Goal: Information Seeking & Learning: Learn about a topic

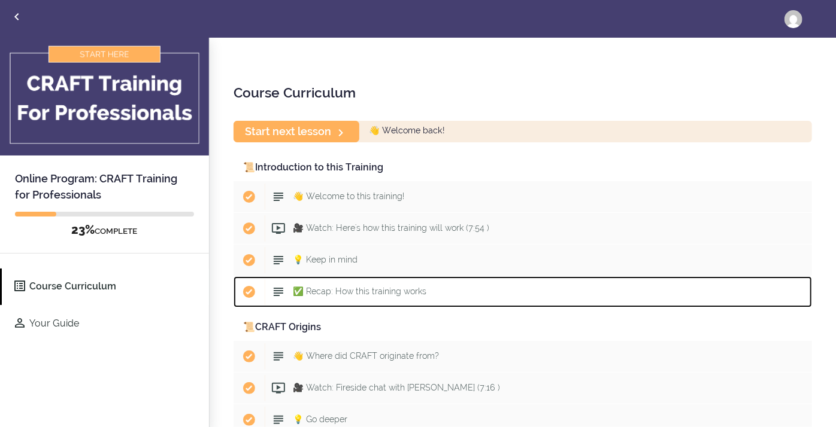
click at [523, 280] on div "Start ✅ Recap: How this training works" at bounding box center [538, 292] width 547 height 26
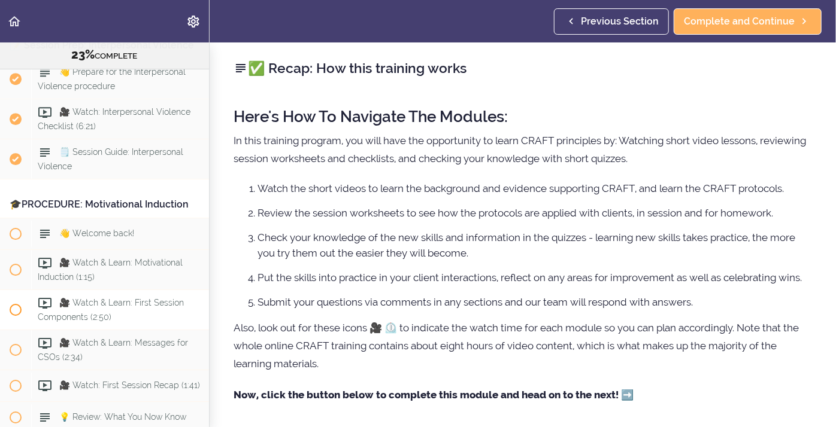
scroll to position [1937, 0]
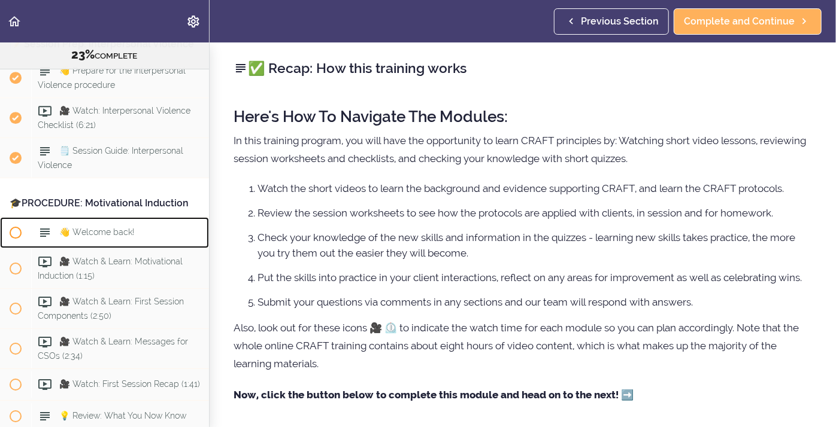
click at [97, 227] on div "👋 Welcome back!" at bounding box center [120, 233] width 178 height 26
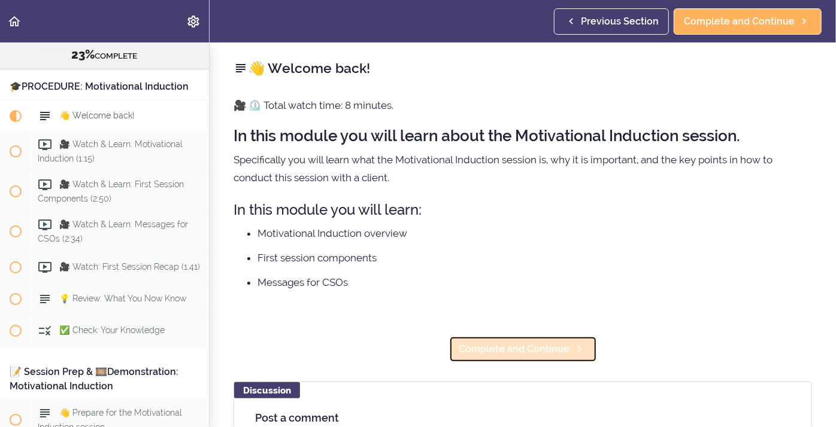
click at [476, 351] on span "Complete and Continue" at bounding box center [514, 349] width 111 height 14
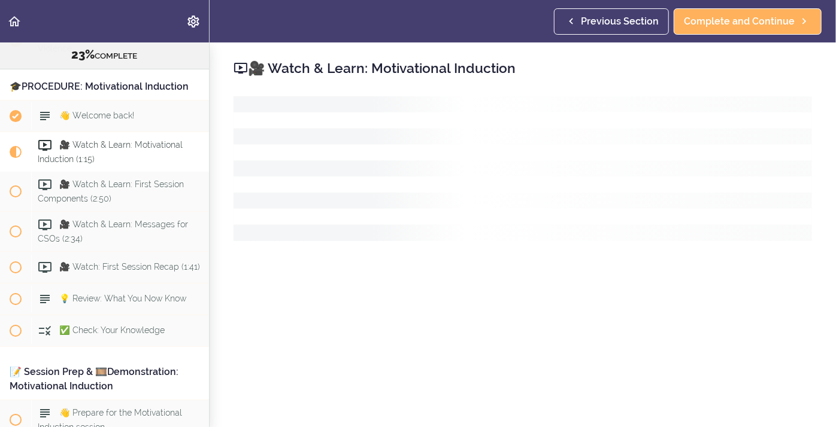
scroll to position [2086, 0]
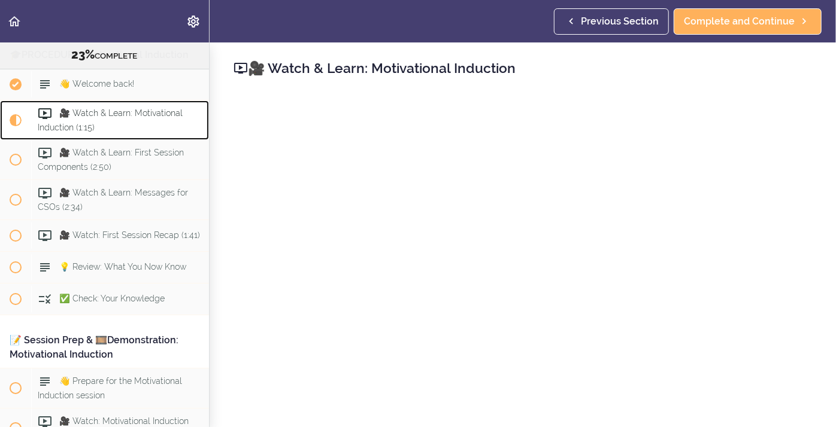
click at [122, 108] on span "🎥 Watch & Learn: Motivational Induction (1:15)" at bounding box center [110, 119] width 145 height 23
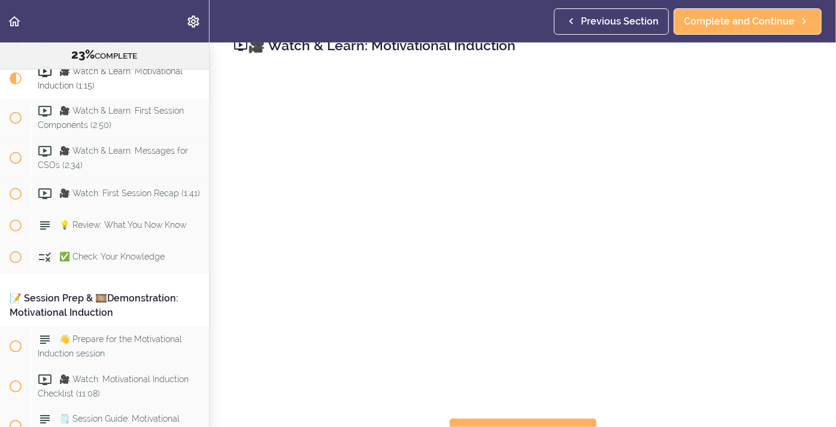
scroll to position [70, 0]
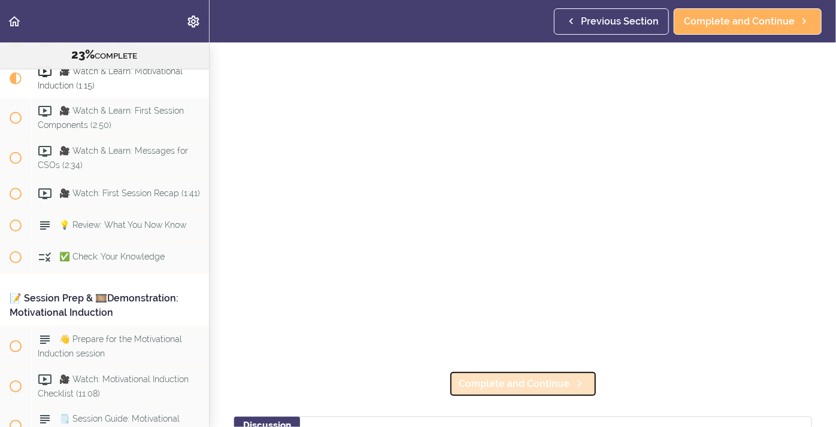
click at [503, 387] on span "Complete and Continue" at bounding box center [514, 384] width 111 height 14
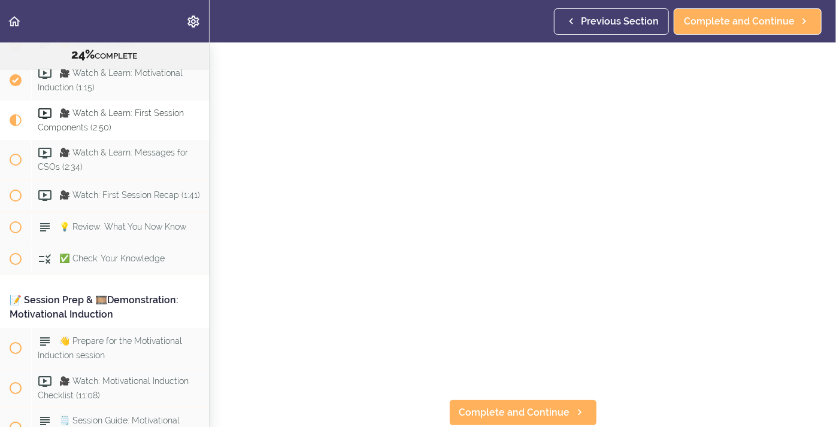
scroll to position [46, 0]
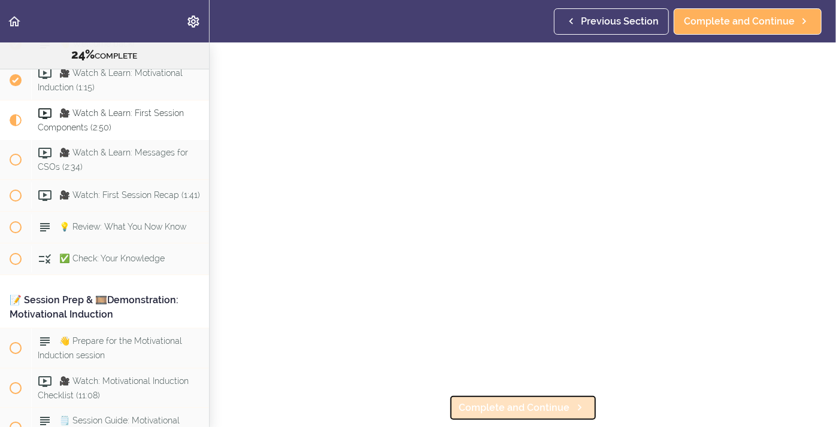
click at [537, 411] on span "Complete and Continue" at bounding box center [514, 408] width 111 height 14
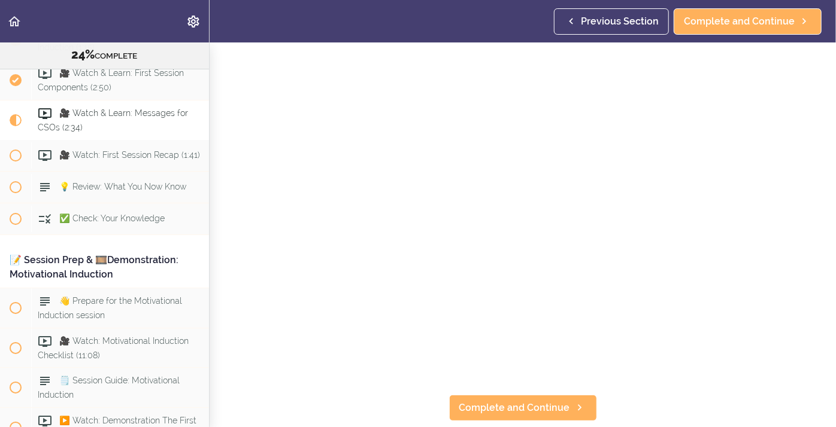
scroll to position [47, 0]
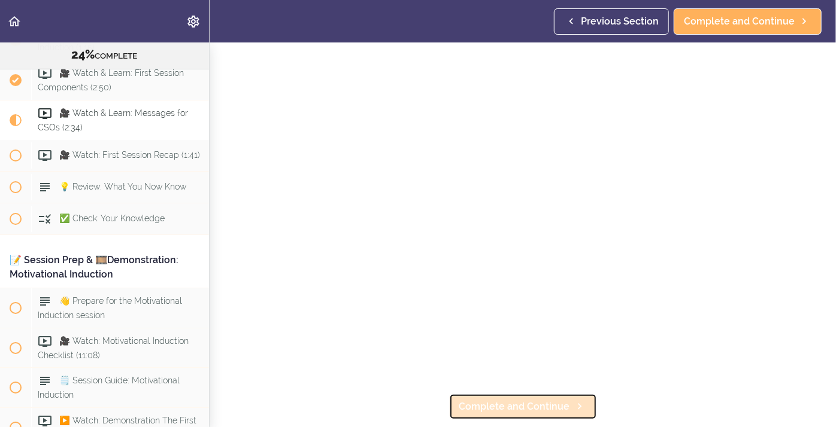
click at [539, 402] on span "Complete and Continue" at bounding box center [514, 407] width 111 height 14
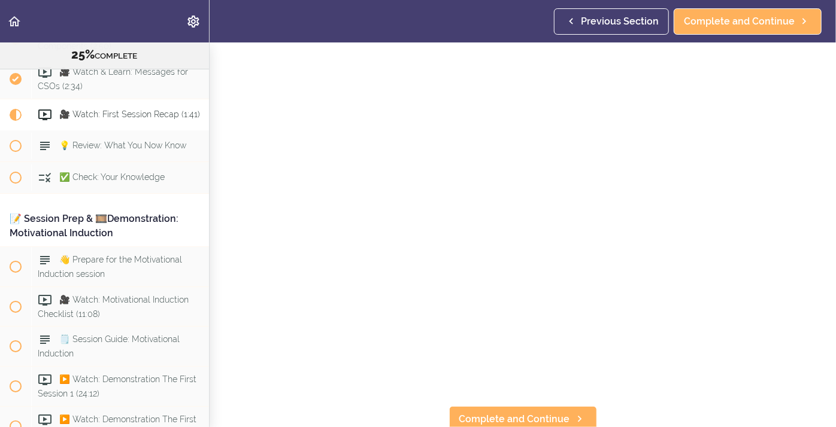
scroll to position [145, 0]
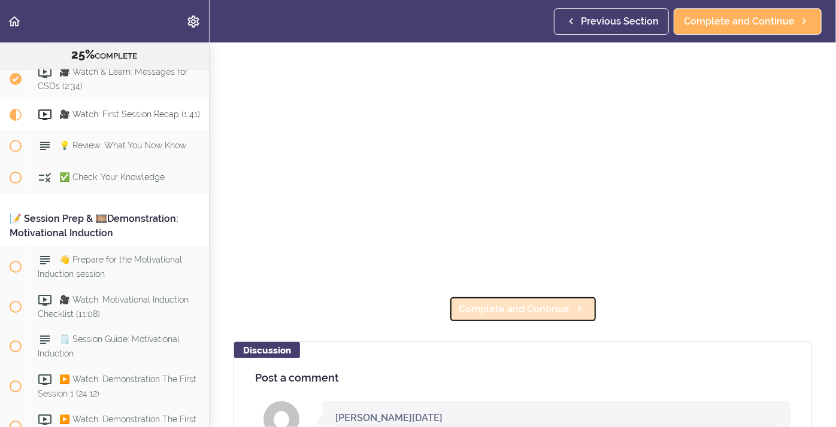
click at [512, 303] on span "Complete and Continue" at bounding box center [514, 309] width 111 height 14
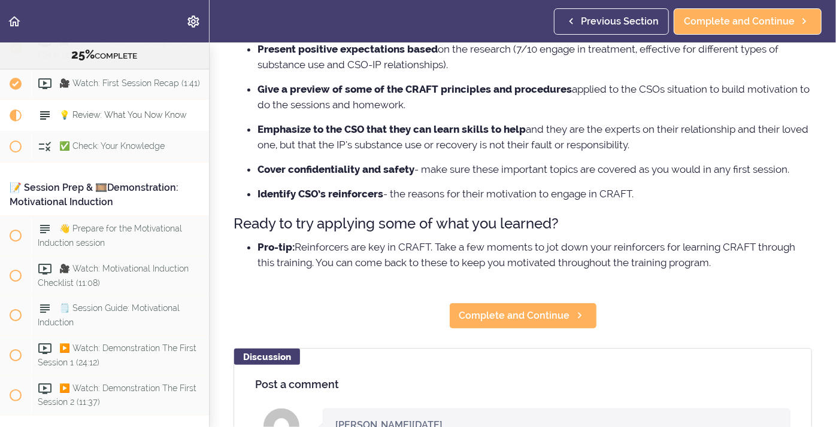
scroll to position [219, 0]
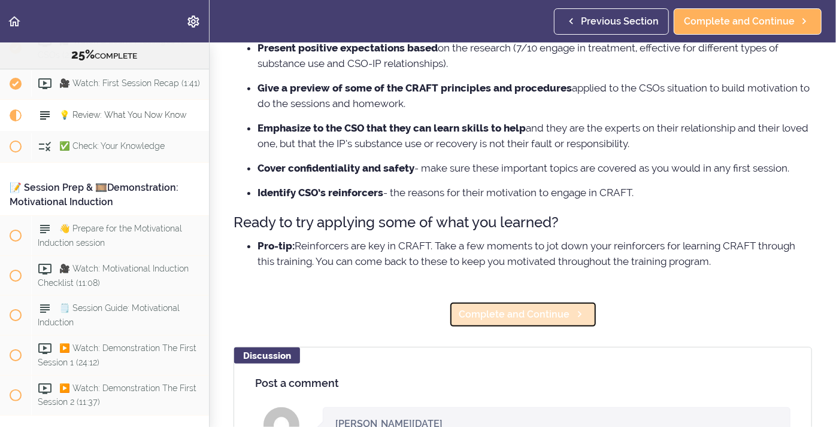
click at [494, 311] on span "Complete and Continue" at bounding box center [514, 315] width 111 height 14
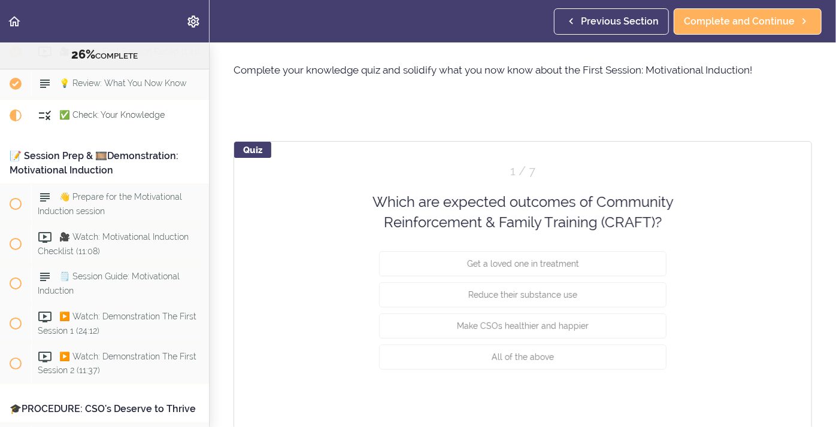
scroll to position [41, 0]
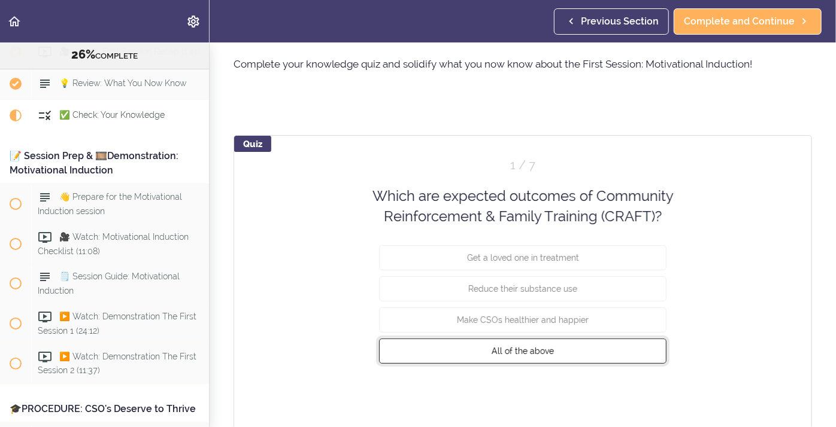
click at [503, 352] on span "All of the above" at bounding box center [522, 351] width 62 height 10
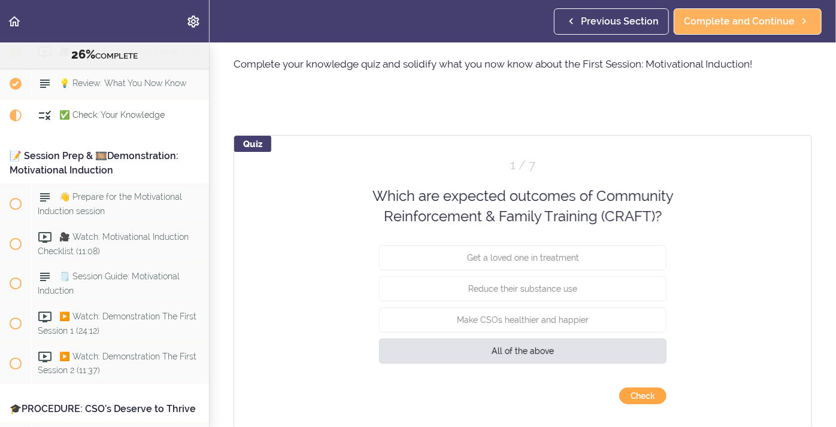
click at [650, 400] on button "Check" at bounding box center [642, 396] width 47 height 17
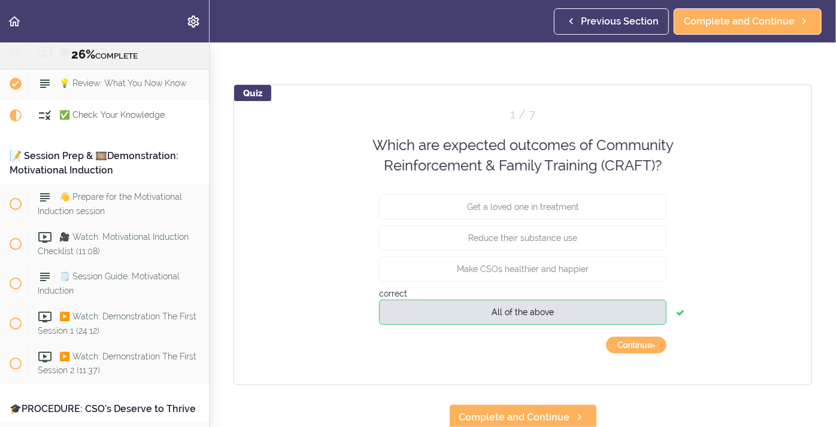
scroll to position [95, 0]
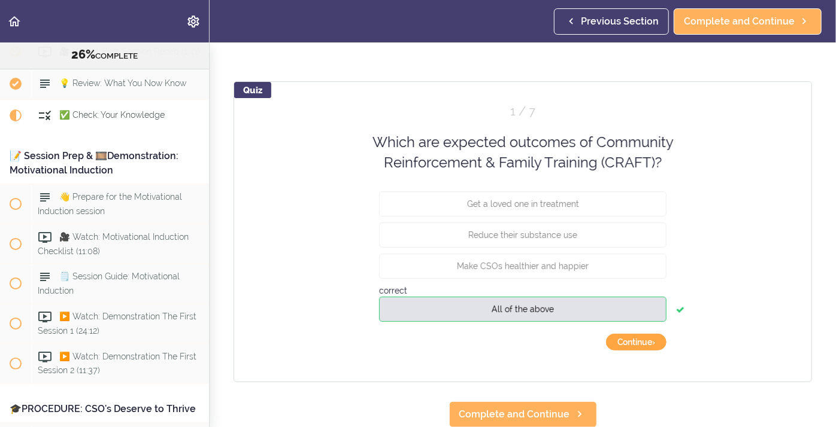
click at [631, 349] on button "Continue ›" at bounding box center [636, 342] width 60 height 17
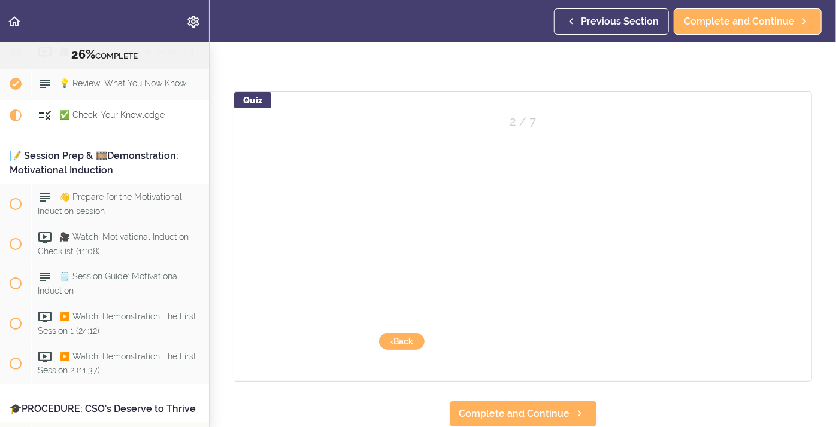
scroll to position [84, 0]
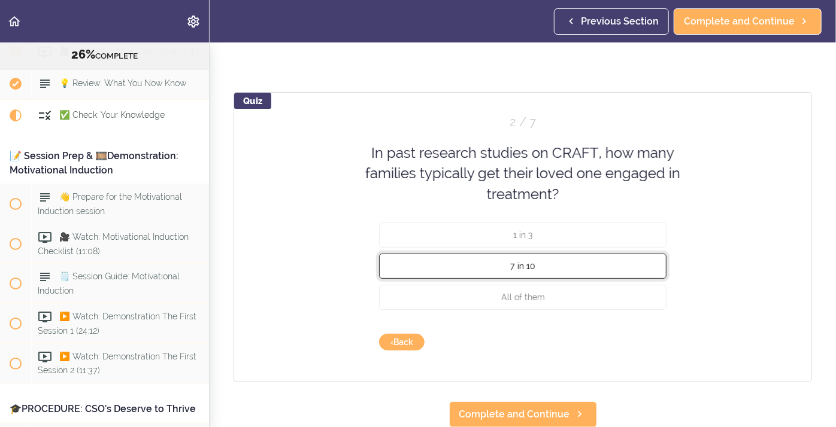
click at [522, 265] on span "7 in 10" at bounding box center [522, 267] width 25 height 10
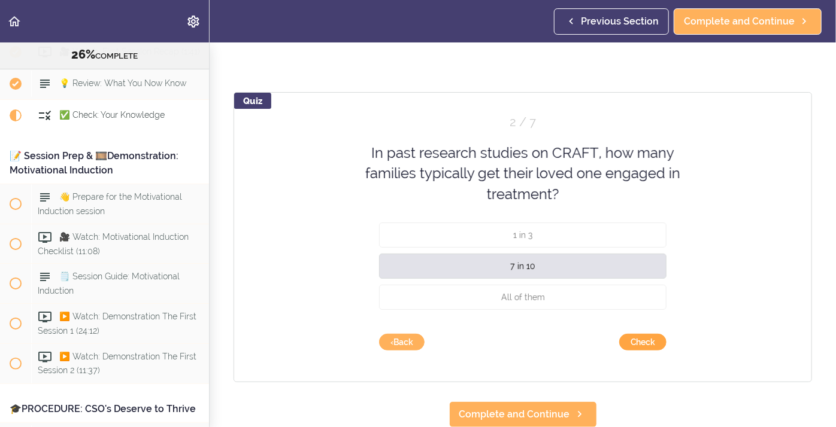
click at [639, 344] on button "Check" at bounding box center [642, 342] width 47 height 17
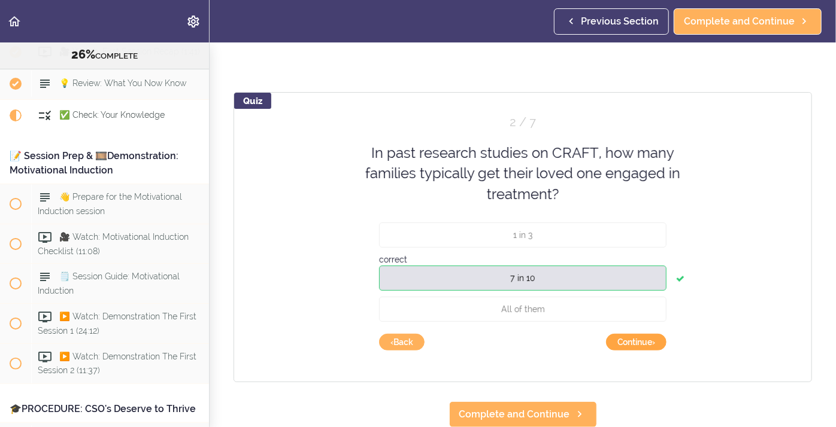
click at [619, 344] on button "Continue ›" at bounding box center [636, 342] width 60 height 17
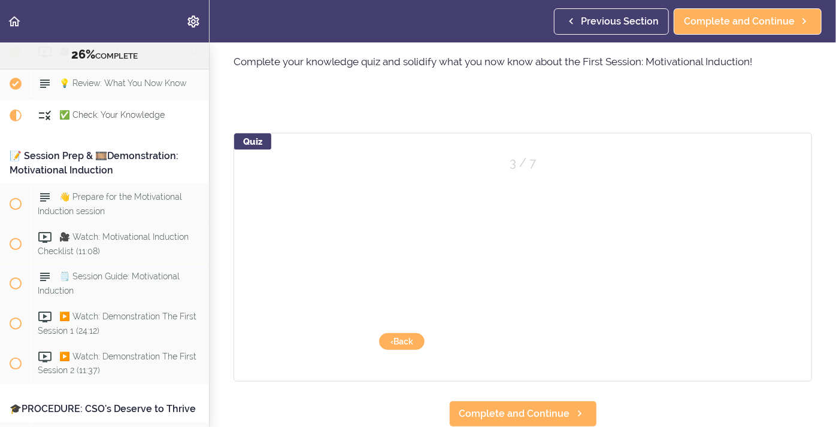
scroll to position [43, 0]
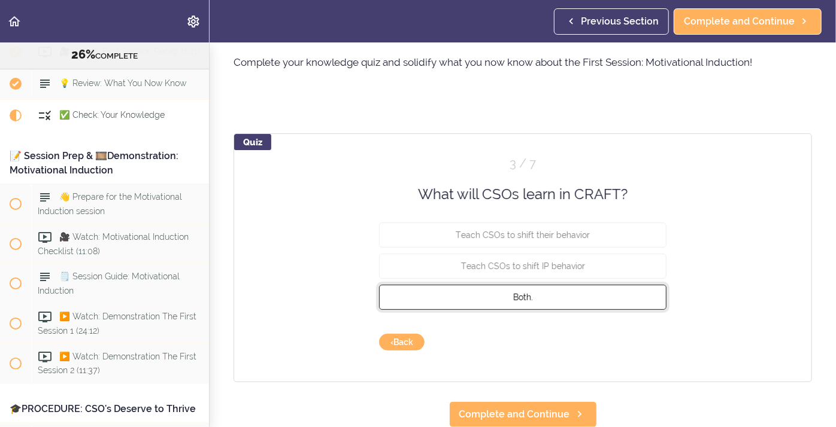
click at [512, 295] on button "Both." at bounding box center [522, 297] width 287 height 25
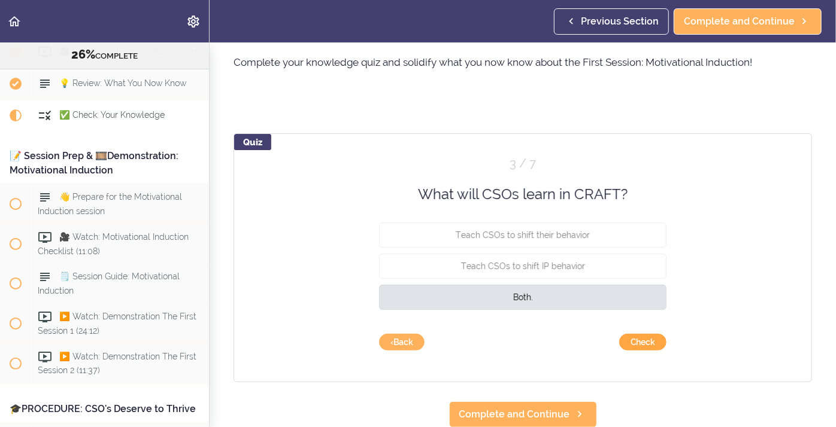
click at [631, 340] on button "Check" at bounding box center [642, 342] width 47 height 17
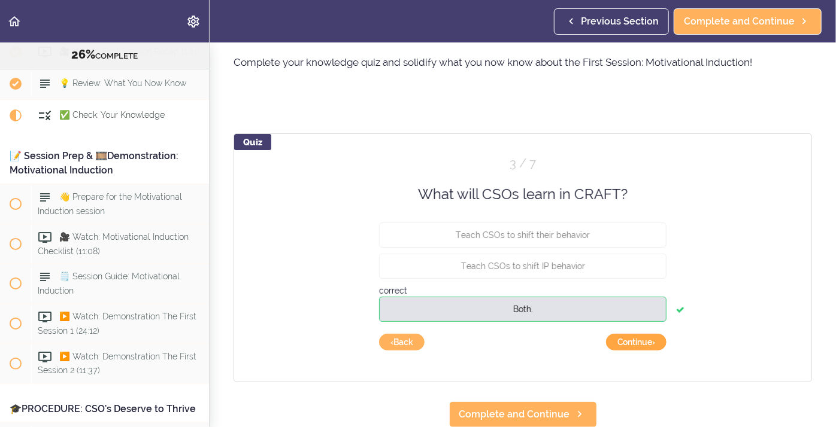
click at [642, 344] on button "Continue ›" at bounding box center [636, 342] width 60 height 17
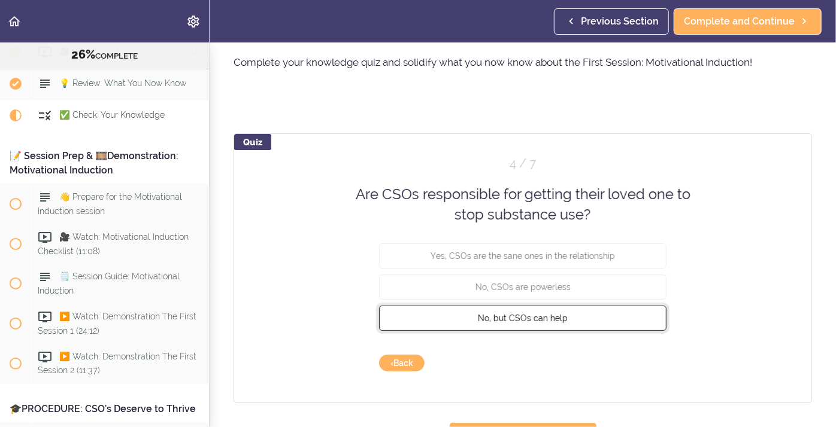
click at [528, 324] on button "No, but CSOs can help" at bounding box center [522, 317] width 287 height 25
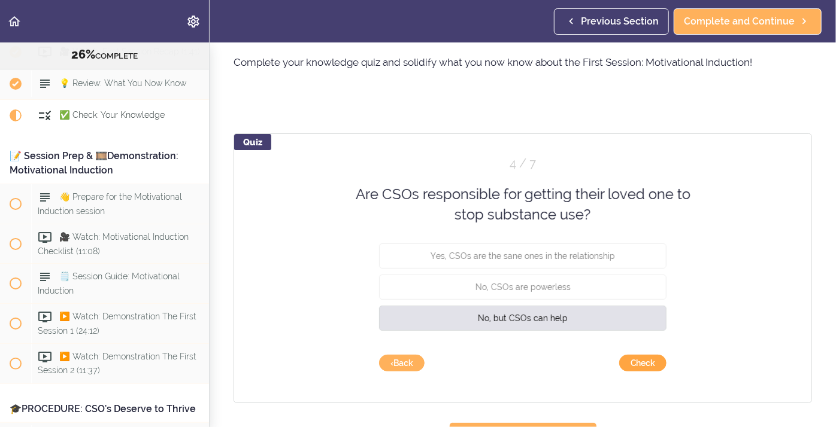
click at [648, 361] on button "Check" at bounding box center [642, 363] width 47 height 17
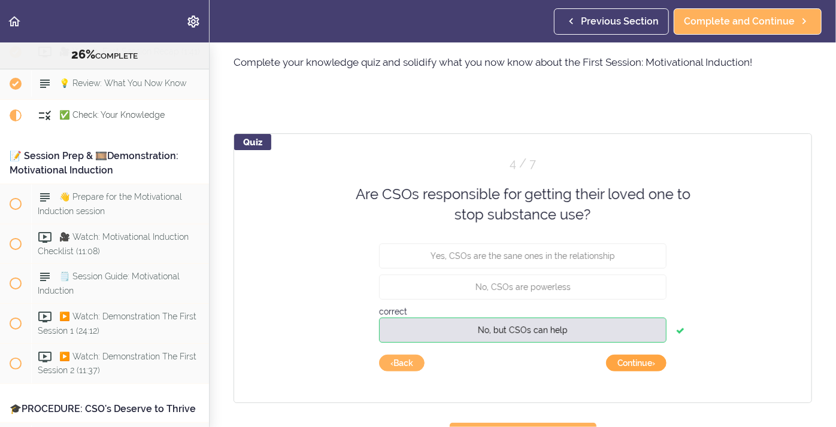
click at [648, 361] on button "Continue ›" at bounding box center [636, 363] width 60 height 17
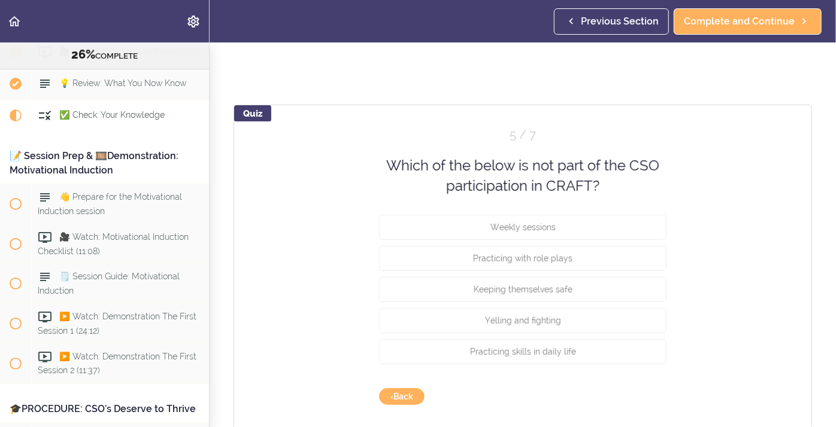
scroll to position [72, 0]
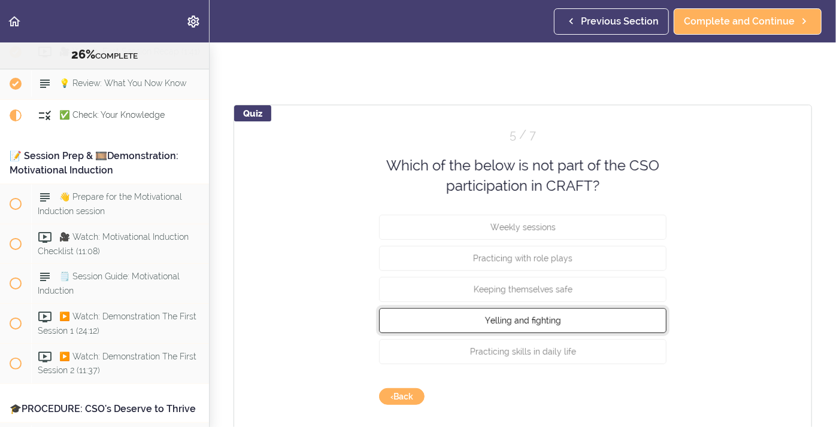
click at [518, 322] on span "Yelling and fighting" at bounding box center [523, 320] width 76 height 10
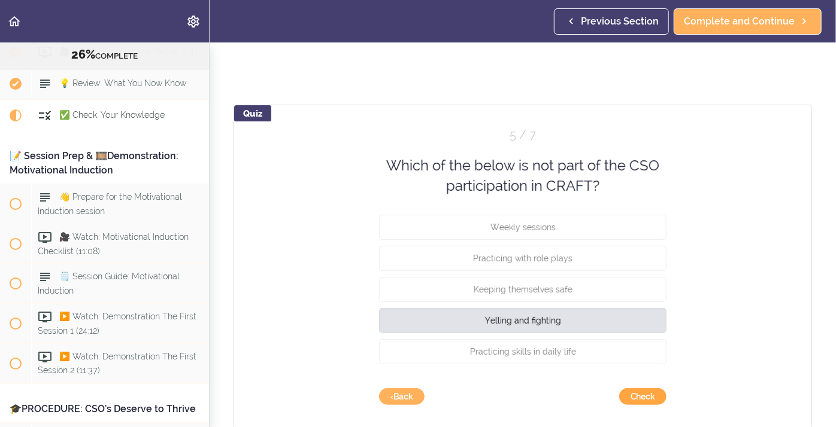
click at [646, 398] on button "Check" at bounding box center [642, 396] width 47 height 17
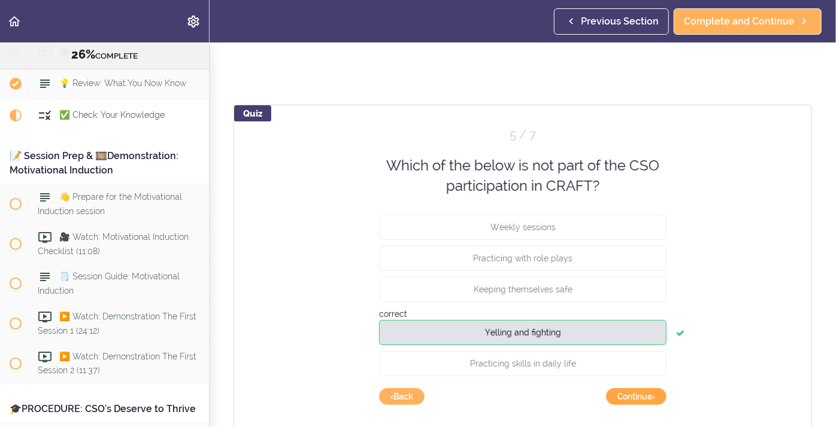
click at [646, 398] on button "Continue ›" at bounding box center [636, 396] width 60 height 17
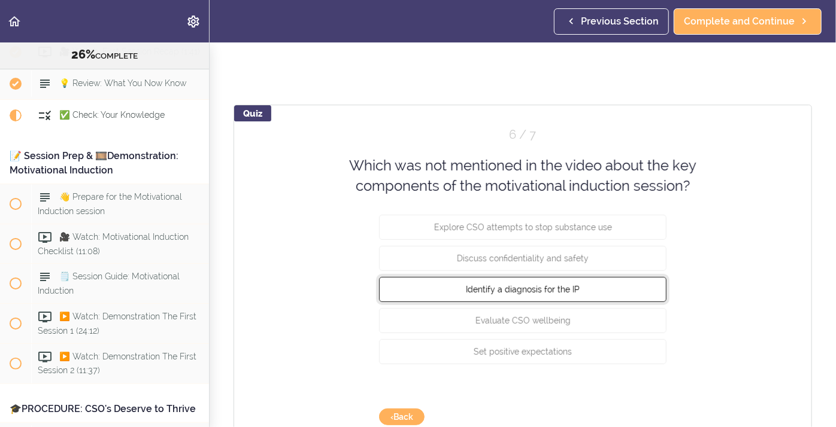
click at [636, 302] on button "Identify a diagnosis for the IP" at bounding box center [522, 289] width 287 height 25
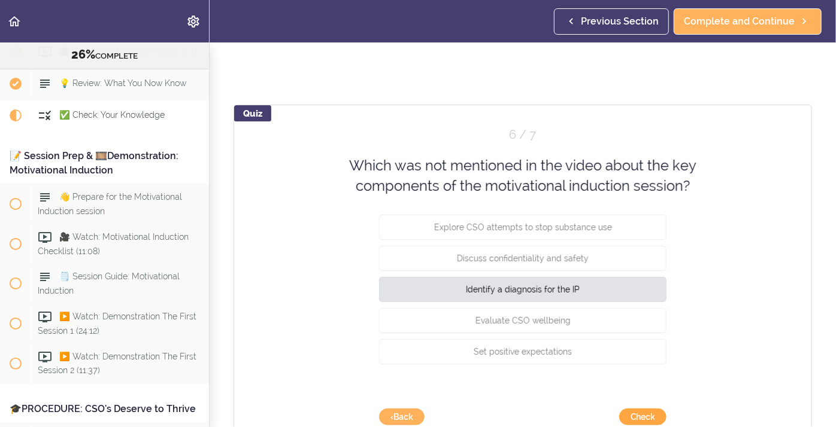
click at [644, 411] on button "Check" at bounding box center [642, 417] width 47 height 17
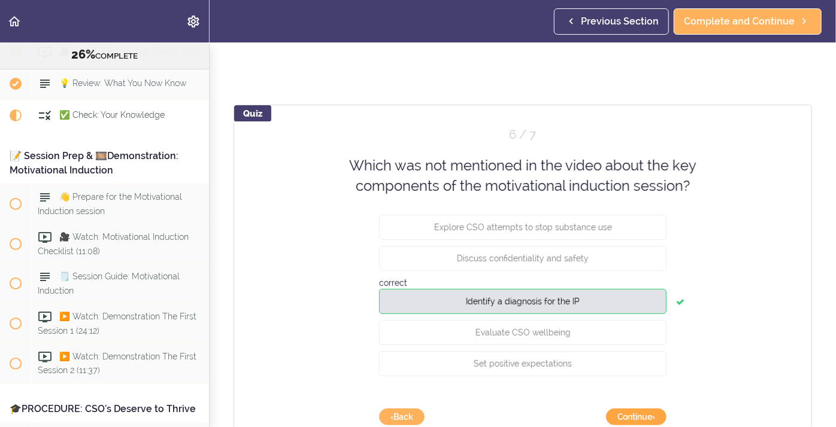
click at [635, 421] on button "Continue ›" at bounding box center [636, 417] width 60 height 17
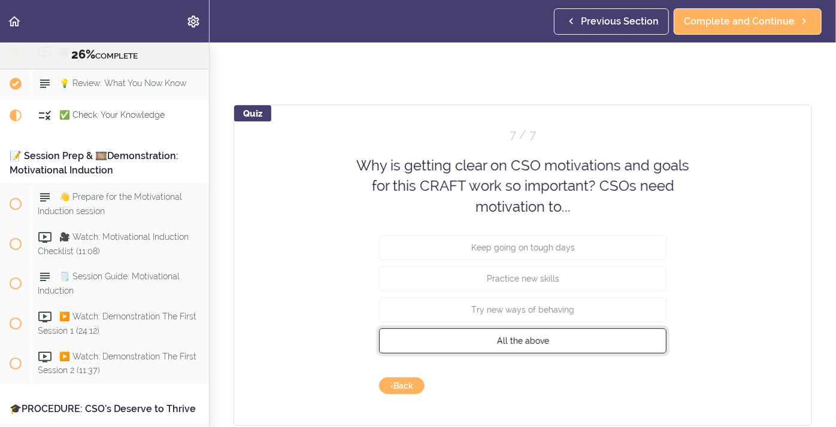
click at [483, 343] on button "All the above" at bounding box center [522, 341] width 287 height 25
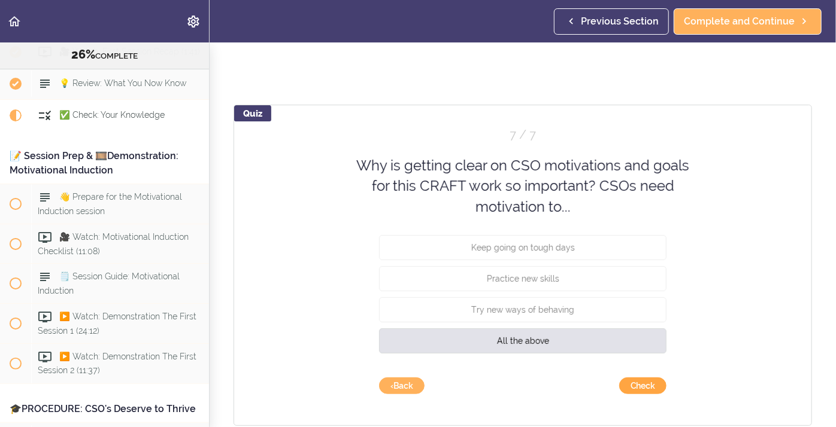
click at [626, 385] on button "Check" at bounding box center [642, 386] width 47 height 17
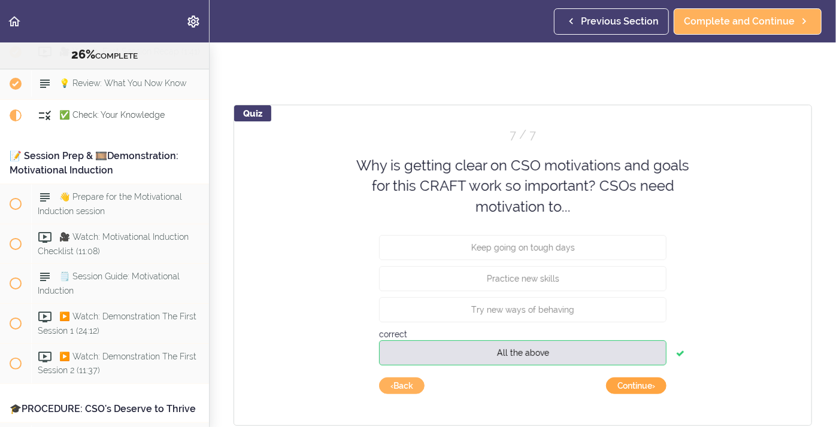
click at [628, 384] on button "Continue ›" at bounding box center [636, 386] width 60 height 17
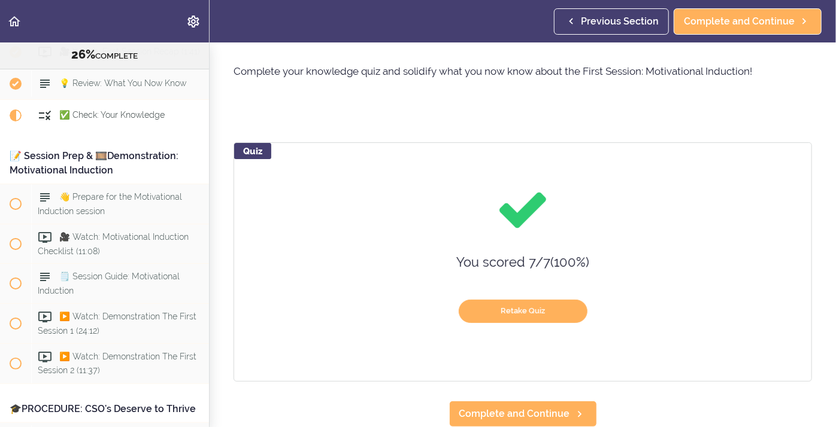
scroll to position [34, 0]
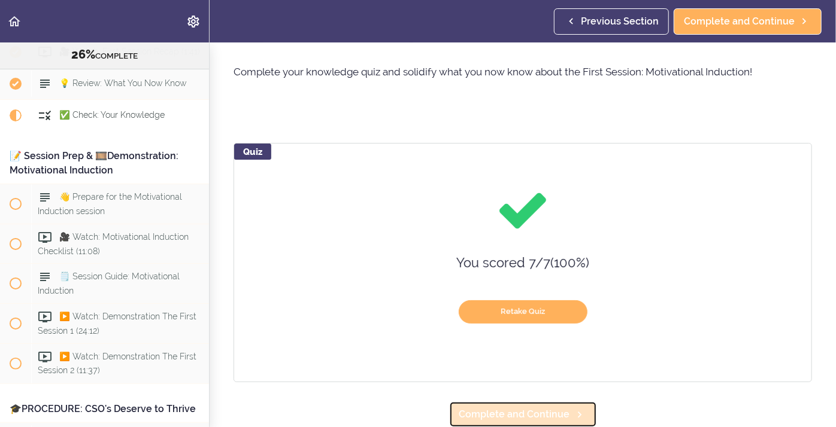
click at [543, 408] on span "Complete and Continue" at bounding box center [514, 415] width 111 height 14
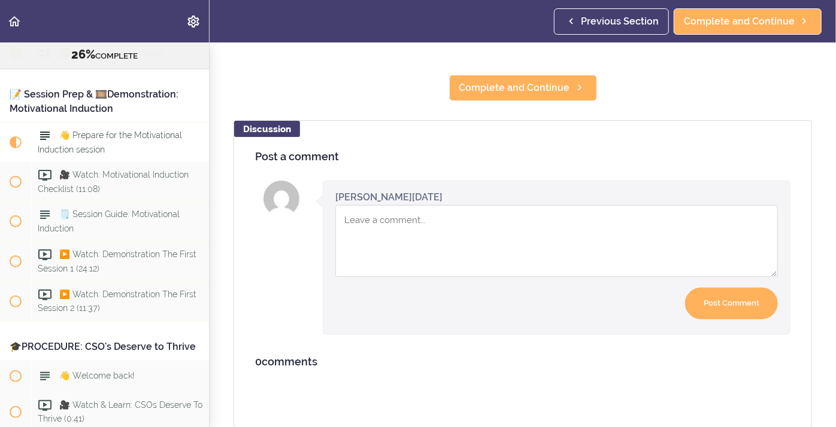
scroll to position [2335, 0]
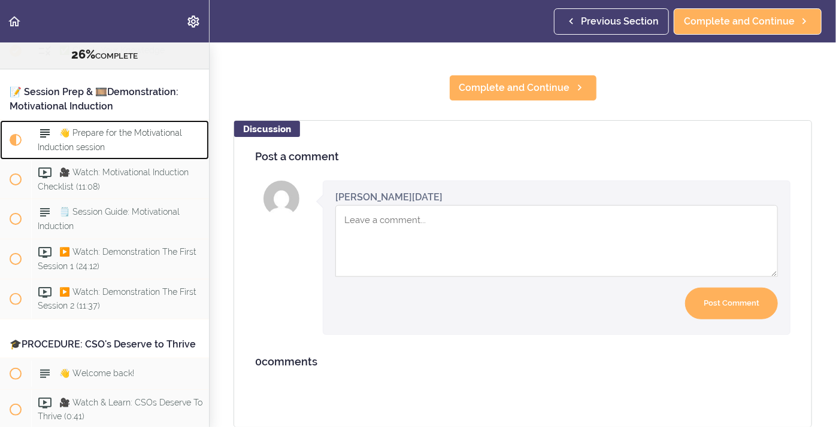
click at [111, 142] on div "👋 Prepare for the Motivational Induction session" at bounding box center [120, 140] width 178 height 40
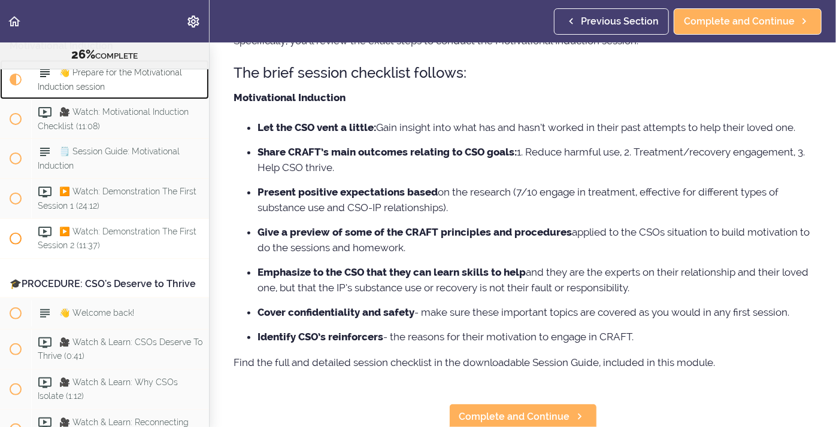
scroll to position [2395, 0]
click at [129, 107] on span "🎥 Watch: Motivational Induction Checklist (11:08)" at bounding box center [113, 118] width 151 height 23
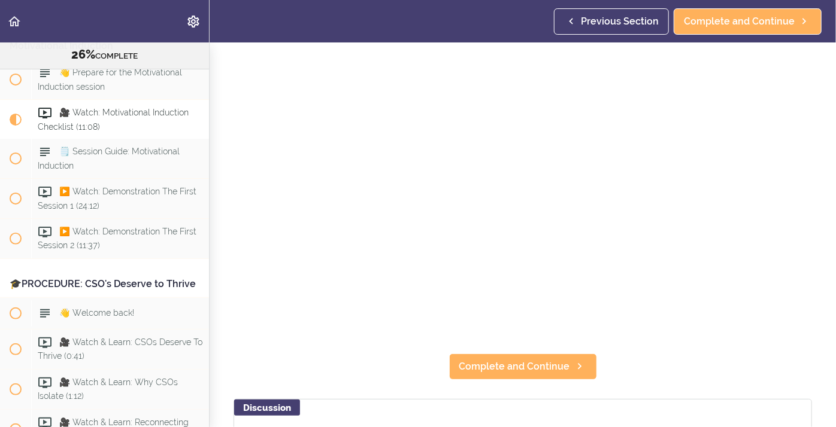
scroll to position [88, 0]
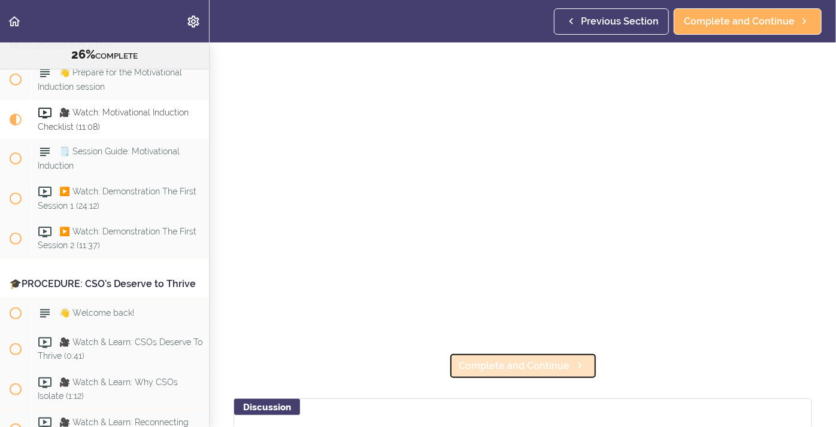
click at [547, 361] on span "Complete and Continue" at bounding box center [514, 366] width 111 height 14
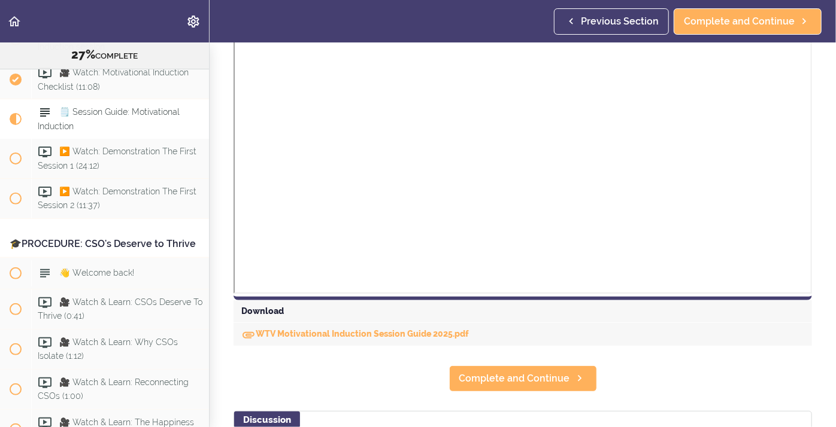
scroll to position [365, 0]
click at [244, 333] on icon "Download" at bounding box center [248, 334] width 14 height 14
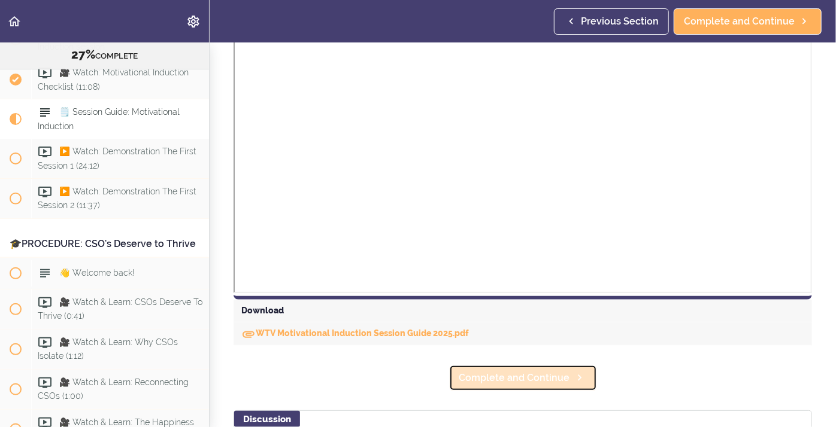
click at [488, 376] on span "Complete and Continue" at bounding box center [514, 378] width 111 height 14
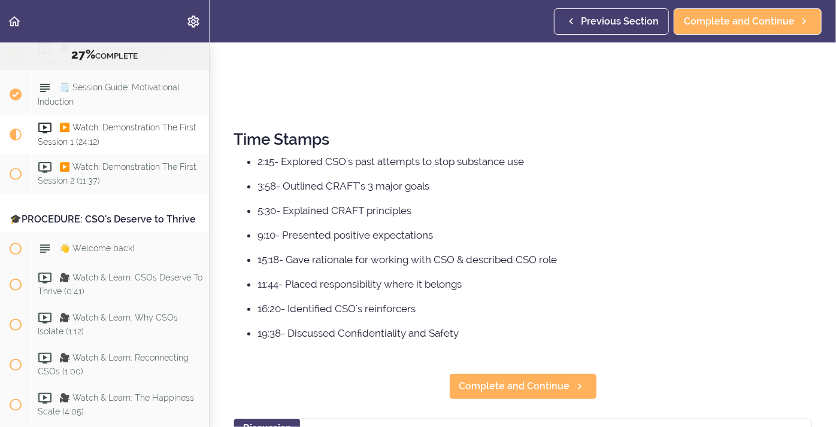
scroll to position [420, 0]
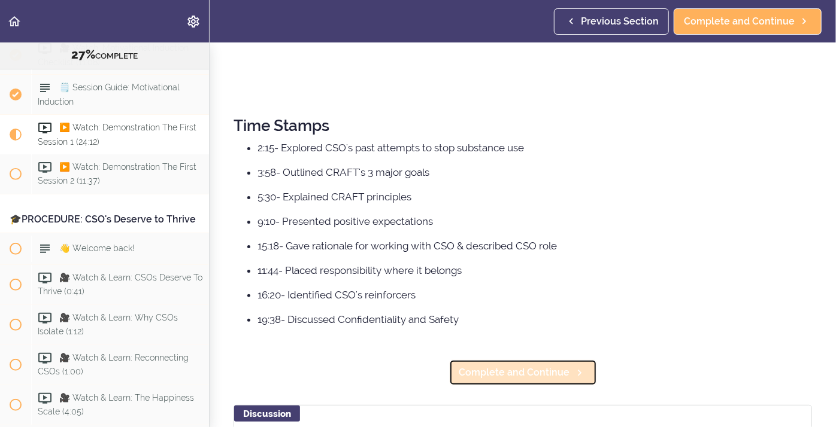
click at [504, 376] on span "Complete and Continue" at bounding box center [514, 373] width 111 height 14
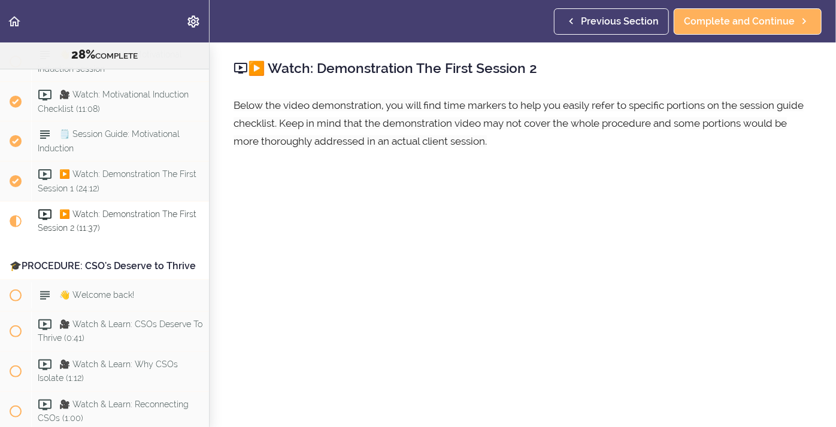
scroll to position [2224, 0]
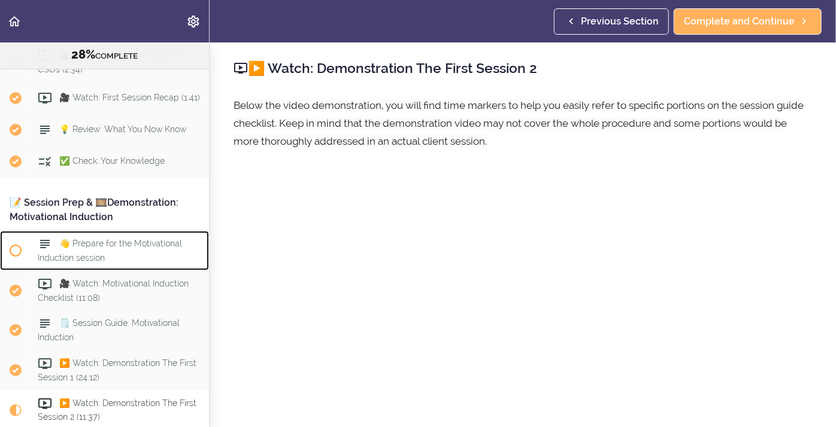
click at [63, 241] on span "👋 Prepare for the Motivational Induction session" at bounding box center [110, 250] width 144 height 23
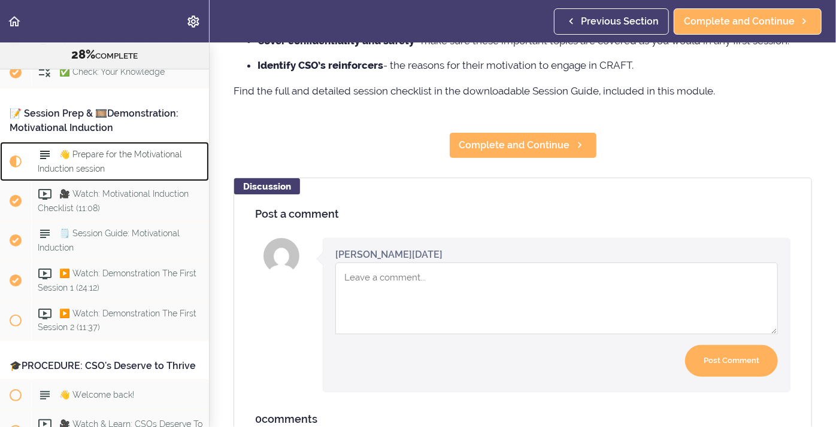
scroll to position [448, 0]
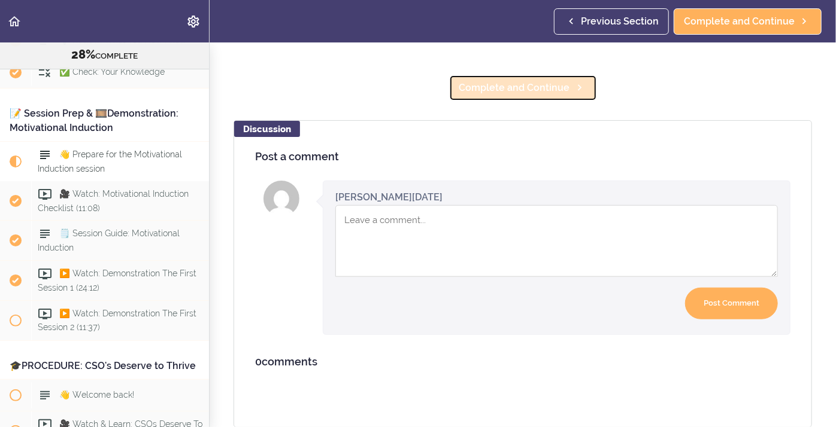
click at [491, 81] on span "Complete and Continue" at bounding box center [514, 88] width 111 height 14
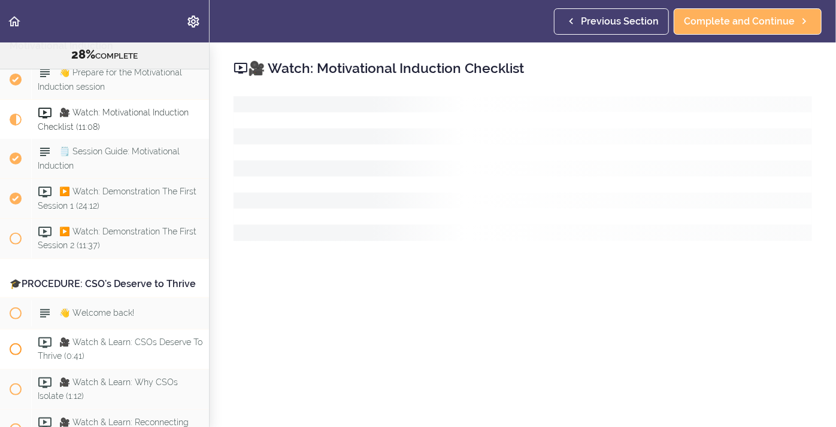
scroll to position [2395, 0]
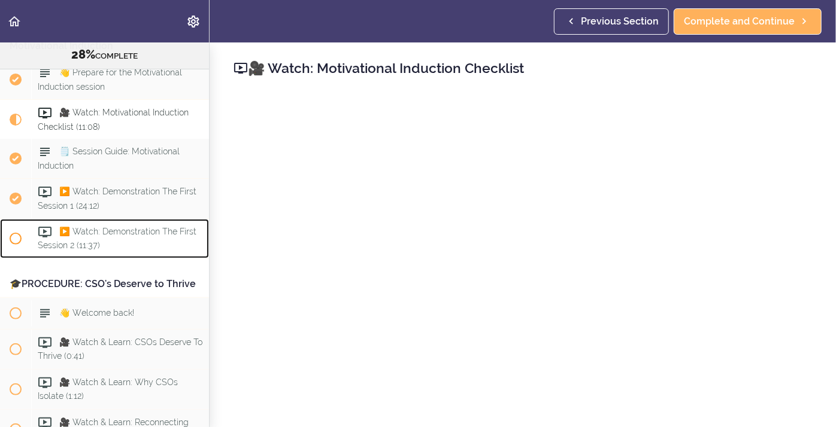
click at [104, 227] on span "▶️ Watch: Demonstration The First Session 2 (11:37)" at bounding box center [117, 238] width 159 height 23
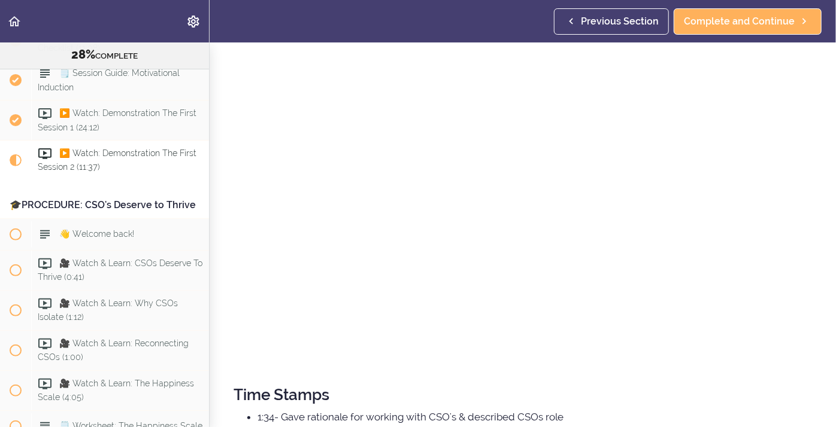
scroll to position [160, 0]
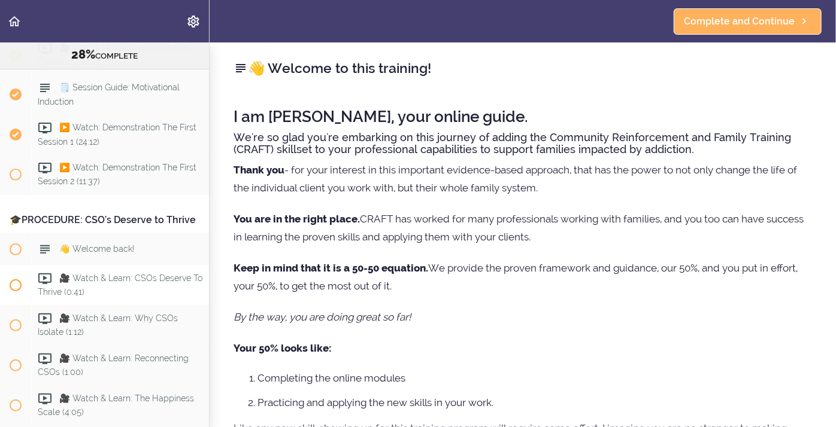
scroll to position [2458, 0]
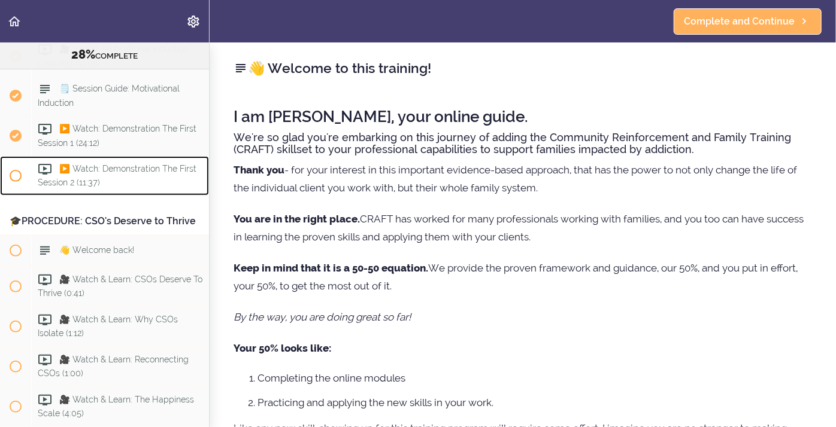
click at [95, 163] on div "▶️ Watch: Demonstration The First Session 2 (11:37)" at bounding box center [120, 176] width 178 height 40
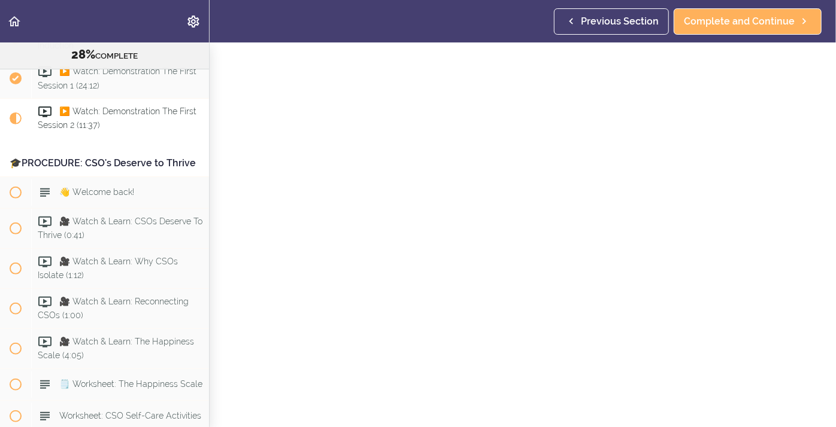
scroll to position [79, 0]
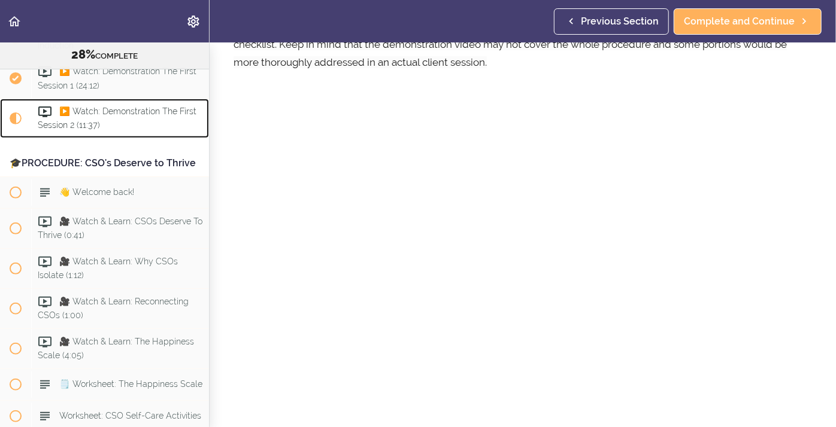
click at [4, 99] on link "▶️ Watch: Demonstration The First Session 2 (11:37)" at bounding box center [104, 119] width 209 height 40
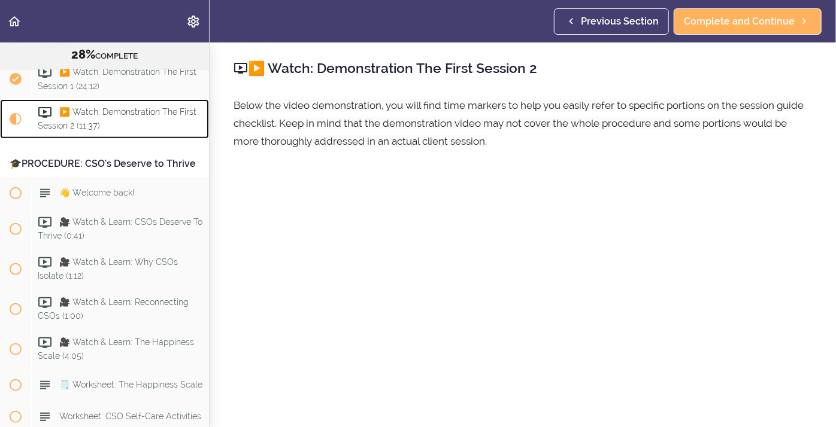
scroll to position [0, 0]
click at [91, 116] on span "▶️ Watch: Demonstration The First Session 2 (11:37)" at bounding box center [117, 119] width 159 height 23
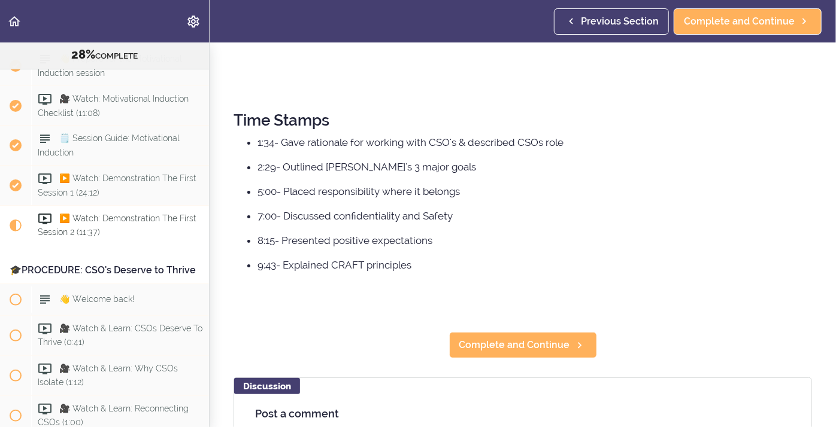
scroll to position [441, 0]
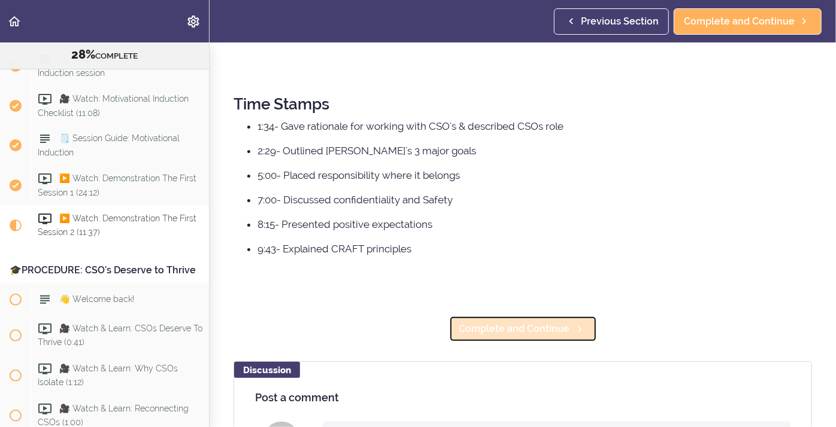
click at [555, 336] on span "Complete and Continue" at bounding box center [514, 329] width 111 height 14
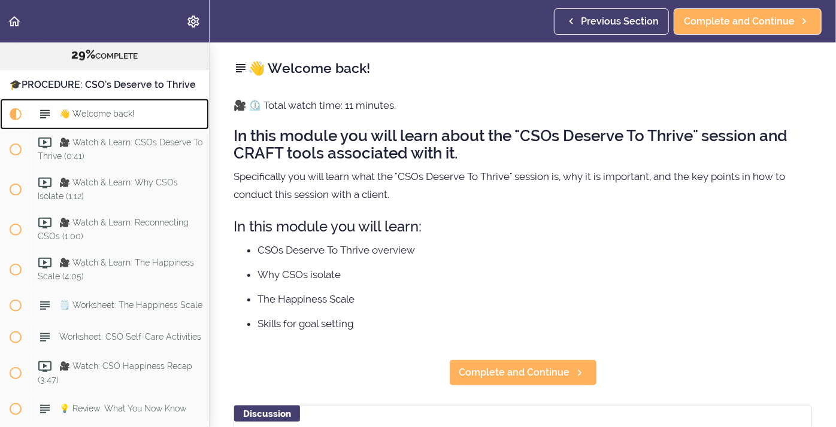
click at [113, 110] on span "👋 Welcome back!" at bounding box center [96, 115] width 75 height 10
click at [104, 115] on div "👋 Welcome back!" at bounding box center [120, 114] width 178 height 26
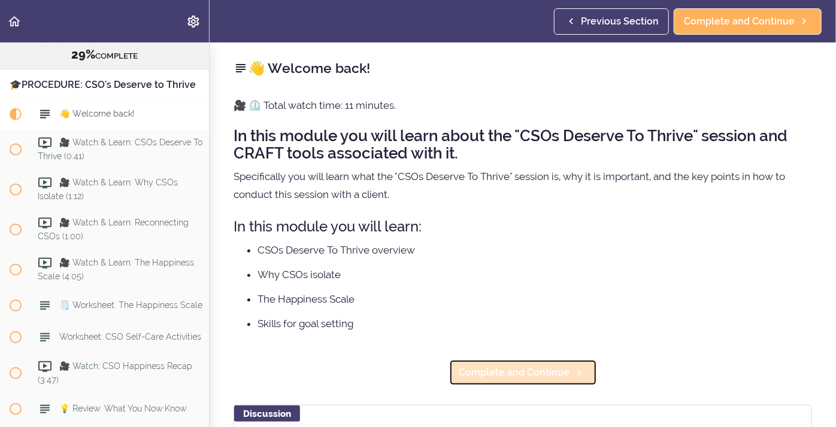
click at [502, 378] on span "Complete and Continue" at bounding box center [514, 373] width 111 height 14
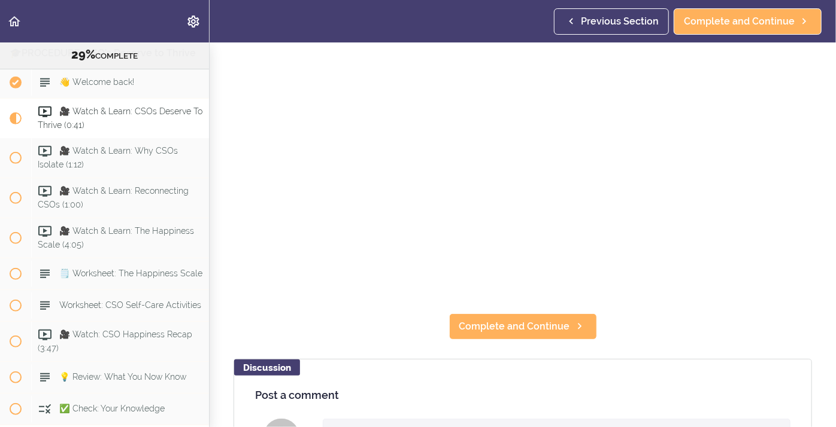
scroll to position [140, 0]
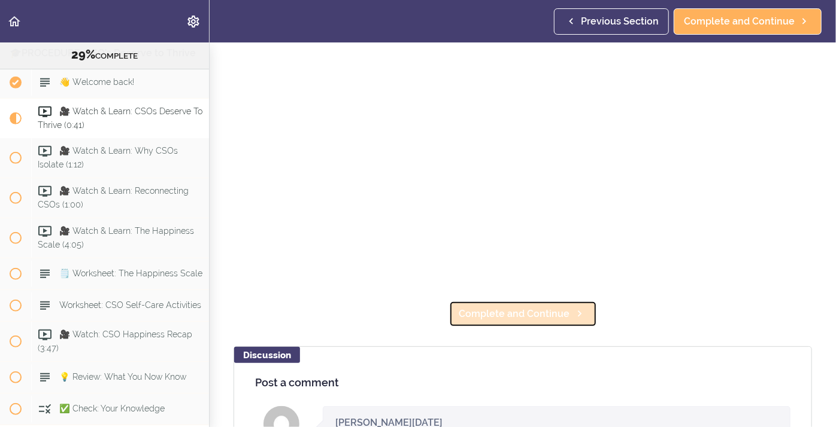
click at [543, 312] on span "Complete and Continue" at bounding box center [514, 314] width 111 height 14
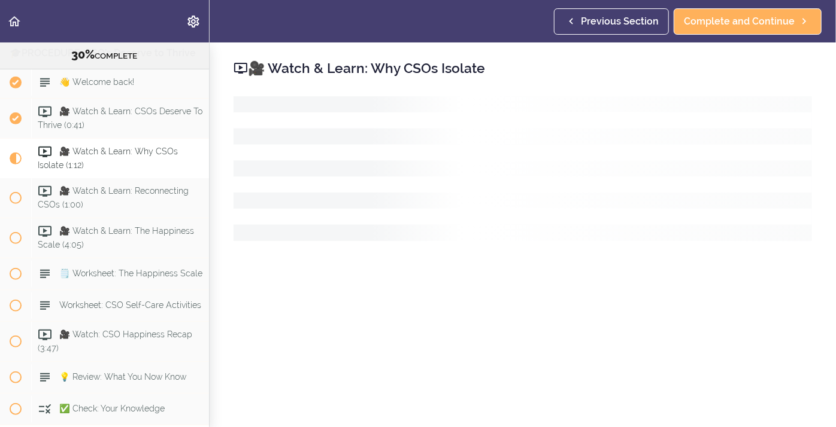
scroll to position [2667, 0]
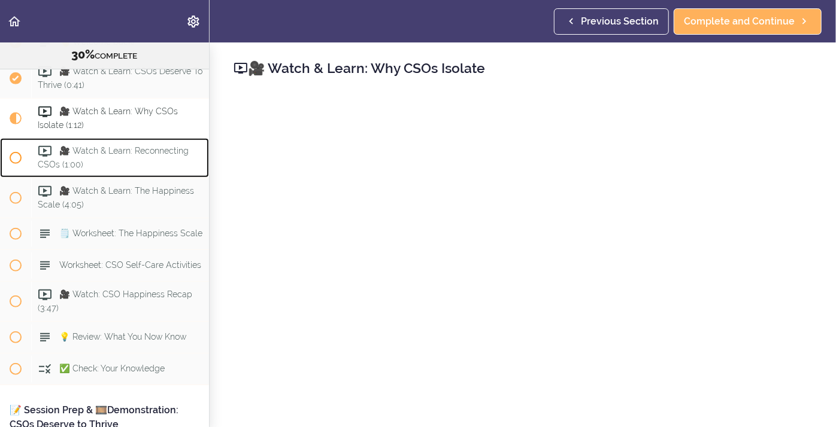
click at [0, 138] on link "🎥 Watch & Learn: Reconnecting CSOs (1:00)" at bounding box center [104, 158] width 209 height 40
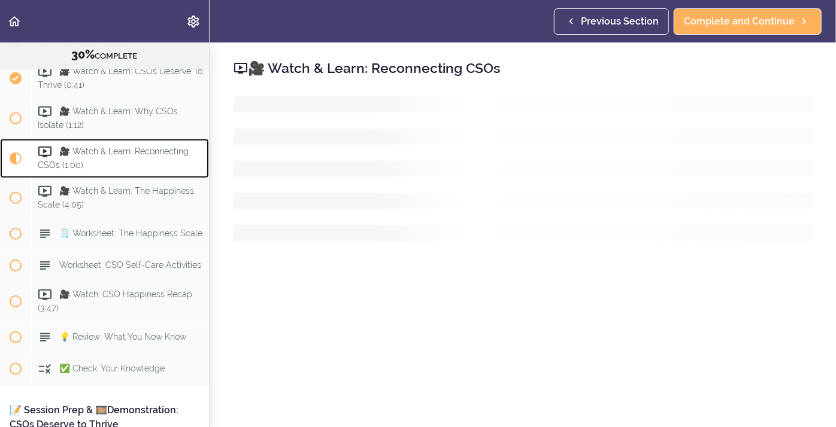
scroll to position [2707, 0]
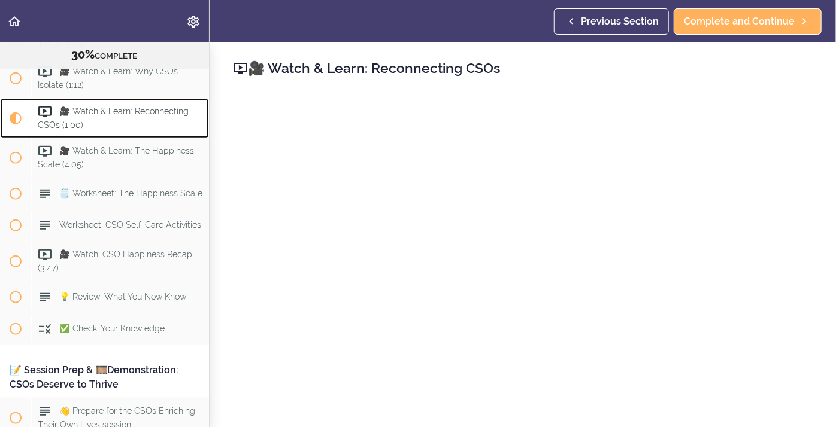
click at [73, 107] on span "🎥 Watch & Learn: Reconnecting CSOs (1:00)" at bounding box center [113, 118] width 151 height 23
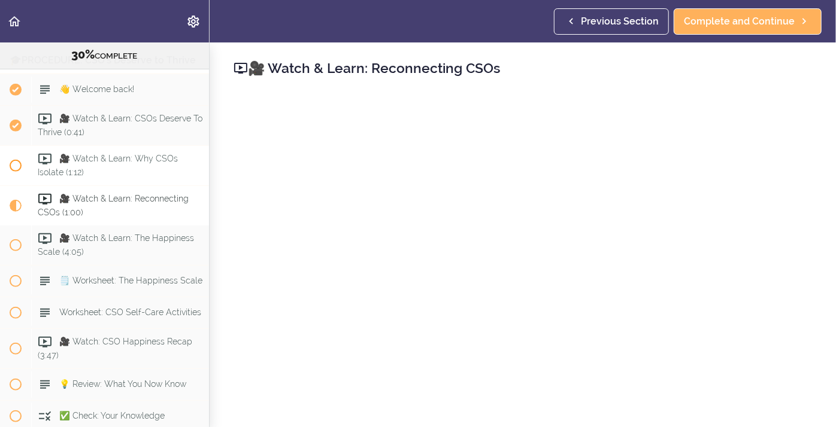
scroll to position [2567, 0]
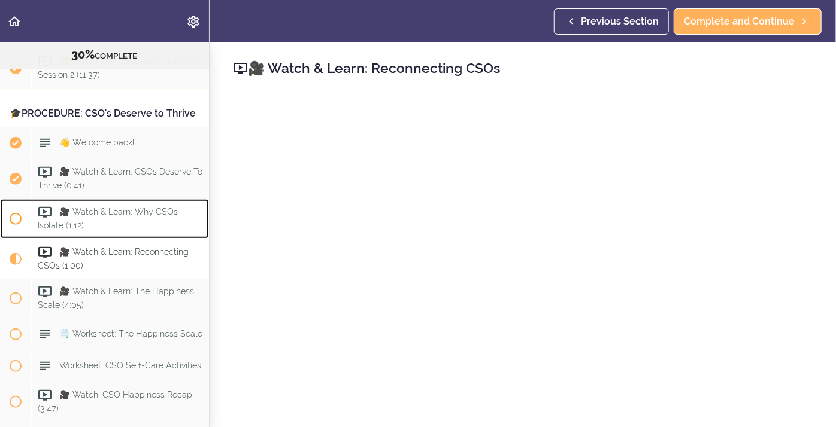
click at [144, 208] on span "🎥 Watch & Learn: Why CSOs Isolate (1:12)" at bounding box center [108, 219] width 140 height 23
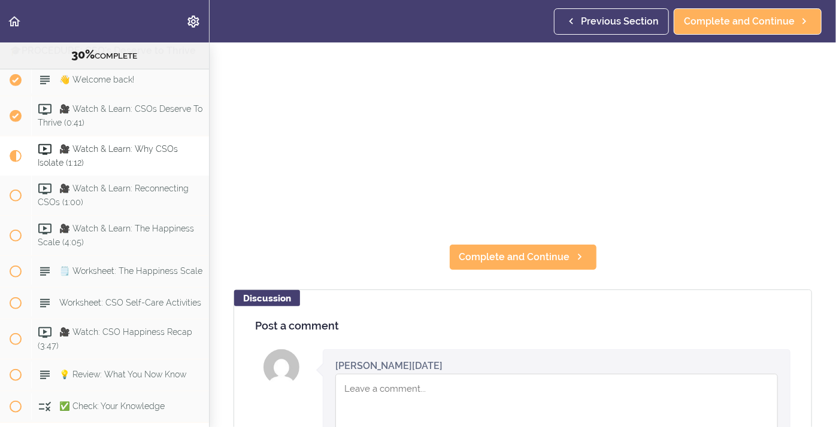
scroll to position [367, 0]
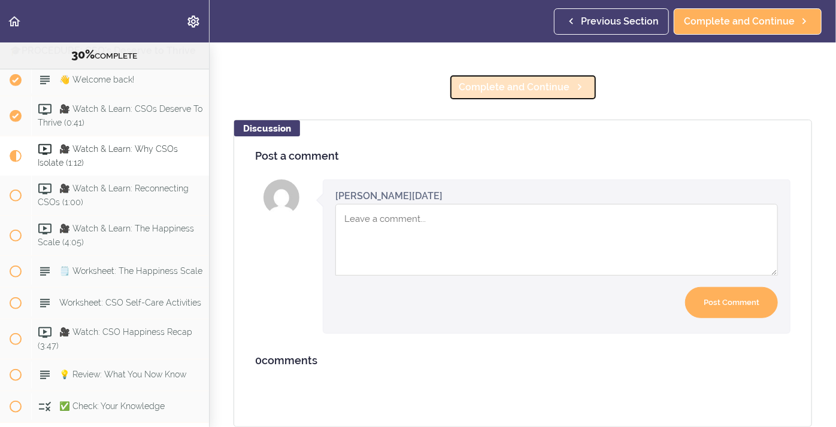
click at [503, 90] on span "Complete and Continue" at bounding box center [514, 87] width 111 height 14
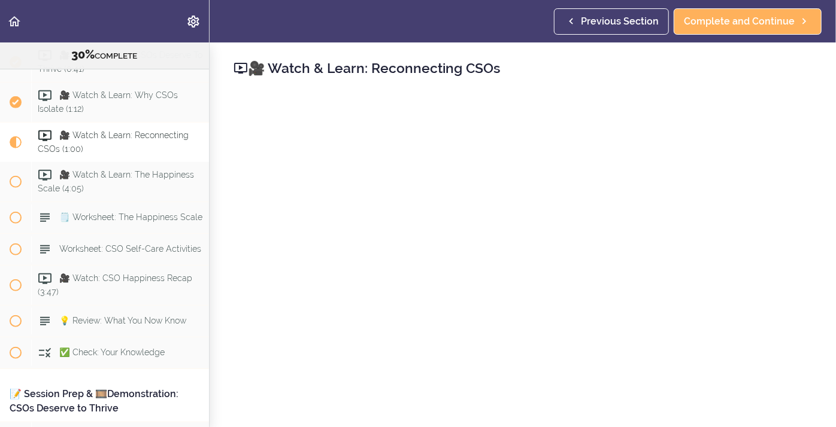
scroll to position [2674, 0]
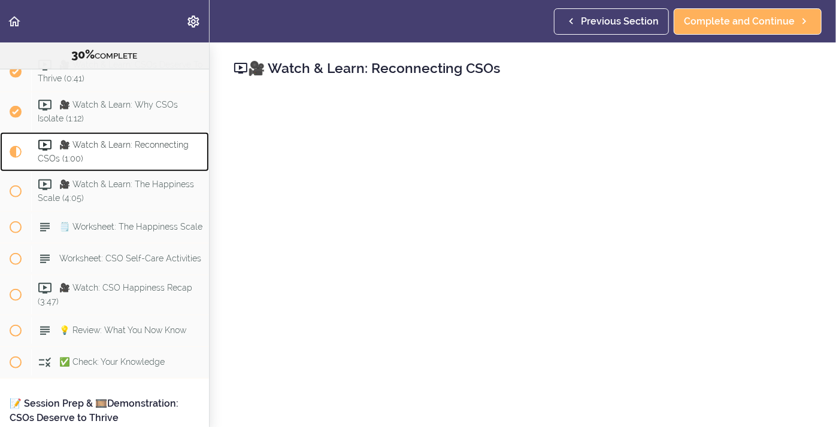
click at [114, 141] on span "🎥 Watch & Learn: Reconnecting CSOs (1:00)" at bounding box center [113, 152] width 151 height 23
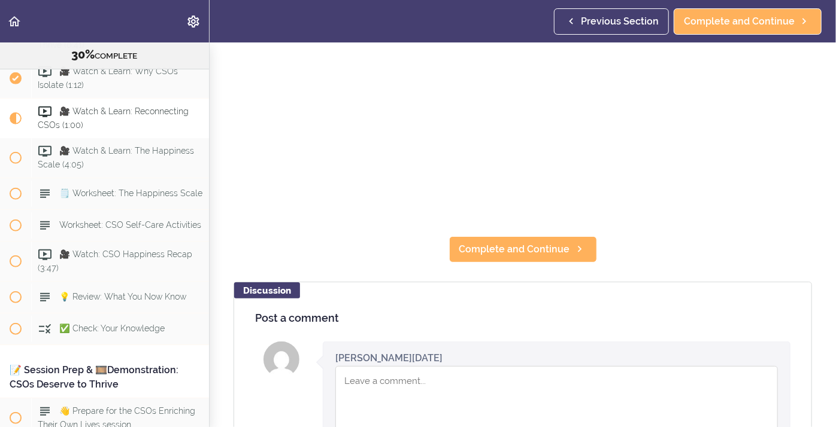
scroll to position [204, 0]
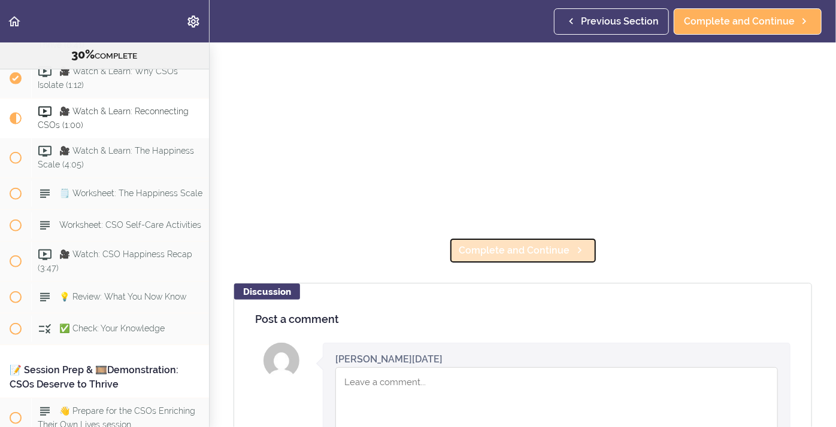
click at [515, 251] on span "Complete and Continue" at bounding box center [514, 251] width 111 height 14
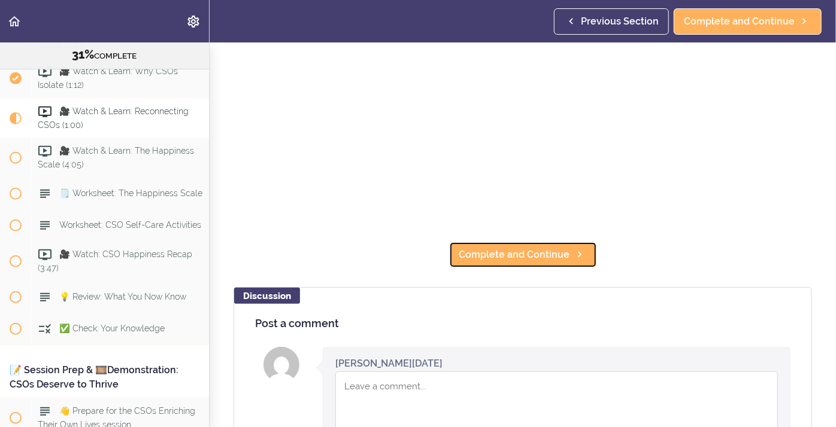
scroll to position [198, 0]
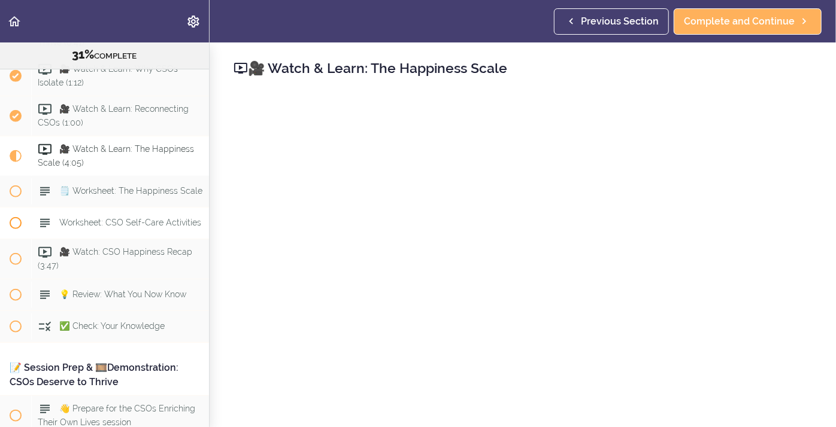
scroll to position [2706, 0]
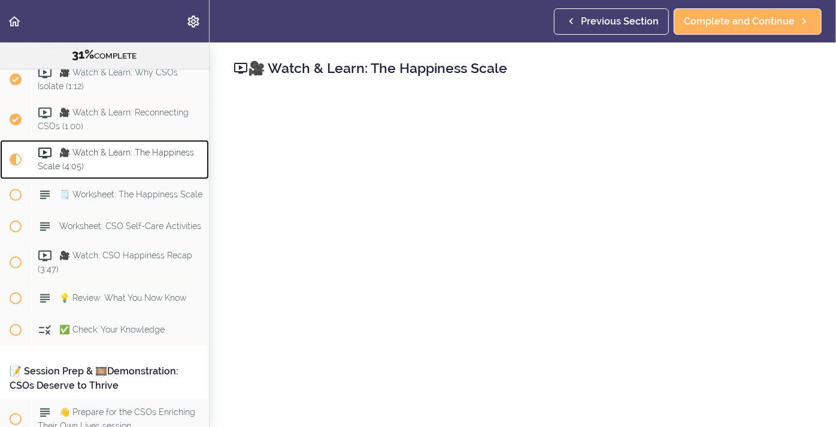
click at [132, 150] on div "🎥 Watch & Learn: The Happiness Scale (4:05)" at bounding box center [120, 160] width 178 height 40
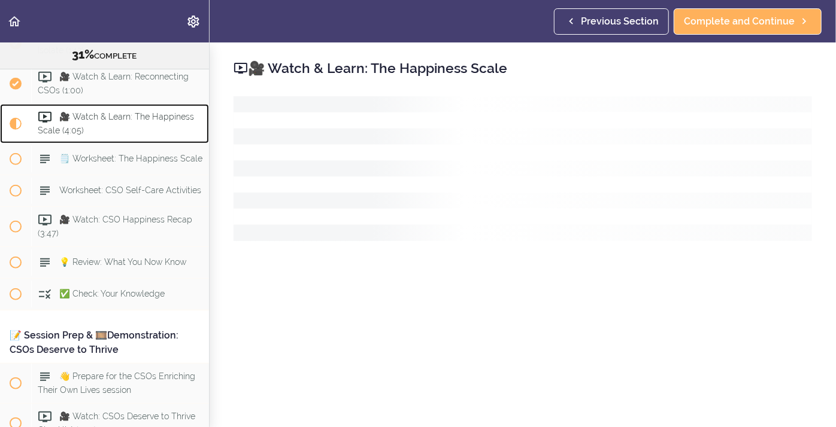
scroll to position [2747, 0]
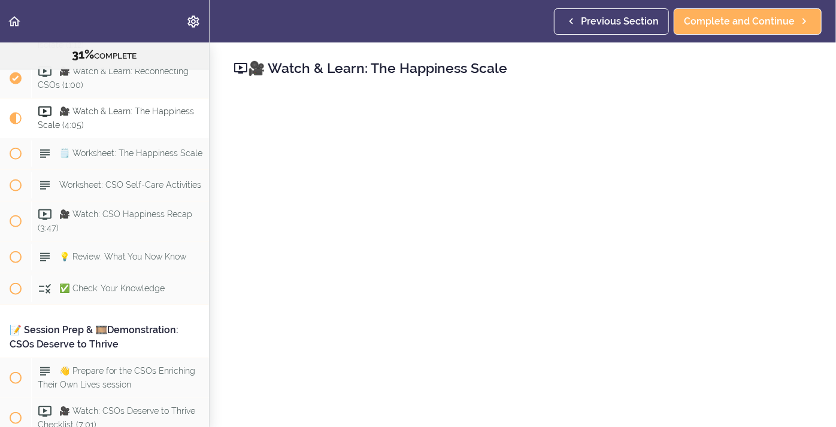
click at [218, 171] on div "🎥 Watch & Learn: The Happiness Scale Complete and Continue Discussion Post a co…" at bounding box center [522, 234] width 626 height 385
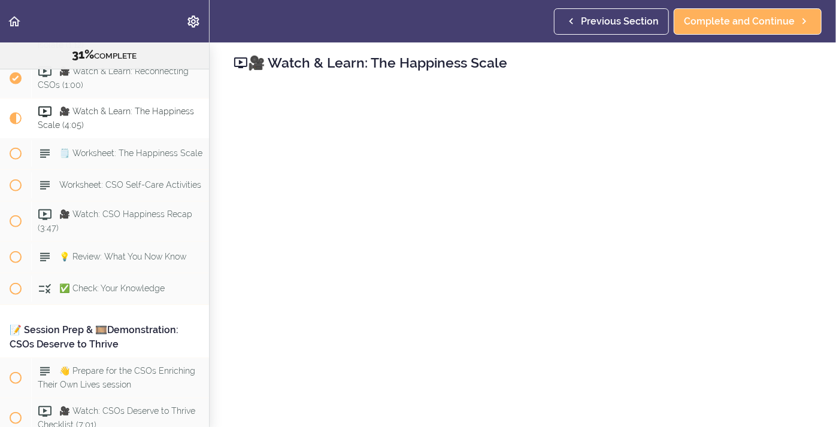
scroll to position [230, 0]
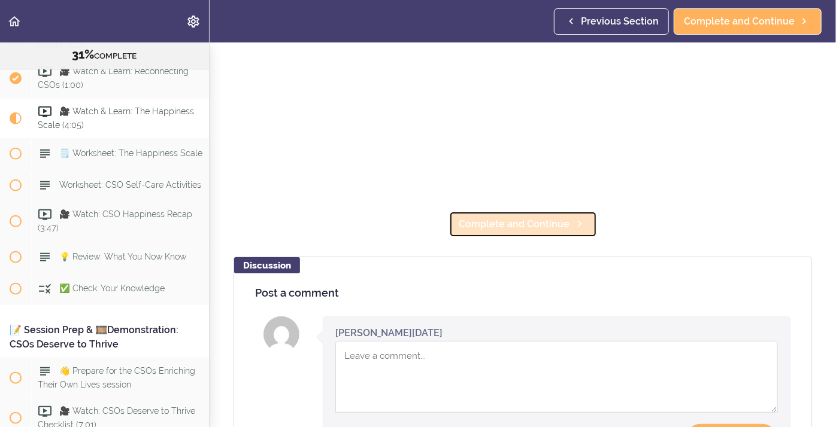
click at [511, 224] on span "Complete and Continue" at bounding box center [514, 224] width 111 height 14
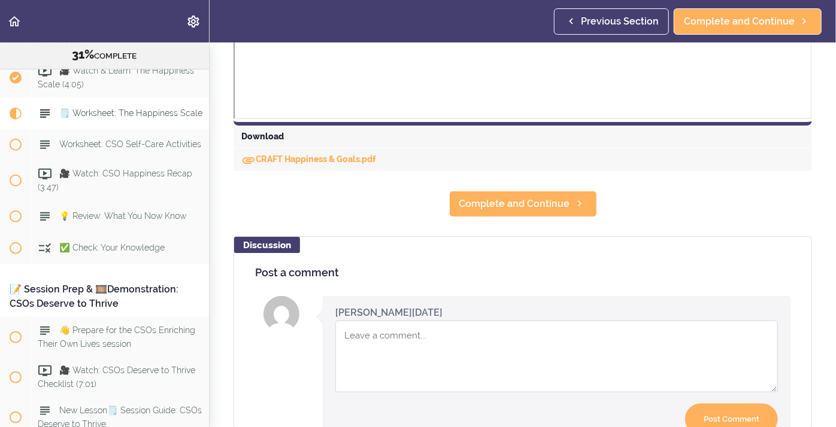
scroll to position [533, 0]
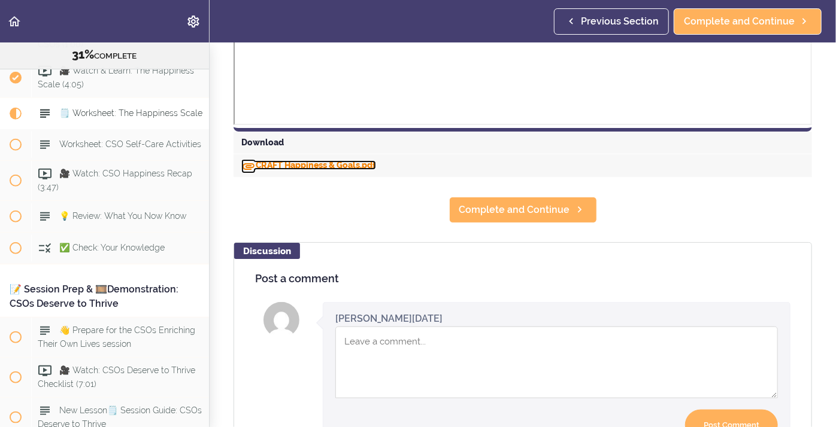
click at [295, 170] on link "CRAFT Happiness & Goals.pdf" at bounding box center [308, 165] width 135 height 10
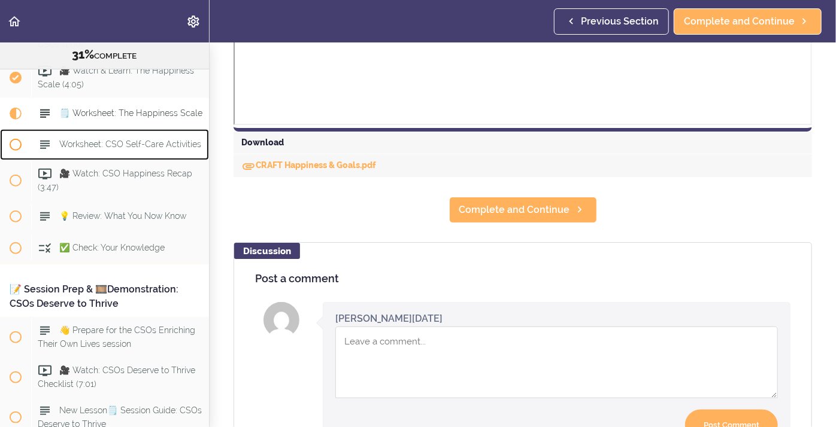
click at [127, 139] on span "Worksheet: CSO Self-Care Activities" at bounding box center [130, 144] width 142 height 10
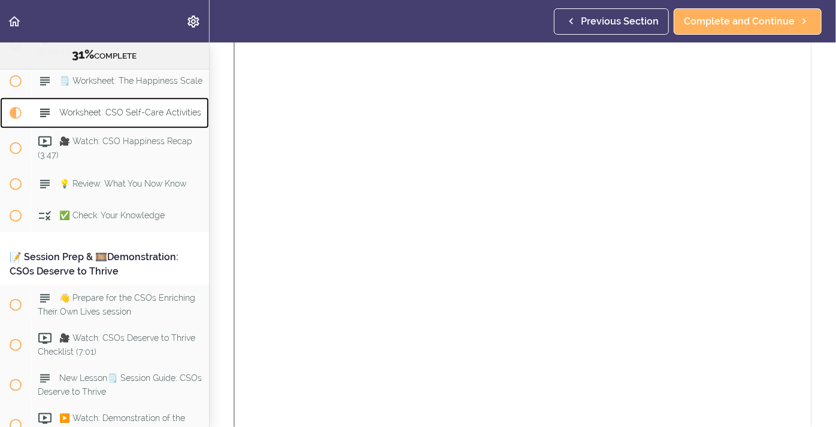
scroll to position [395, 0]
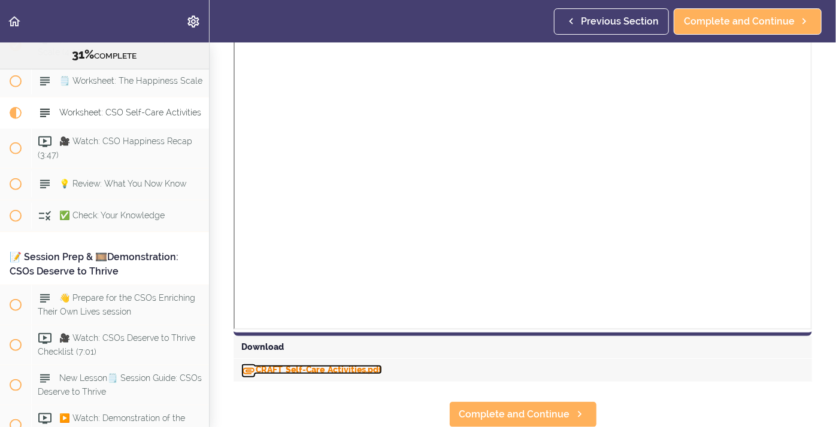
click at [326, 365] on link "CRAFT_Self-Care_Activities.pdf" at bounding box center [311, 370] width 141 height 10
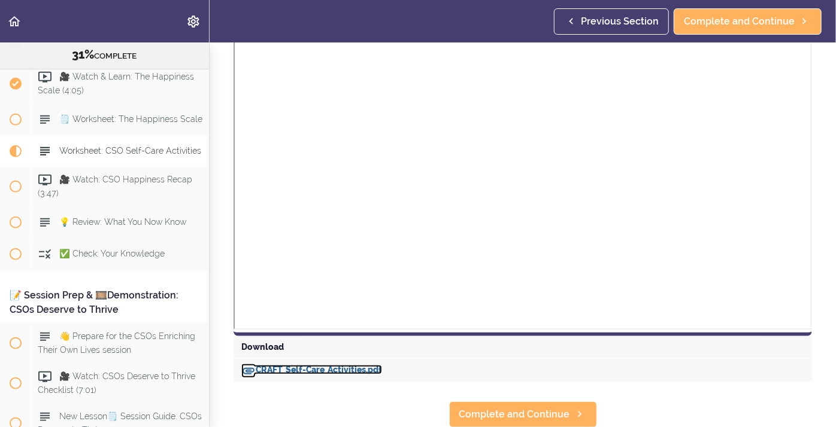
scroll to position [2780, 0]
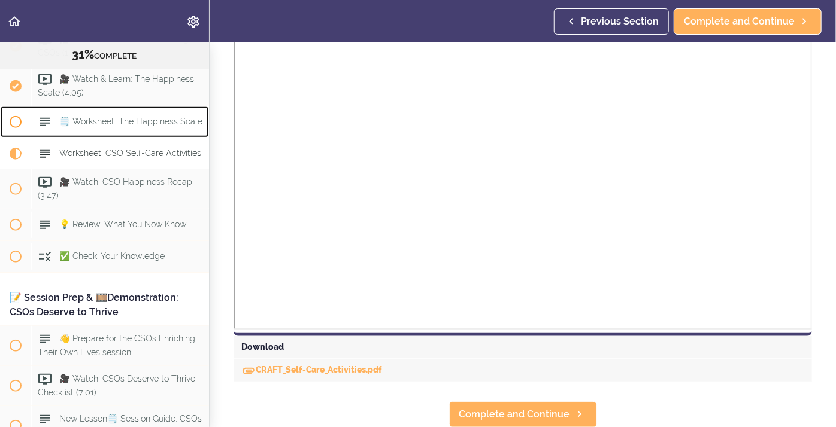
click at [89, 117] on div "🗒️ Worksheet: The Happiness Scale" at bounding box center [120, 122] width 178 height 26
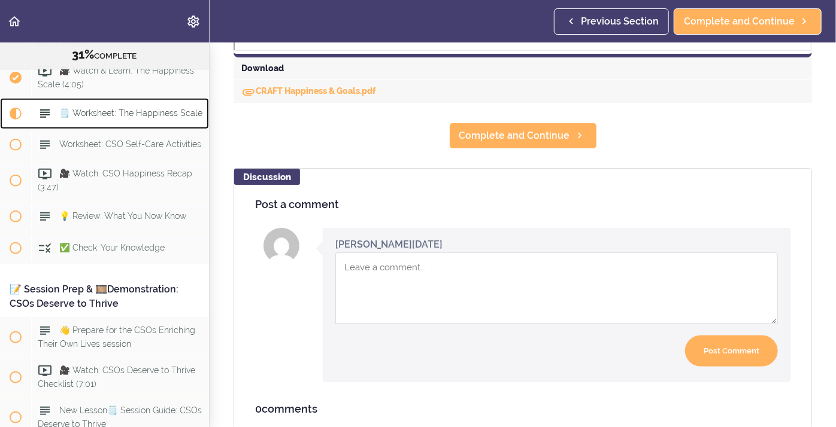
scroll to position [611, 0]
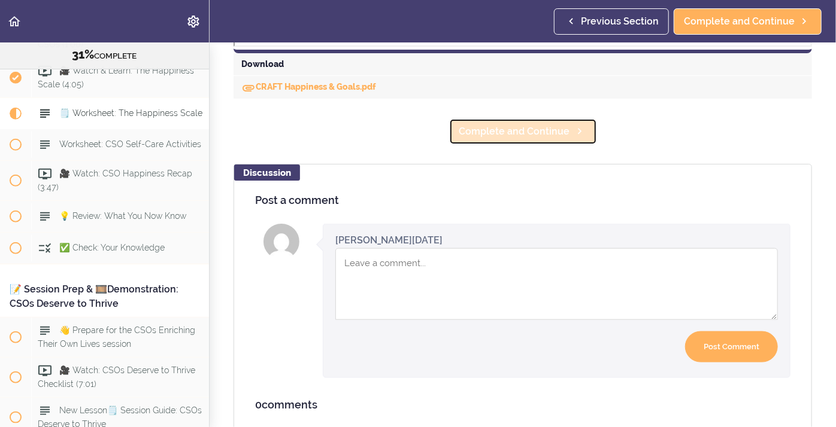
click at [499, 132] on span "Complete and Continue" at bounding box center [514, 131] width 111 height 14
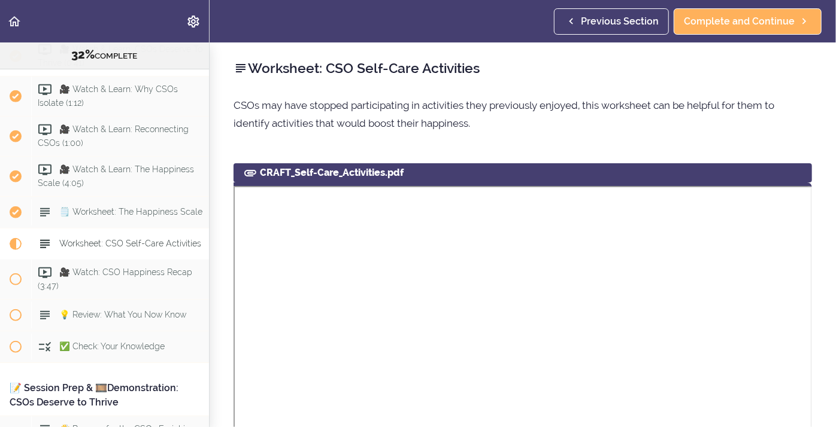
scroll to position [2704, 0]
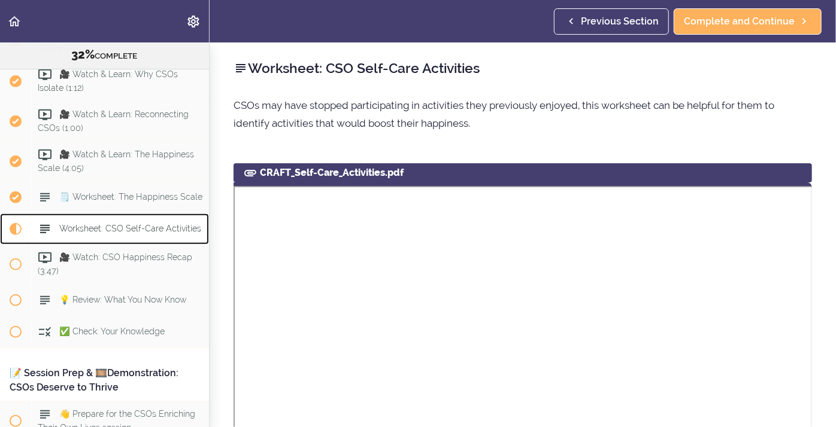
click at [86, 224] on span "Worksheet: CSO Self-Care Activities" at bounding box center [130, 229] width 142 height 10
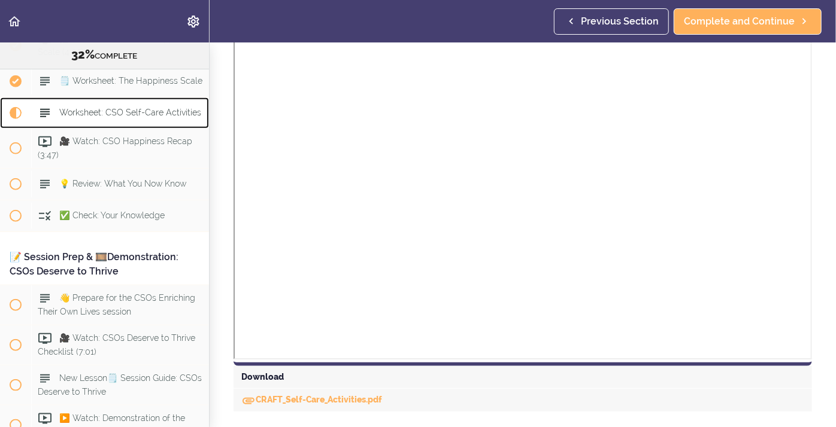
scroll to position [395, 0]
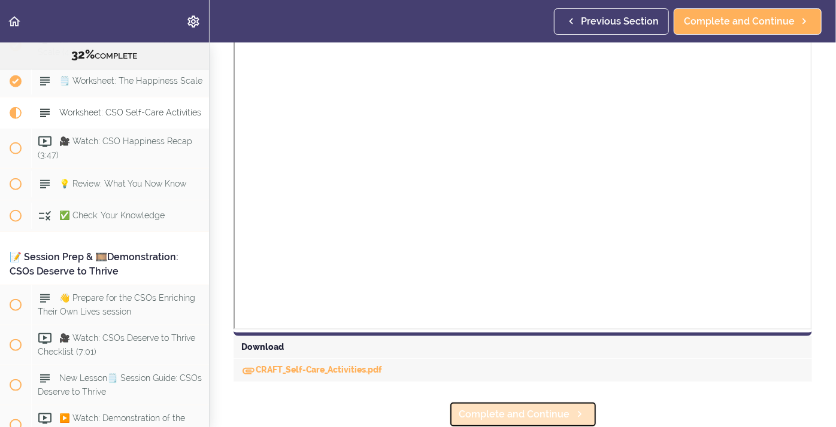
click at [516, 420] on span "Complete and Continue" at bounding box center [514, 415] width 111 height 14
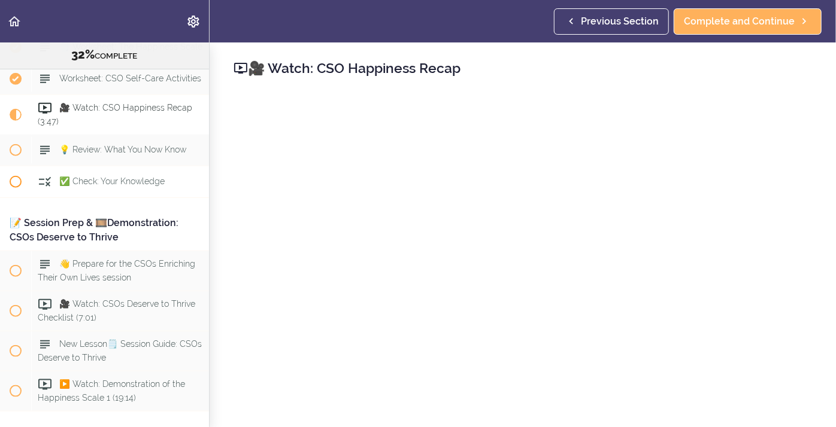
scroll to position [2851, 0]
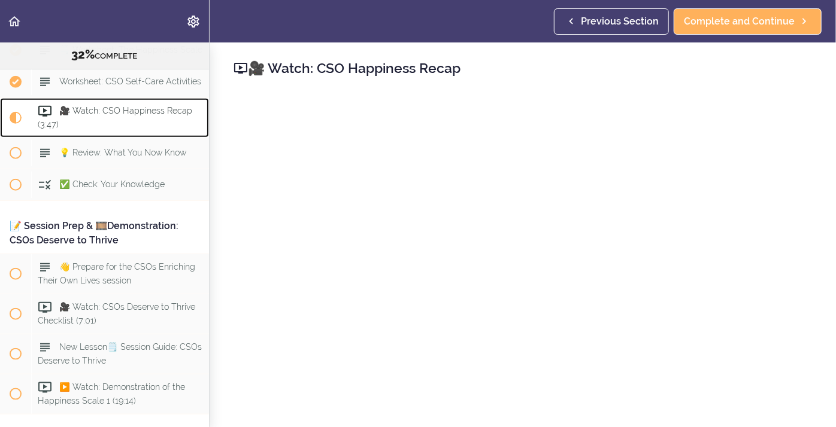
click at [108, 106] on span "🎥 Watch: CSO Happiness Recap (3:47)" at bounding box center [115, 117] width 154 height 23
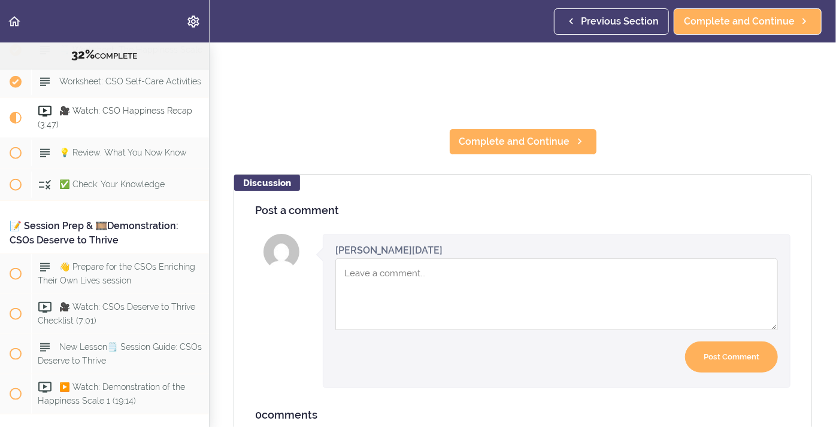
scroll to position [299, 0]
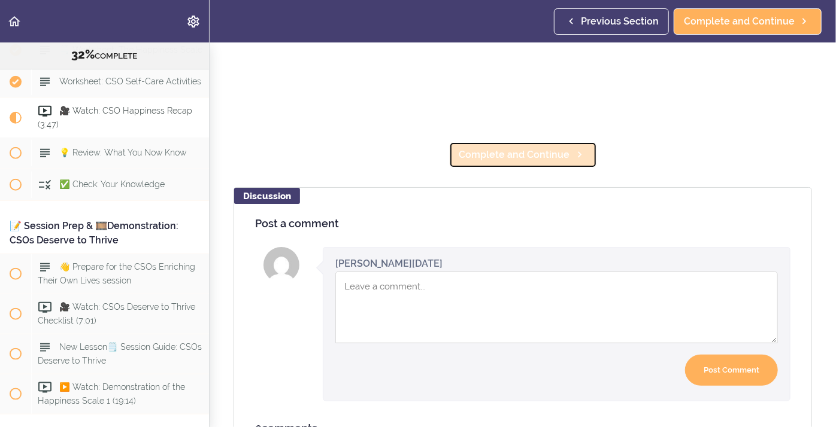
click at [503, 154] on span "Complete and Continue" at bounding box center [514, 155] width 111 height 14
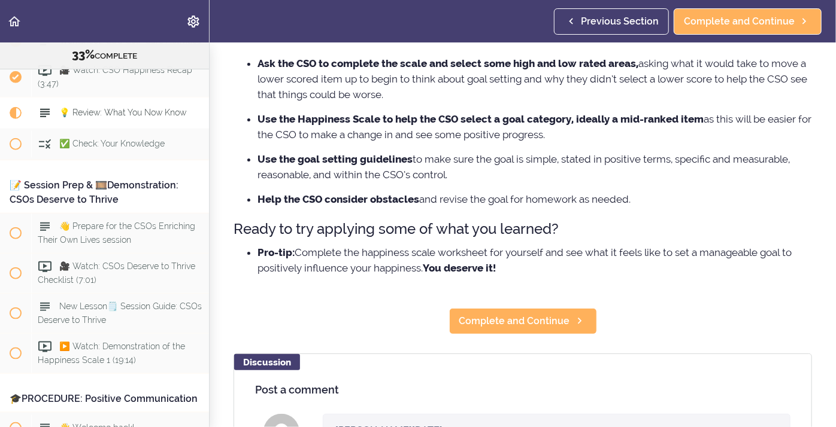
scroll to position [250, 0]
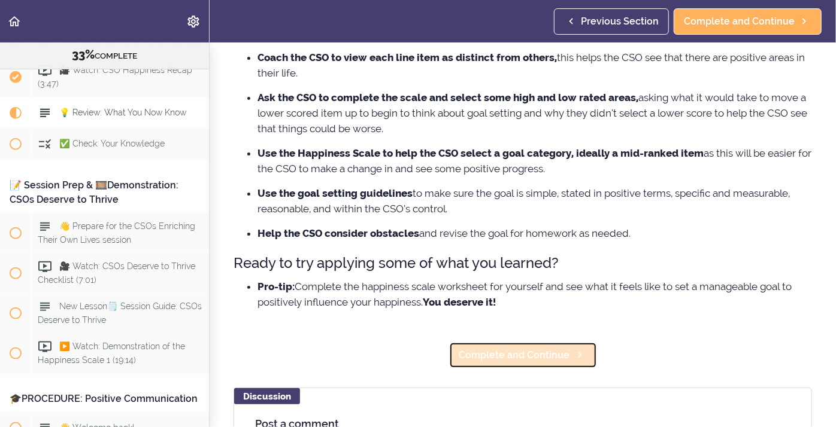
click at [558, 359] on span "Complete and Continue" at bounding box center [514, 355] width 111 height 14
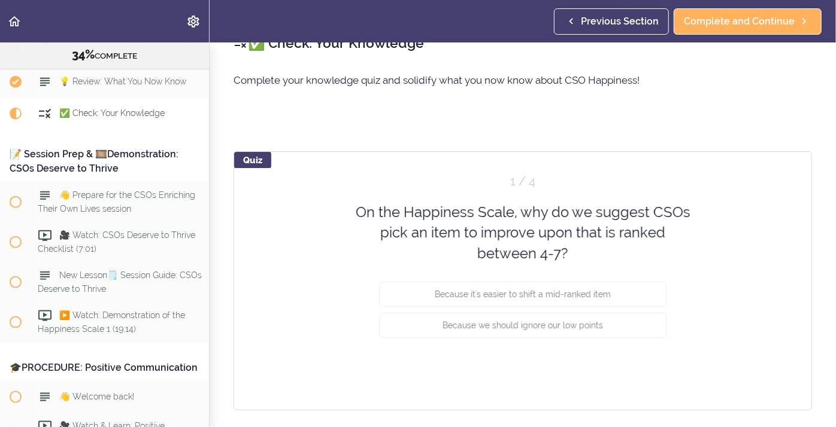
scroll to position [27, 0]
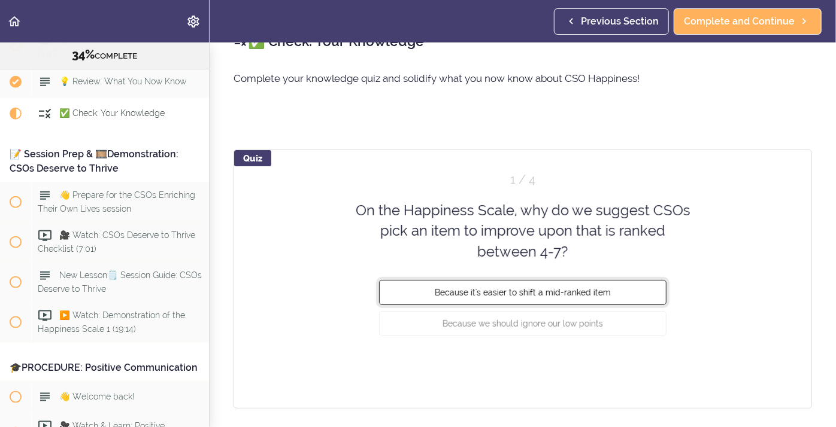
click at [530, 291] on span "Because it's easier to shift a mid-ranked item" at bounding box center [523, 293] width 176 height 10
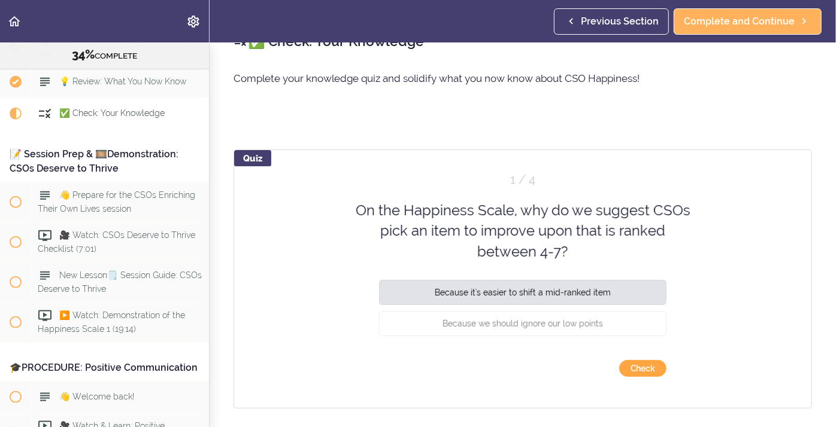
click at [622, 369] on button "Check" at bounding box center [642, 368] width 47 height 17
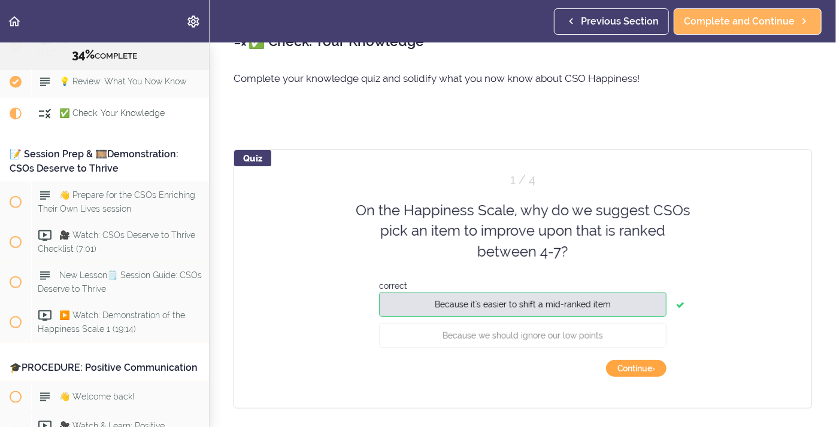
click at [626, 367] on button "Continue ›" at bounding box center [636, 368] width 60 height 17
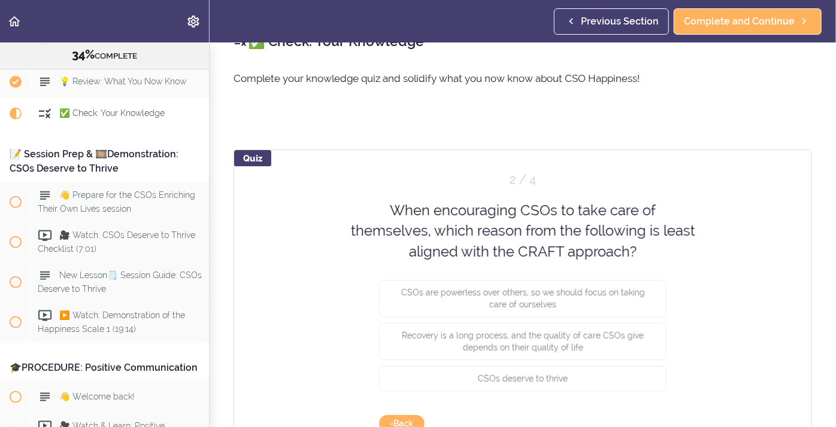
scroll to position [34, 0]
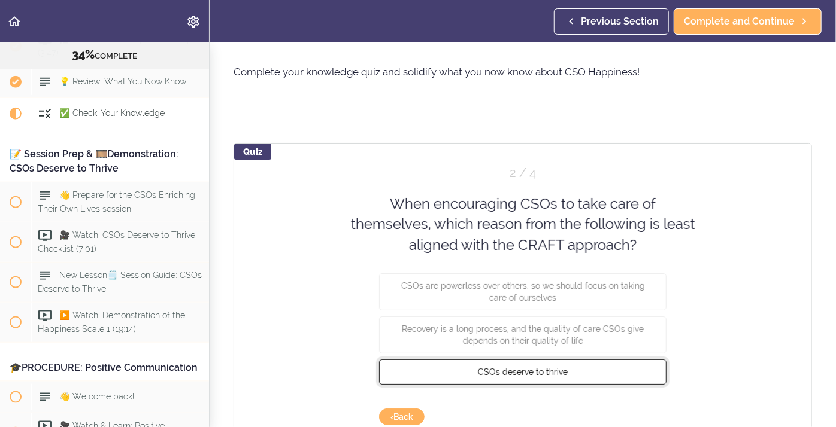
click at [497, 375] on span "CSOs deserve to thrive" at bounding box center [523, 373] width 90 height 10
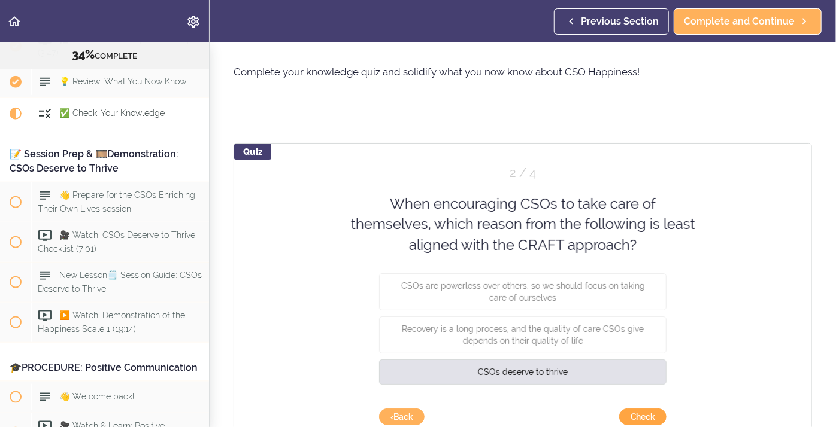
click at [651, 417] on button "Check" at bounding box center [642, 417] width 47 height 17
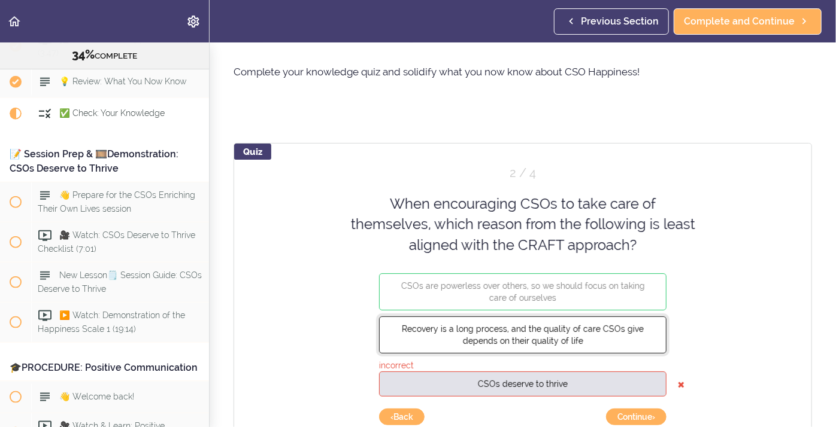
click at [543, 329] on span "Recovery is a long process, and the quality of care CSOs give depends on their …" at bounding box center [523, 335] width 242 height 22
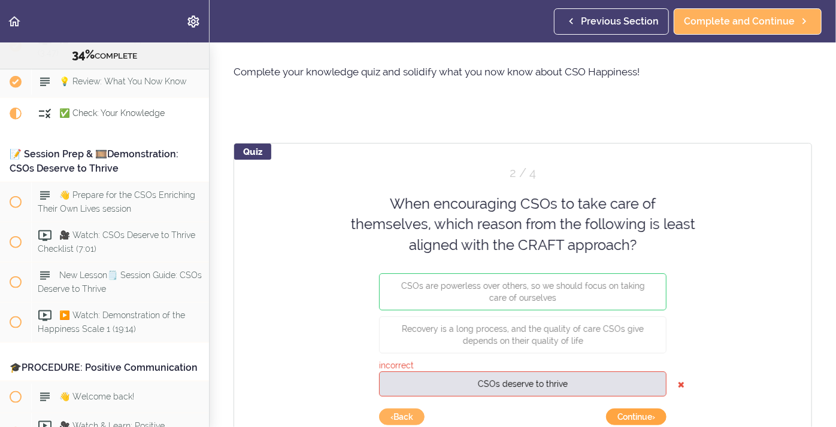
click at [652, 418] on button "Continue ›" at bounding box center [636, 417] width 60 height 17
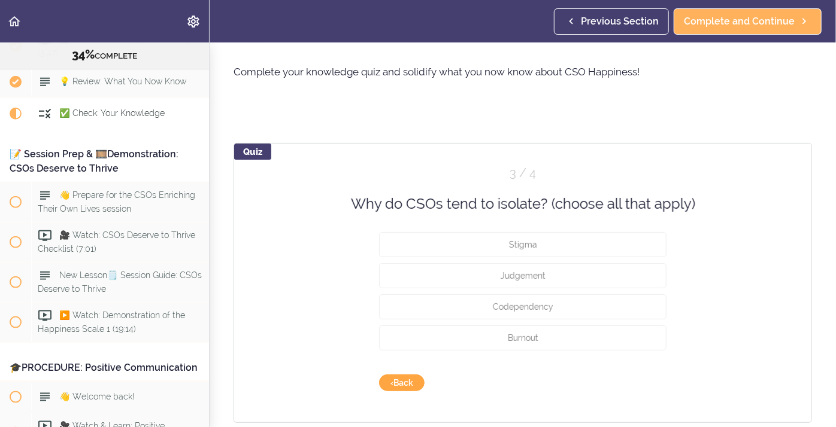
click at [412, 376] on button "‹ Back" at bounding box center [401, 383] width 45 height 17
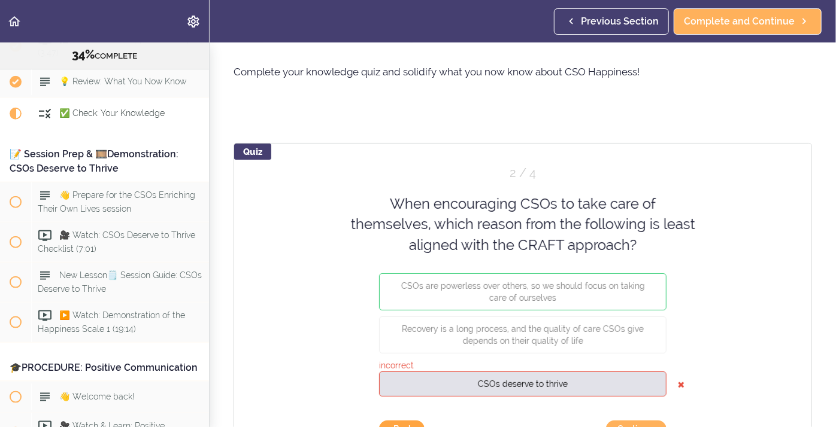
click at [395, 424] on button "‹ Back" at bounding box center [401, 429] width 45 height 17
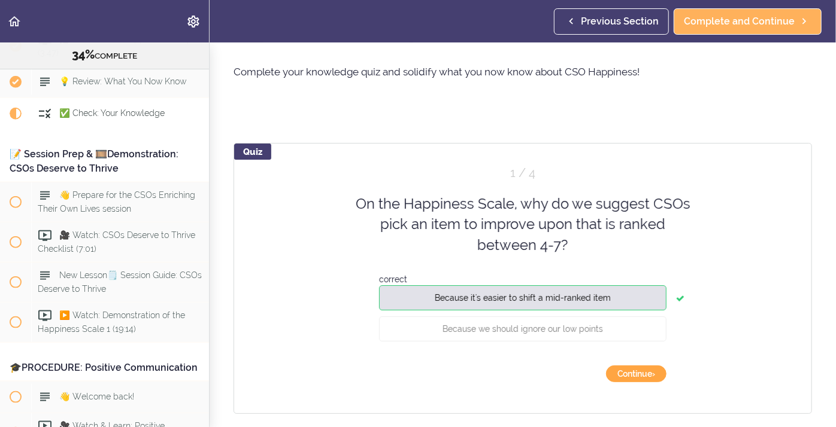
click at [620, 371] on button "Continue ›" at bounding box center [636, 374] width 60 height 17
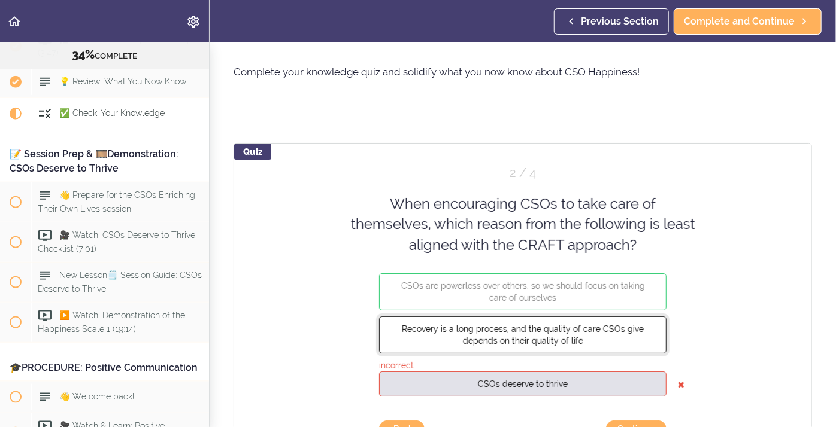
click at [484, 342] on span "Recovery is a long process, and the quality of care CSOs give depends on their …" at bounding box center [523, 335] width 242 height 22
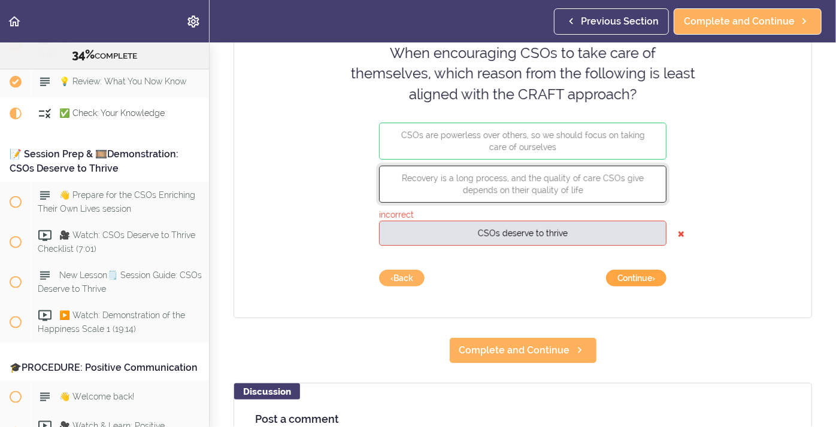
scroll to position [179, 0]
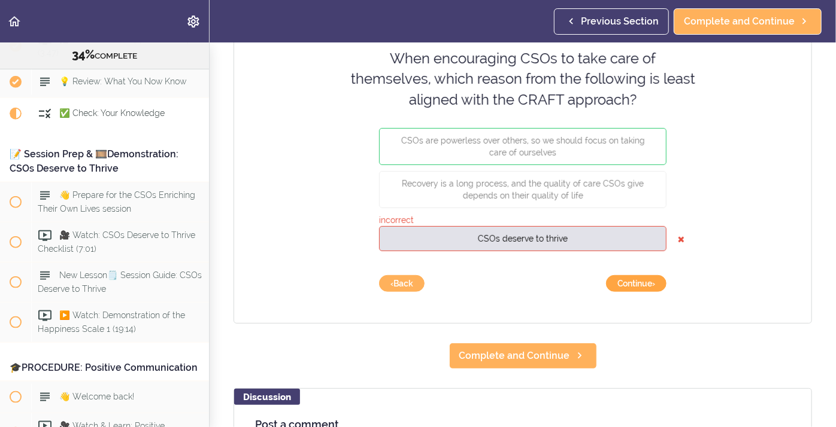
click at [613, 290] on button "Continue ›" at bounding box center [636, 283] width 60 height 17
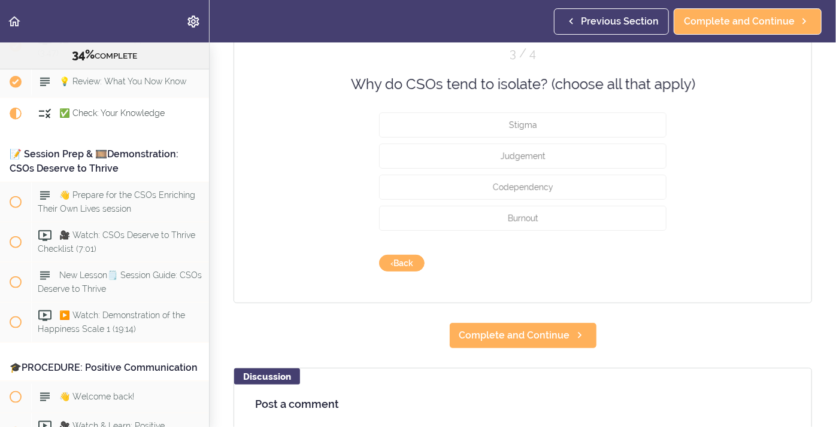
scroll to position [153, 0]
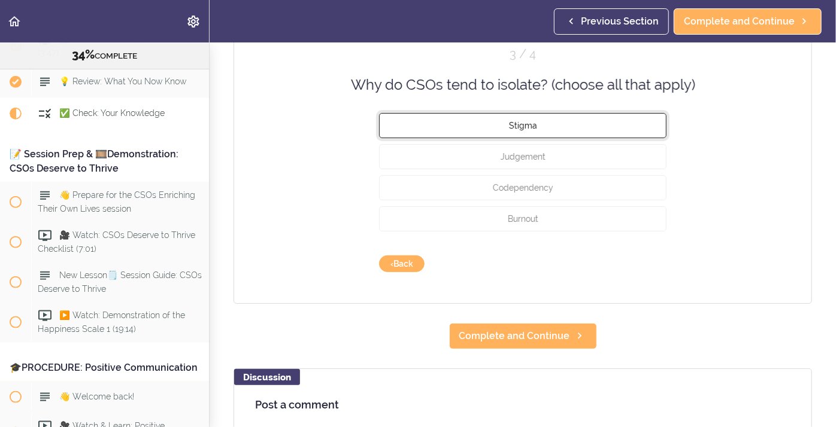
click at [504, 127] on button "Stigma" at bounding box center [522, 125] width 287 height 25
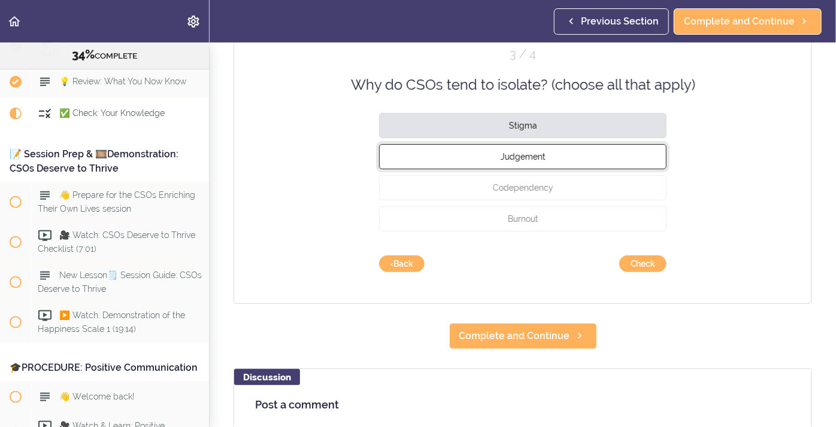
click at [500, 156] on span "Judgement" at bounding box center [522, 157] width 45 height 10
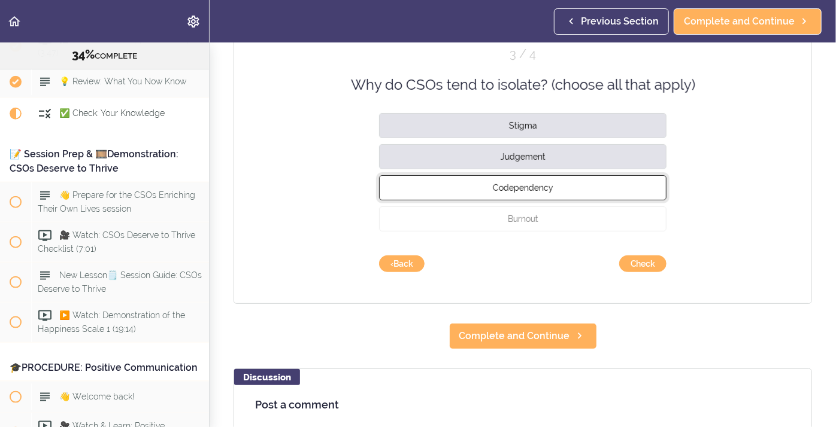
click at [509, 196] on button "Codependency" at bounding box center [522, 187] width 287 height 25
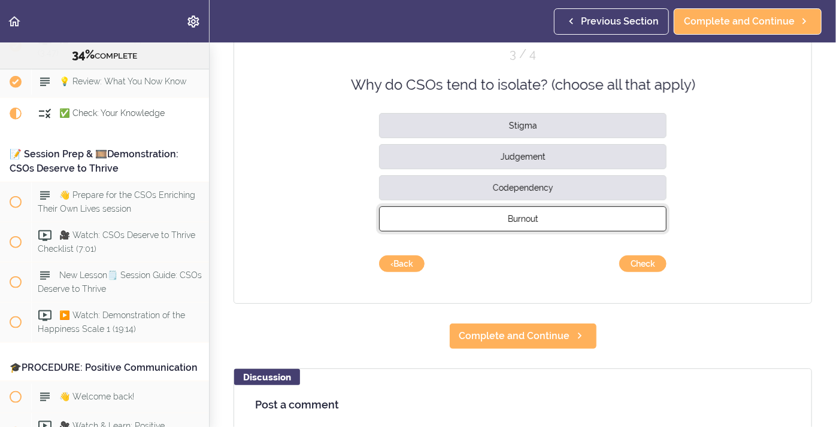
click at [510, 223] on span "Burnout" at bounding box center [523, 219] width 31 height 10
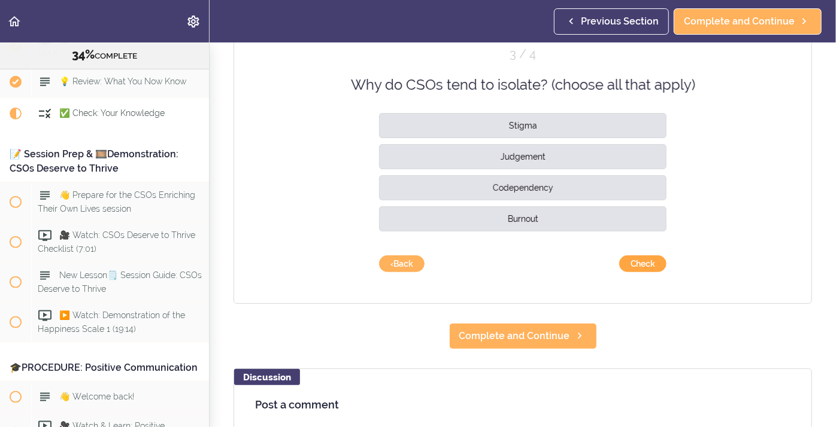
click at [643, 262] on button "Check" at bounding box center [642, 264] width 47 height 17
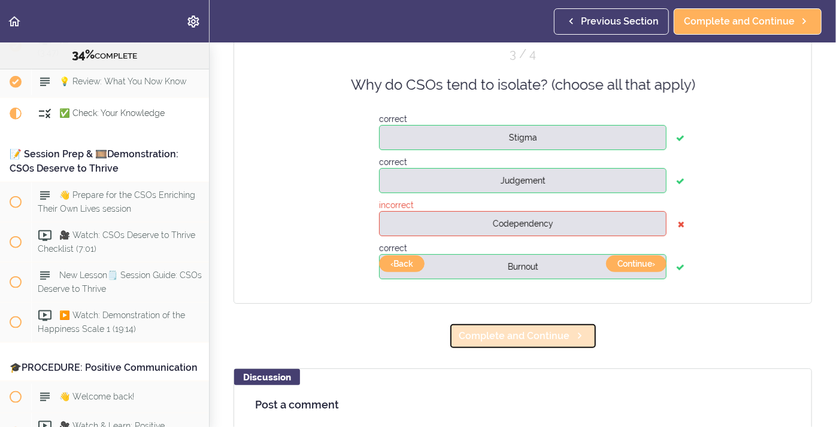
click at [545, 341] on span "Complete and Continue" at bounding box center [514, 336] width 111 height 14
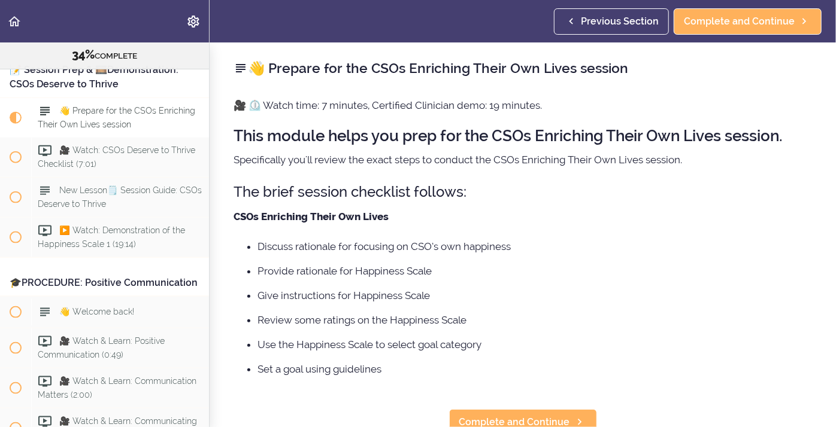
scroll to position [3008, 0]
click at [76, 186] on span "New Lesson🗒️ Session Guide: CSOs Deserve to Thrive" at bounding box center [120, 197] width 164 height 23
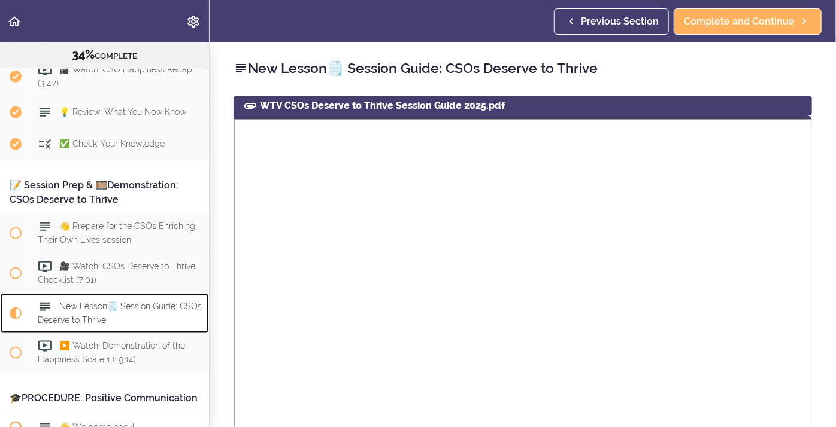
scroll to position [2887, 0]
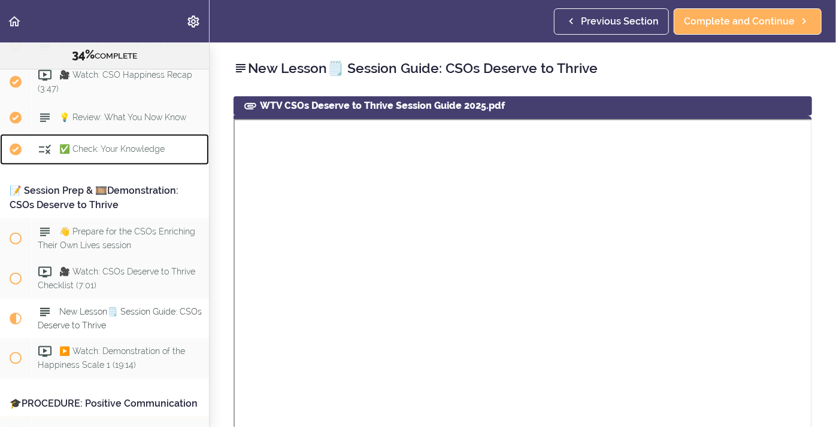
click at [81, 144] on span "✅ Check: Your Knowledge" at bounding box center [111, 149] width 105 height 10
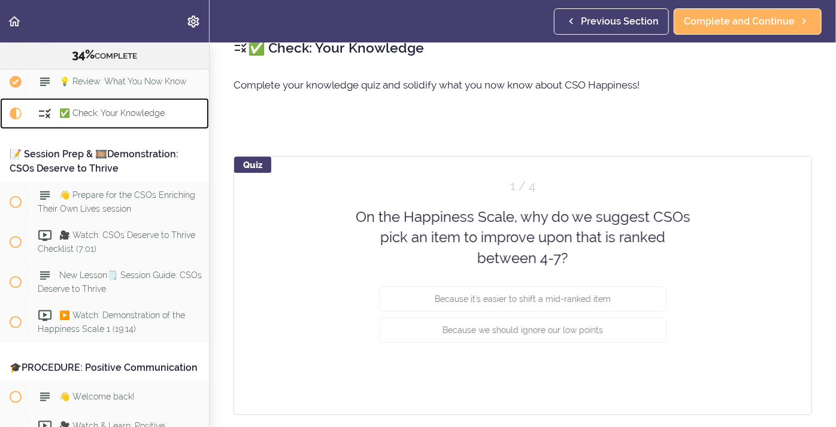
scroll to position [26, 0]
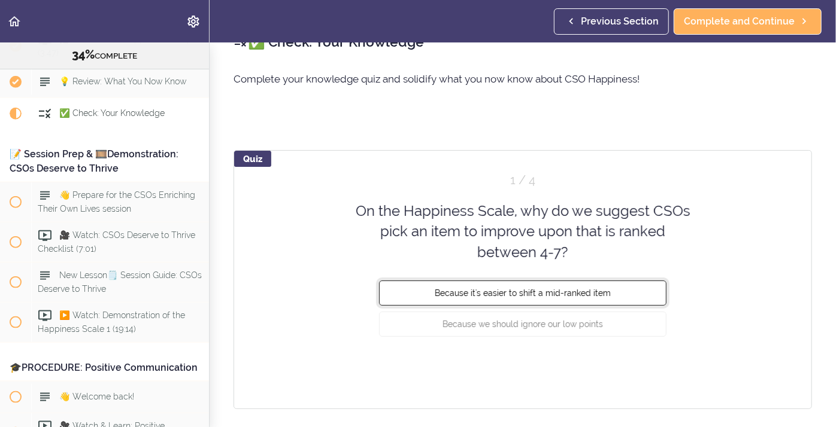
click at [593, 301] on button "Because it's easier to shift a mid-ranked item" at bounding box center [522, 293] width 287 height 25
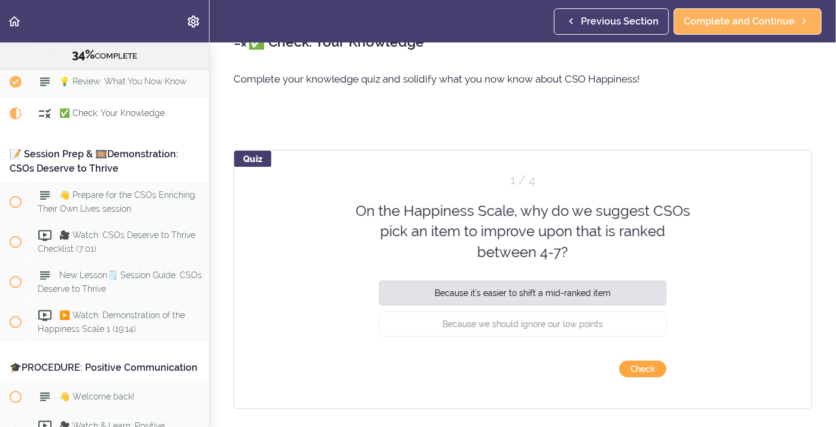
click at [636, 369] on button "Check" at bounding box center [642, 369] width 47 height 17
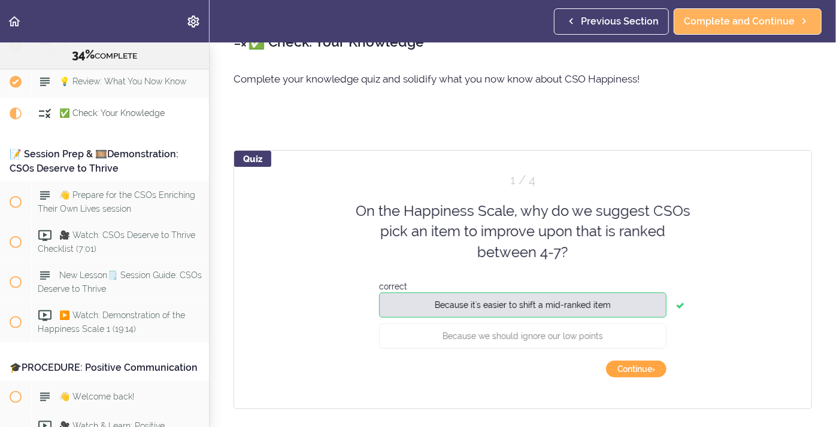
click at [636, 375] on button "Continue ›" at bounding box center [636, 369] width 60 height 17
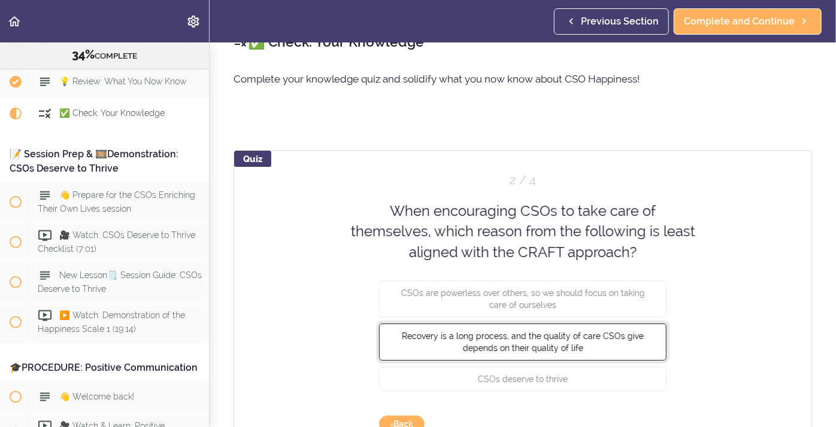
click at [624, 338] on span "Recovery is a long process, and the quality of care CSOs give depends on their …" at bounding box center [523, 343] width 242 height 22
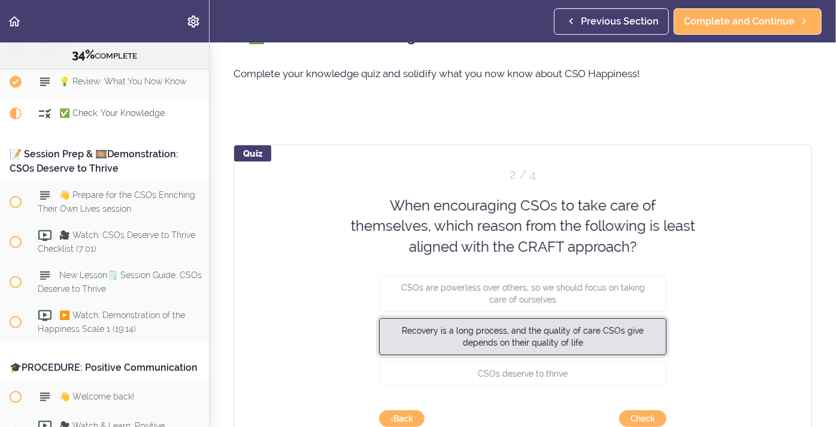
scroll to position [32, 0]
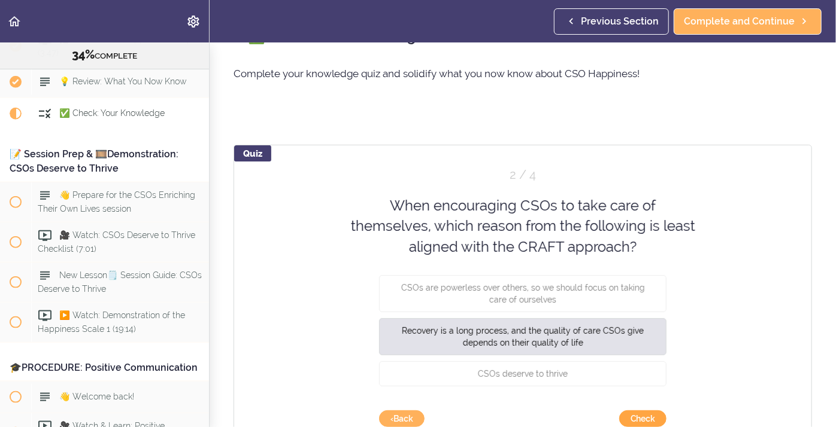
click at [657, 419] on button "Check" at bounding box center [642, 419] width 47 height 17
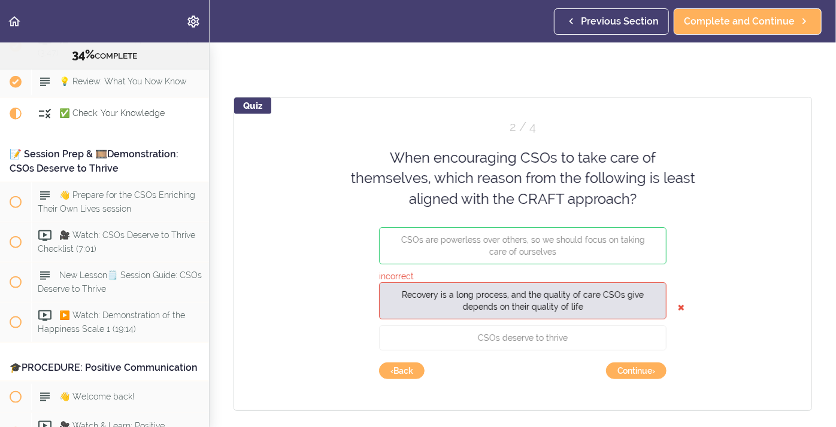
scroll to position [91, 0]
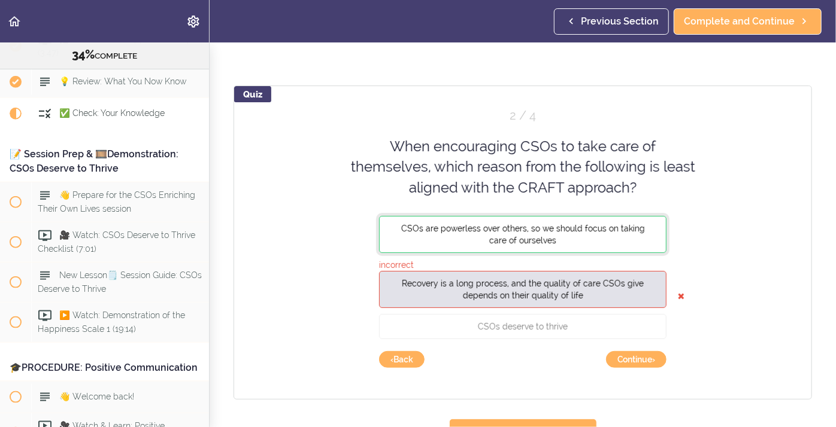
click at [445, 243] on button "CSOs are powerless over others, so we should focus on taking care of ourselves" at bounding box center [522, 234] width 287 height 37
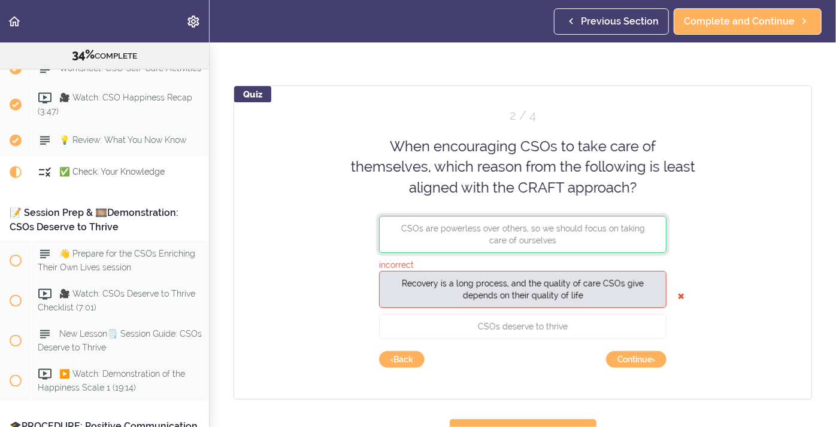
scroll to position [2863, 0]
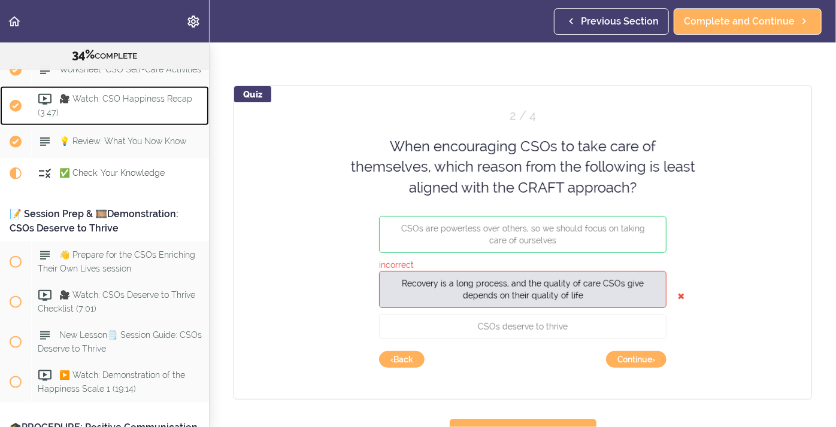
click at [111, 96] on div "🎥 Watch: CSO Happiness Recap (3:47)" at bounding box center [120, 106] width 178 height 40
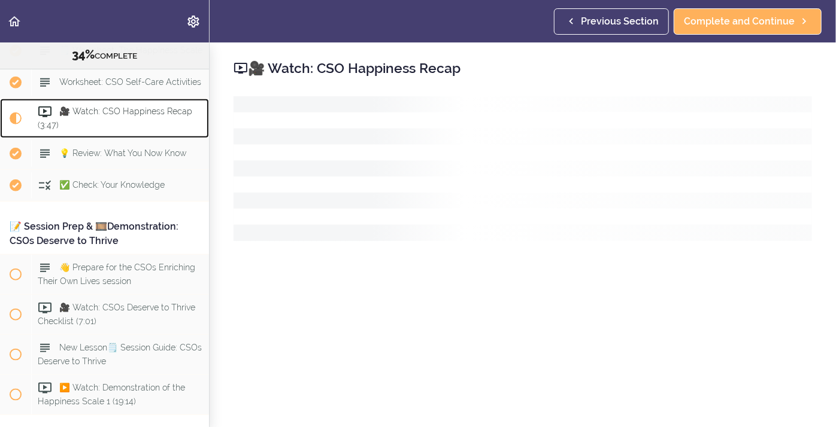
scroll to position [2851, 0]
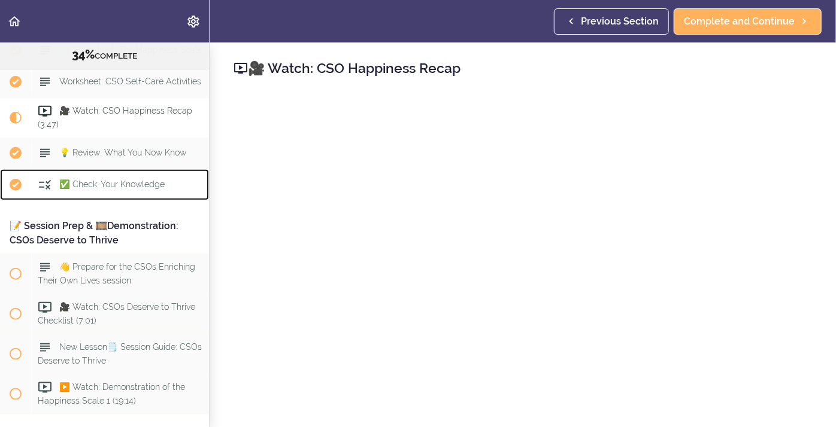
click at [116, 180] on span "✅ Check: Your Knowledge" at bounding box center [111, 185] width 105 height 10
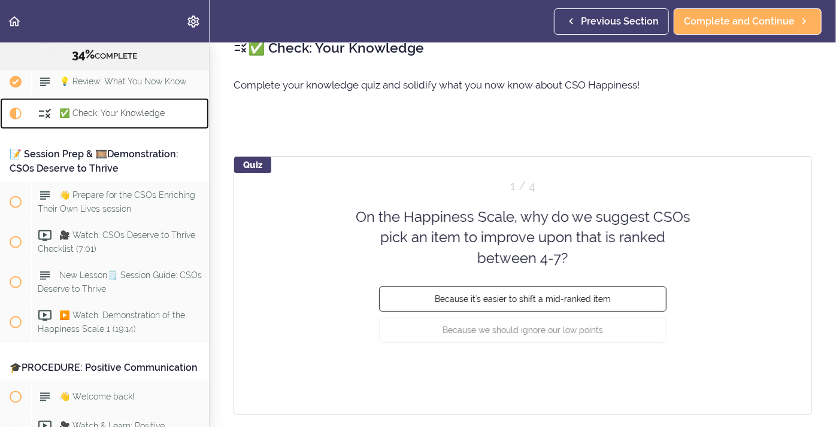
scroll to position [22, 0]
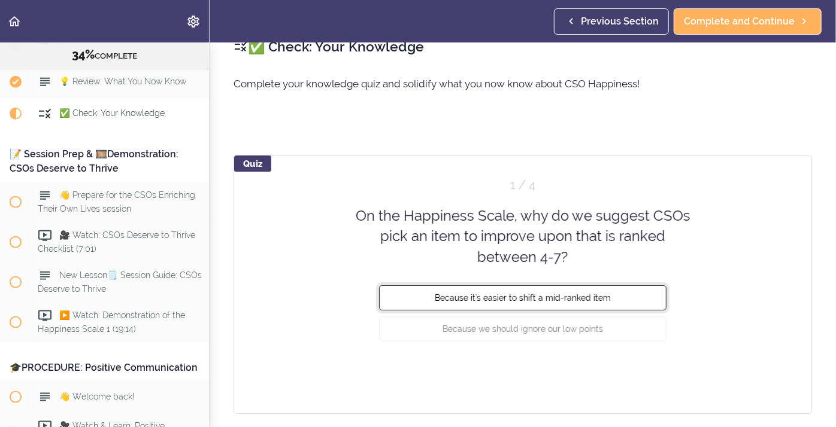
click at [588, 299] on span "Because it's easier to shift a mid-ranked item" at bounding box center [523, 298] width 176 height 10
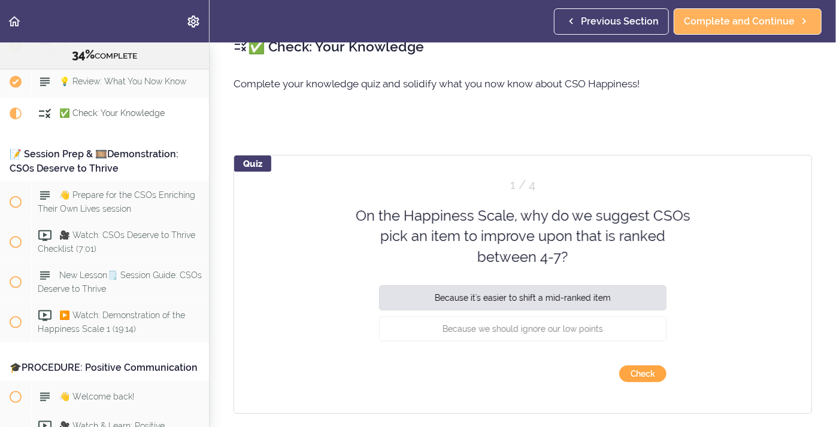
click at [643, 379] on button "Check" at bounding box center [642, 374] width 47 height 17
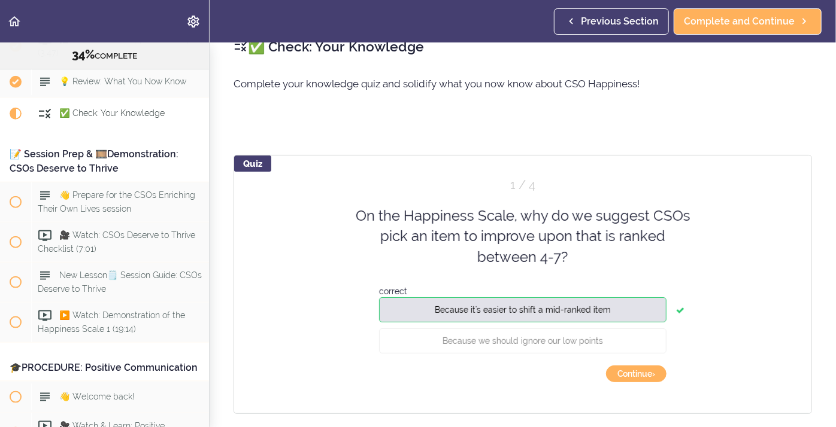
scroll to position [13, 0]
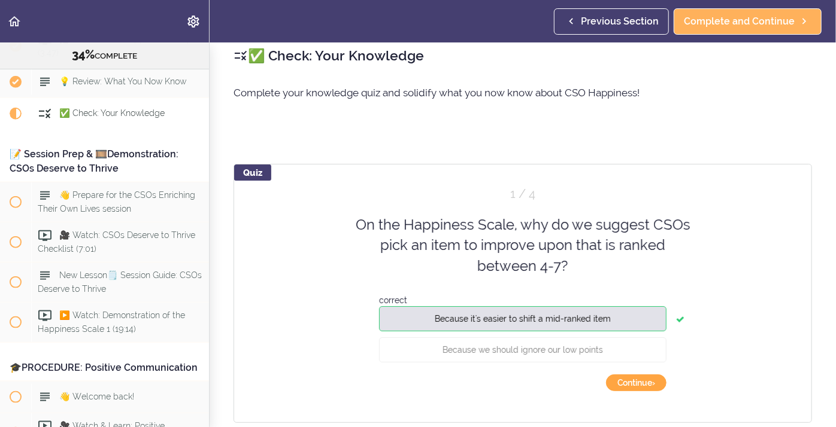
click at [624, 382] on button "Continue ›" at bounding box center [636, 383] width 60 height 17
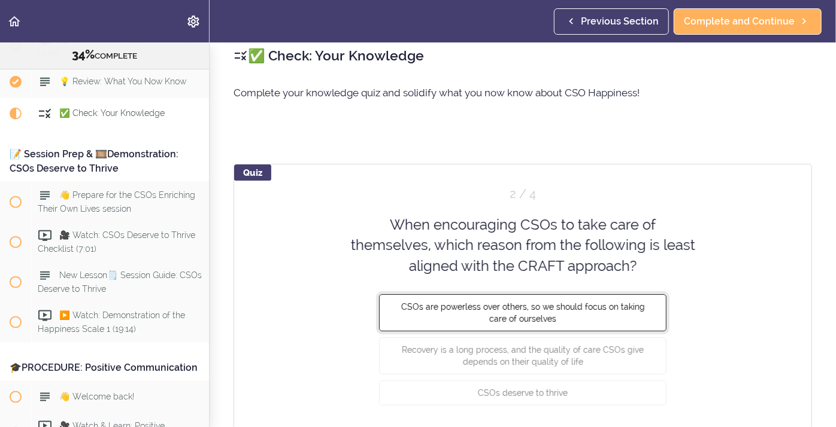
click at [580, 316] on button "CSOs are powerless over others, so we should focus on taking care of ourselves" at bounding box center [522, 312] width 287 height 37
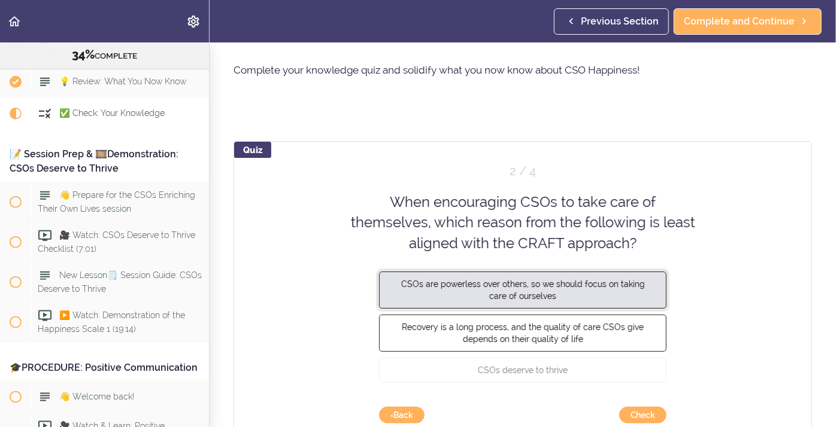
scroll to position [50, 0]
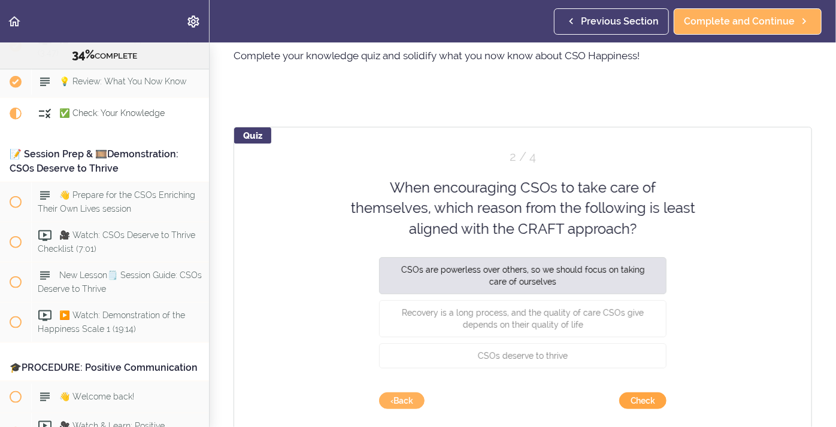
click at [643, 401] on button "Check" at bounding box center [642, 401] width 47 height 17
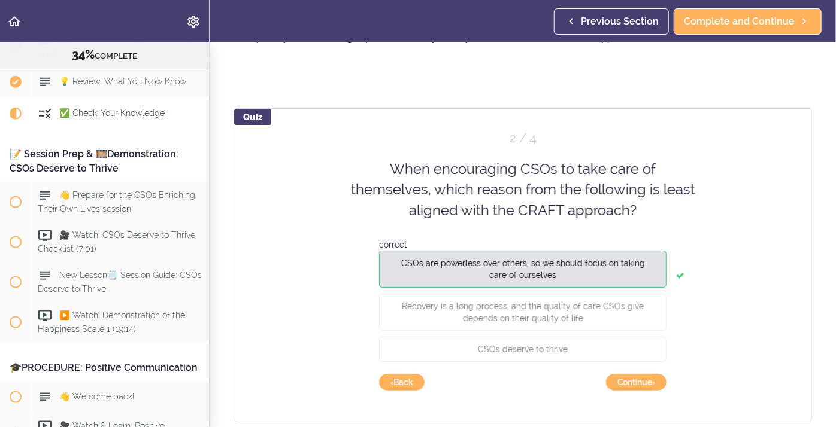
scroll to position [70, 0]
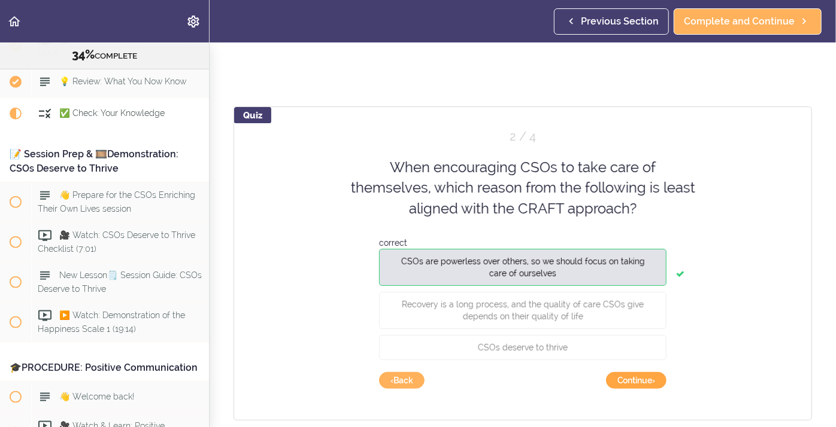
click at [648, 385] on button "Continue ›" at bounding box center [636, 380] width 60 height 17
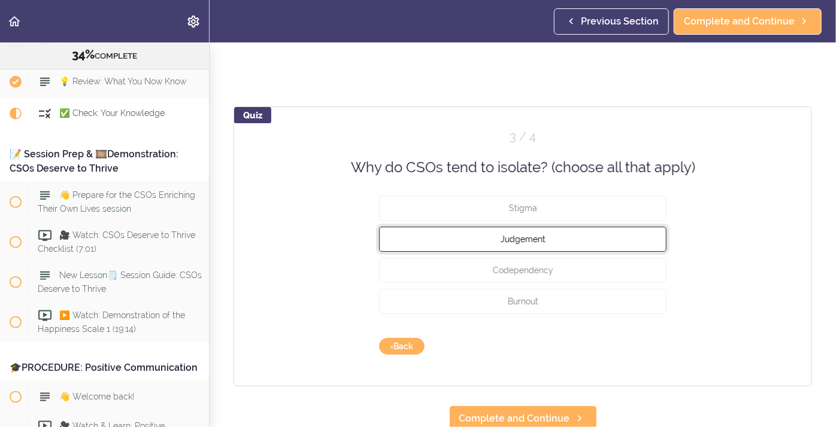
click at [483, 242] on button "Judgement" at bounding box center [522, 239] width 287 height 25
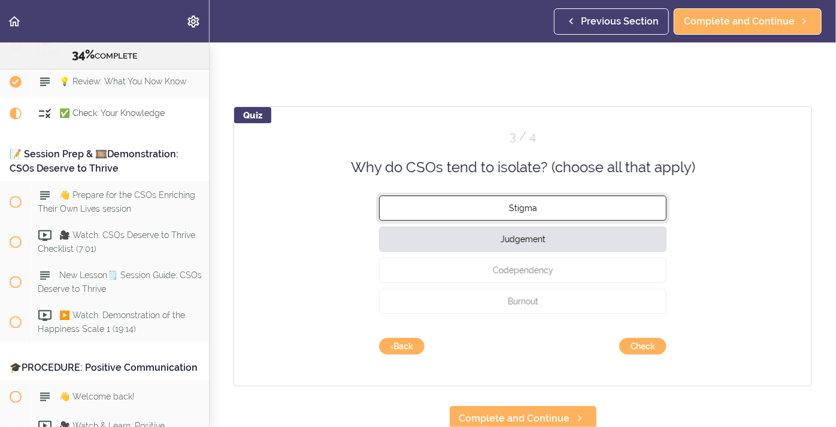
click at [464, 207] on button "Stigma" at bounding box center [522, 208] width 287 height 25
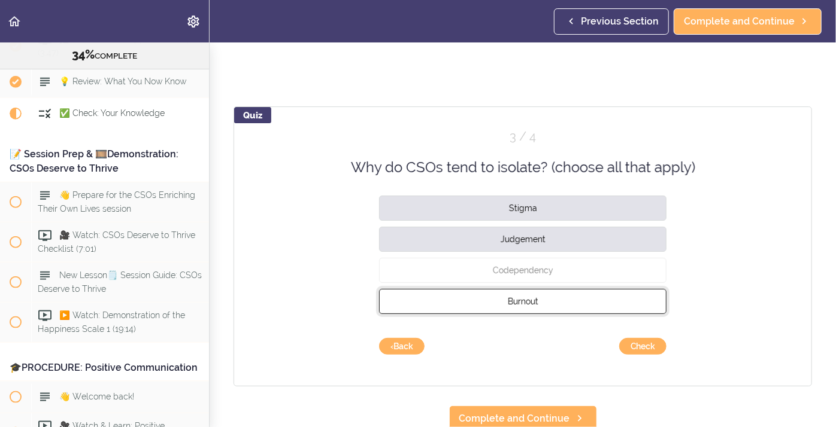
click at [503, 297] on button "Burnout" at bounding box center [522, 301] width 287 height 25
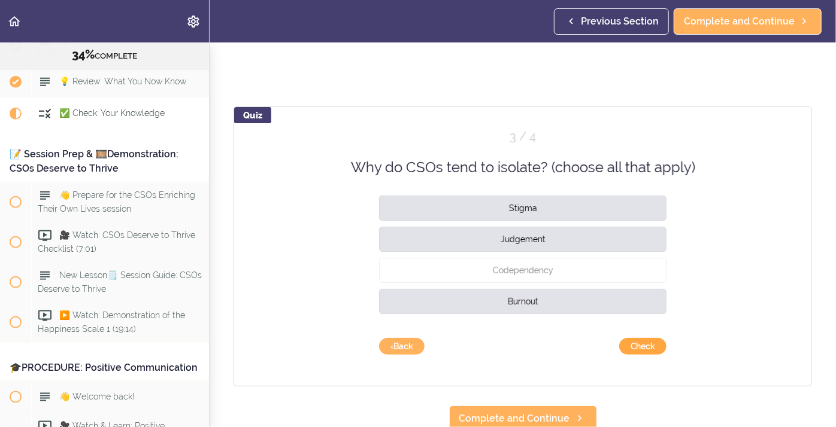
click at [640, 350] on button "Check" at bounding box center [642, 346] width 47 height 17
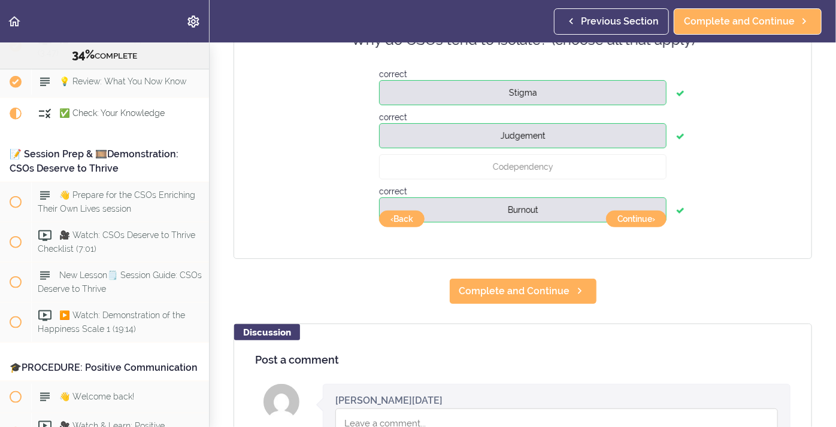
scroll to position [195, 0]
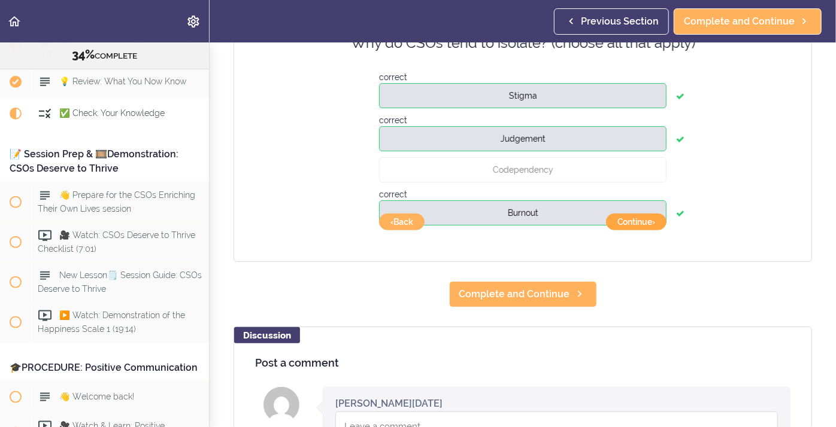
click at [622, 226] on button "Continue ›" at bounding box center [636, 222] width 60 height 17
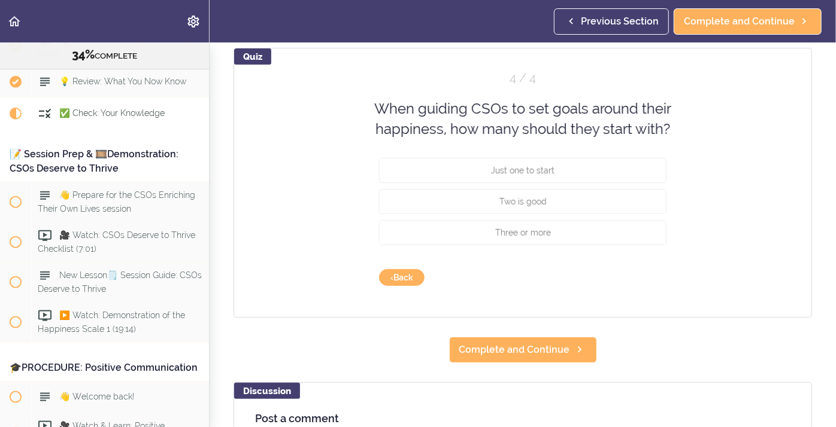
scroll to position [135, 0]
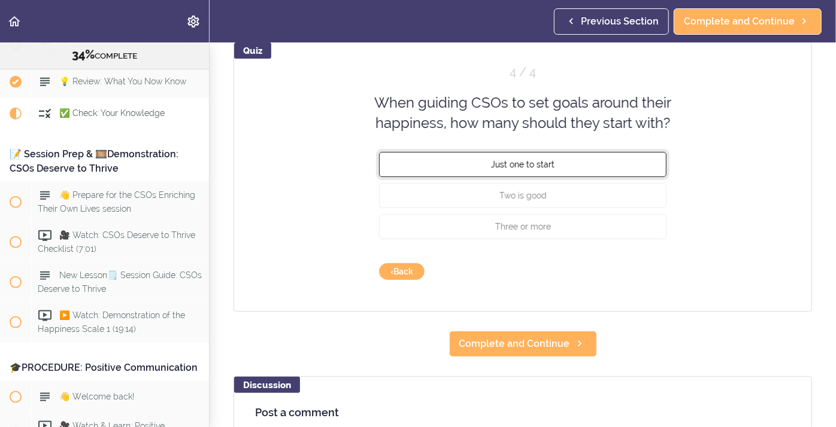
click at [487, 165] on button "Just one to start" at bounding box center [522, 163] width 287 height 25
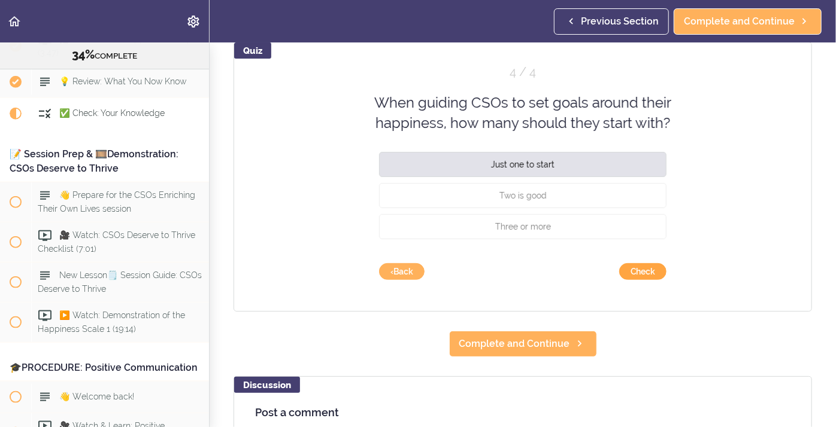
click at [651, 272] on button "Check" at bounding box center [642, 271] width 47 height 17
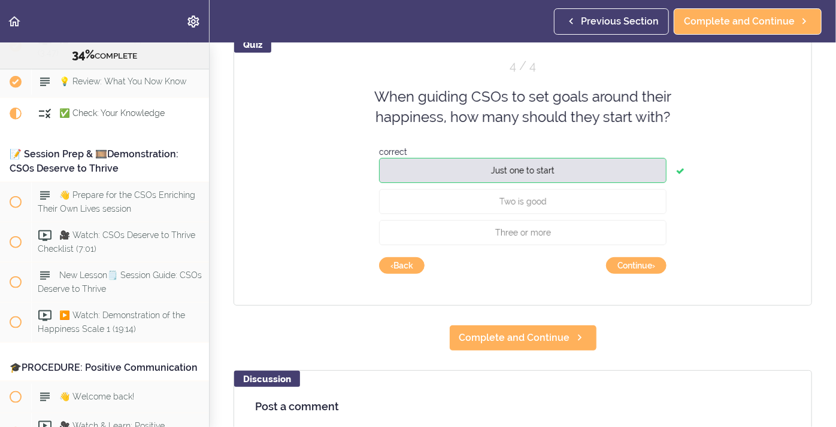
scroll to position [148, 0]
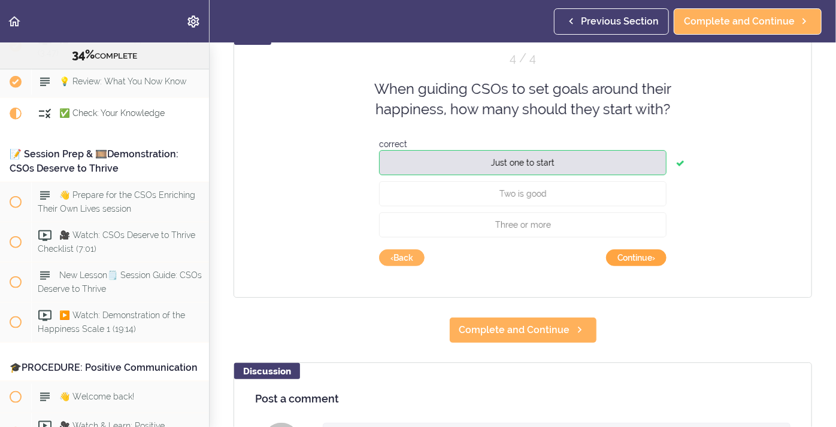
click at [648, 253] on button "Continue ›" at bounding box center [636, 258] width 60 height 17
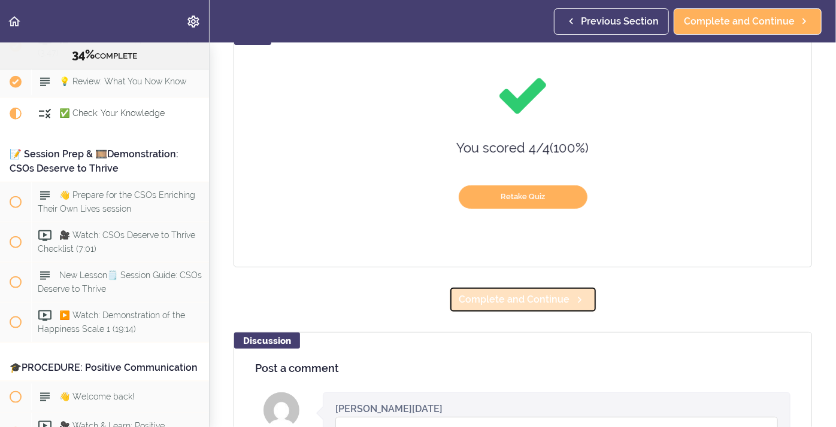
click at [555, 308] on link "Complete and Continue" at bounding box center [523, 300] width 148 height 26
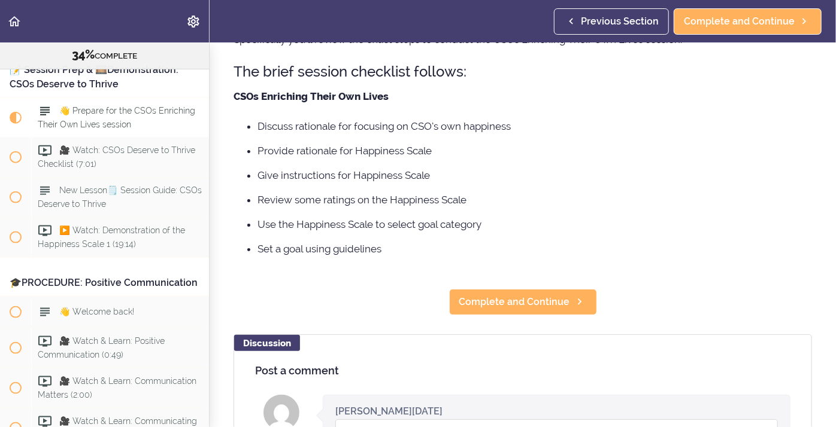
scroll to position [212, 0]
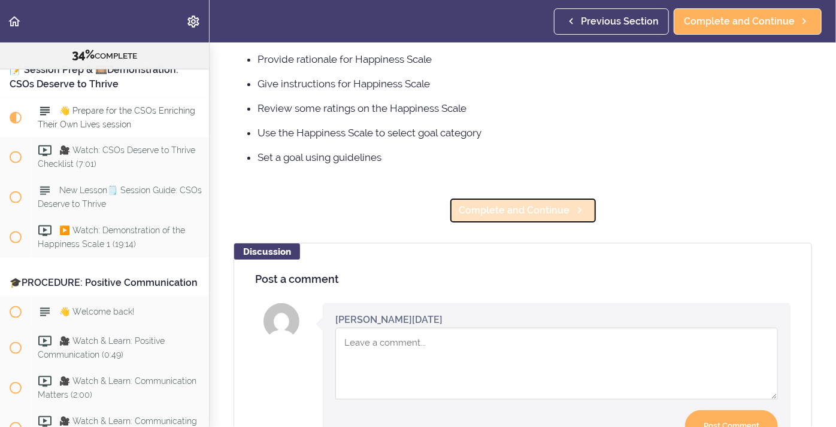
click at [530, 209] on span "Complete and Continue" at bounding box center [514, 211] width 111 height 14
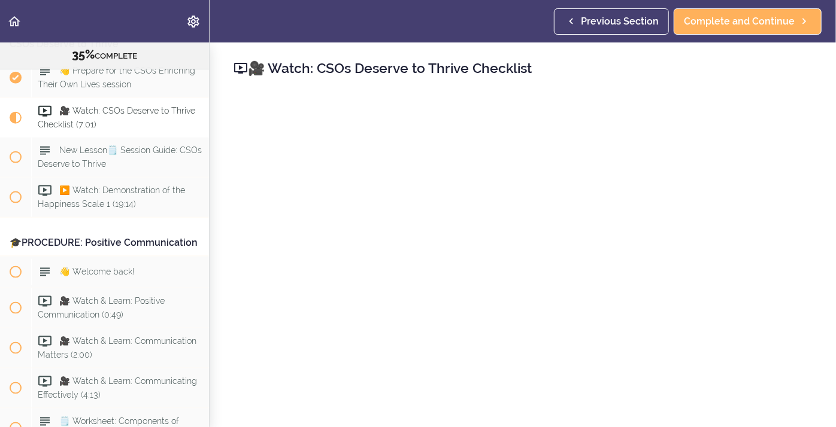
scroll to position [367, 0]
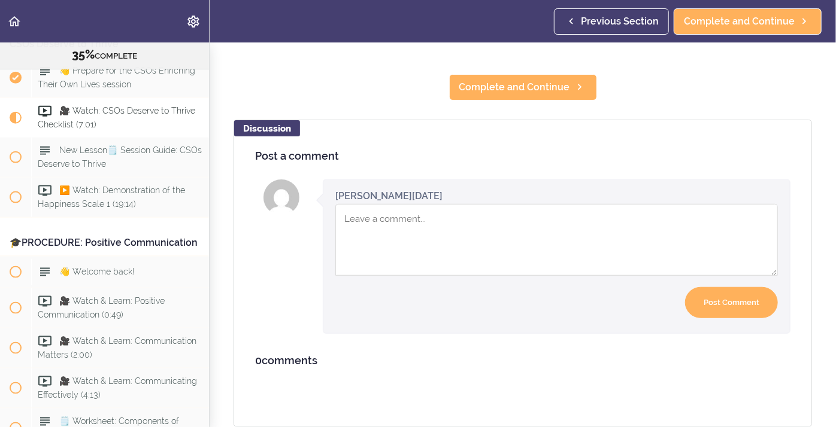
click at [530, 175] on div "Discussion Post a comment Instructor [PERSON_NAME][DATE] now Your comment was p…" at bounding box center [522, 274] width 578 height 308
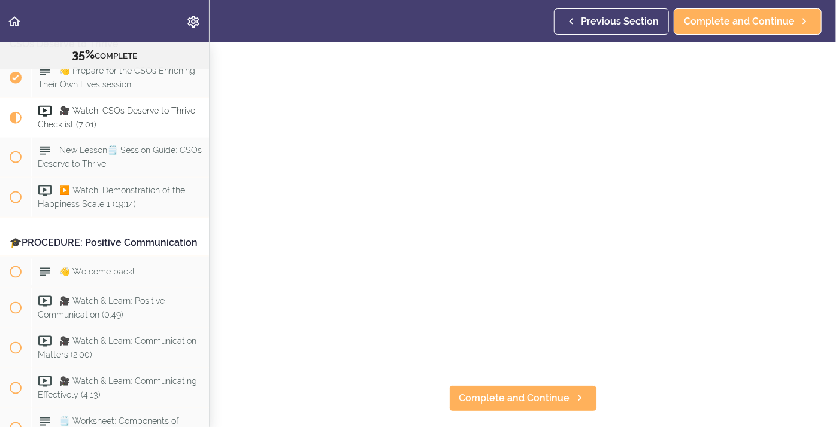
scroll to position [62, 0]
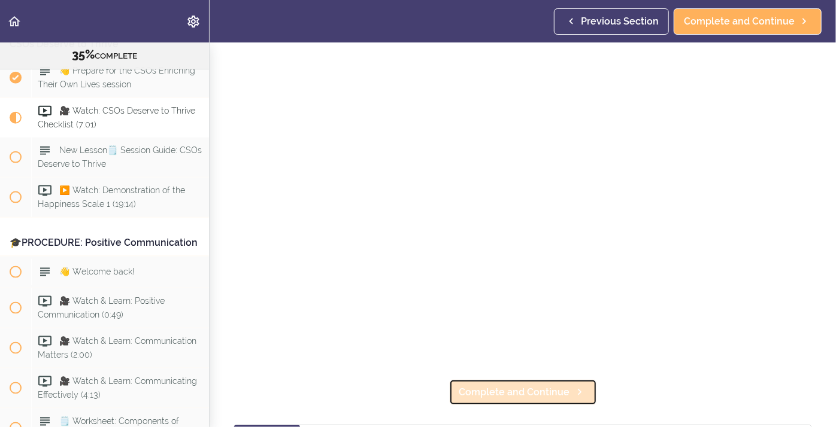
click at [523, 393] on span "Complete and Continue" at bounding box center [514, 392] width 111 height 14
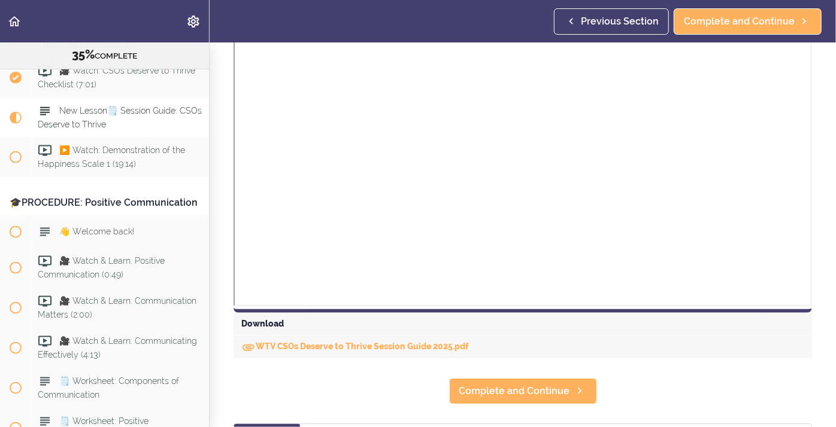
scroll to position [353, 0]
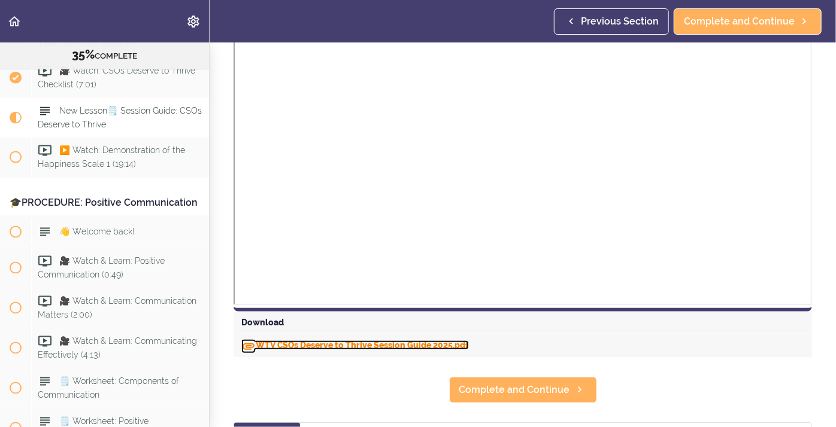
click at [344, 349] on link "WTV CSOs Deserve to Thrive Session Guide 2025.pdf" at bounding box center [354, 346] width 227 height 10
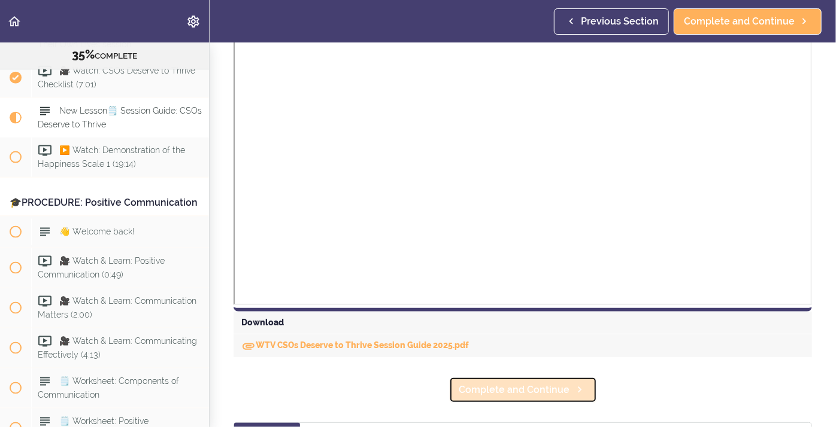
click at [498, 393] on span "Complete and Continue" at bounding box center [514, 390] width 111 height 14
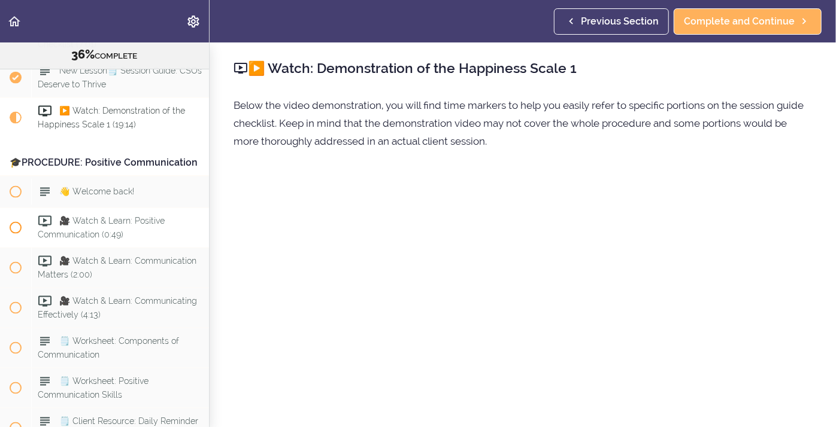
scroll to position [3129, 0]
click at [107, 108] on div "▶️ Watch: Demonstration of the Happiness Scale 1 (19:14)" at bounding box center [120, 118] width 178 height 40
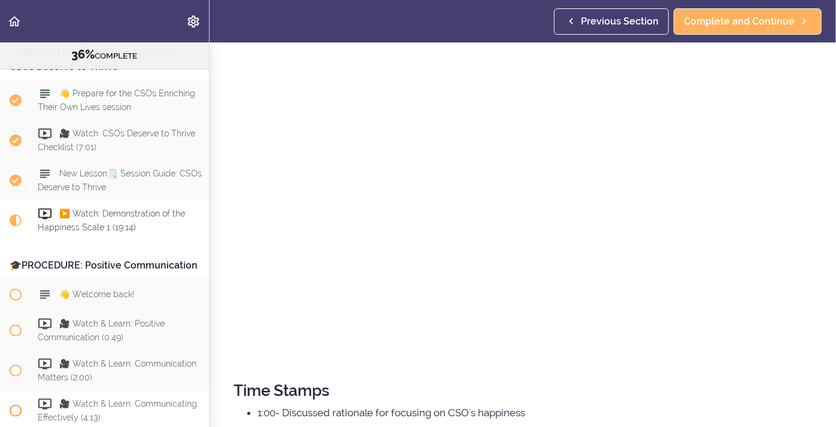
scroll to position [3015, 0]
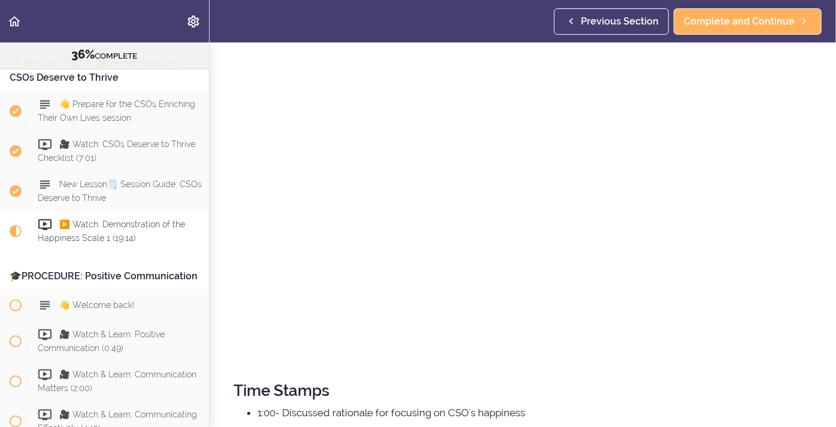
click at [88, 42] on div "36% COMPLETE" at bounding box center [104, 49] width 209 height 42
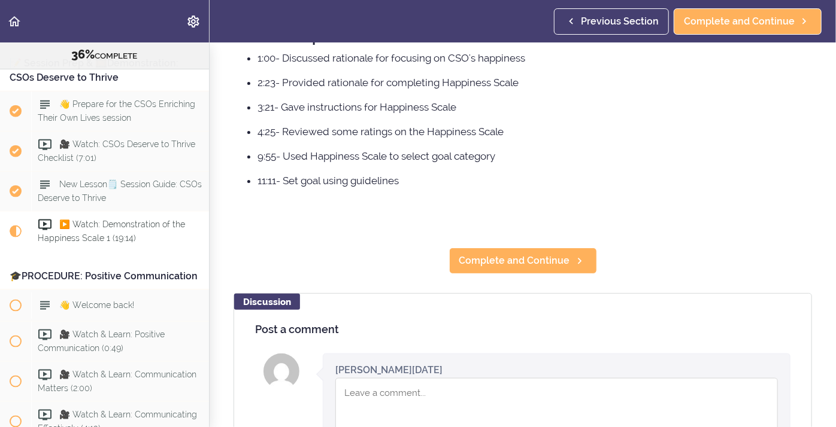
scroll to position [539, 0]
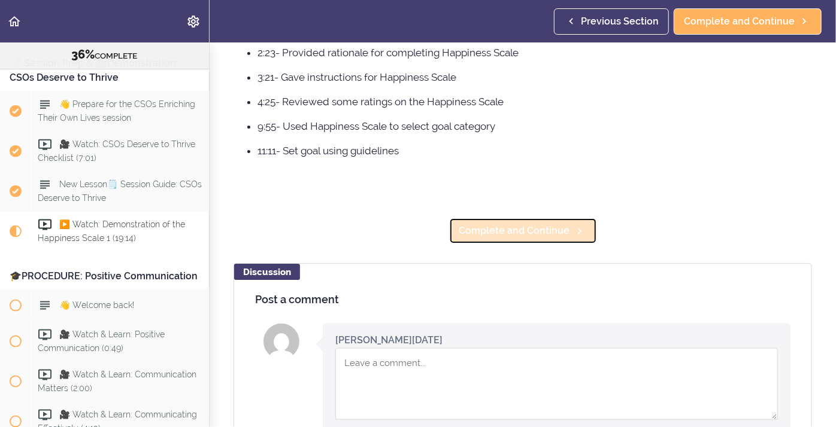
click at [516, 231] on span "Complete and Continue" at bounding box center [514, 231] width 111 height 14
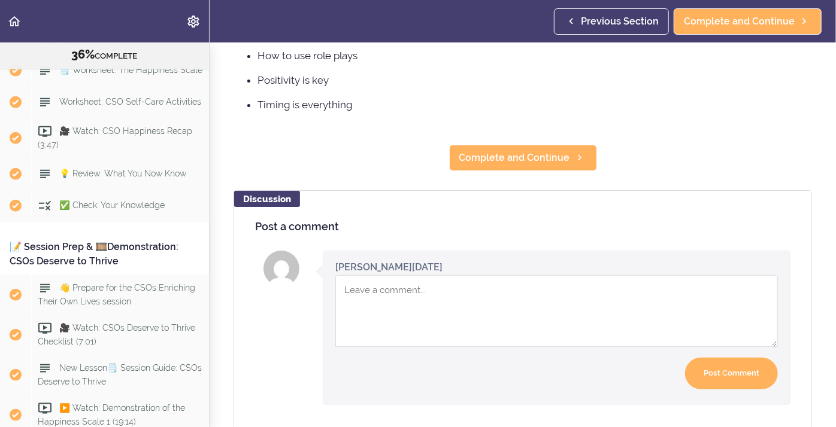
scroll to position [269, 0]
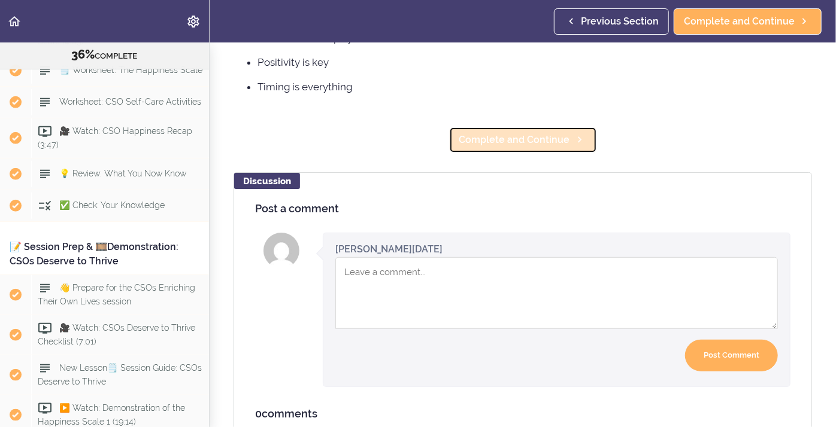
click at [527, 151] on link "Complete and Continue" at bounding box center [523, 140] width 148 height 26
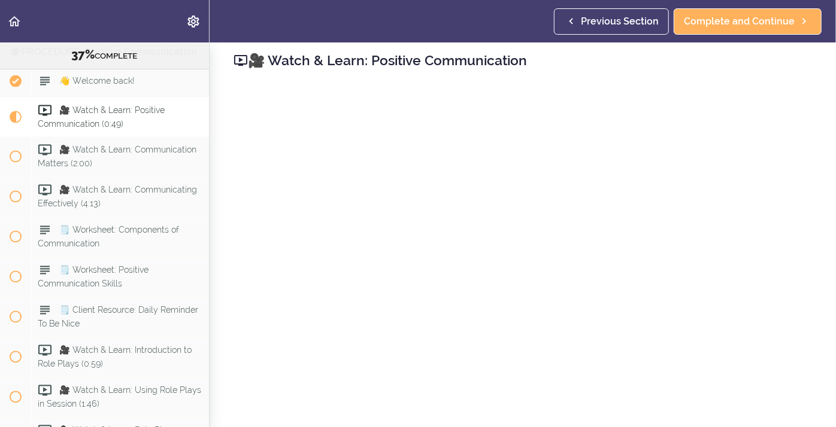
scroll to position [34, 0]
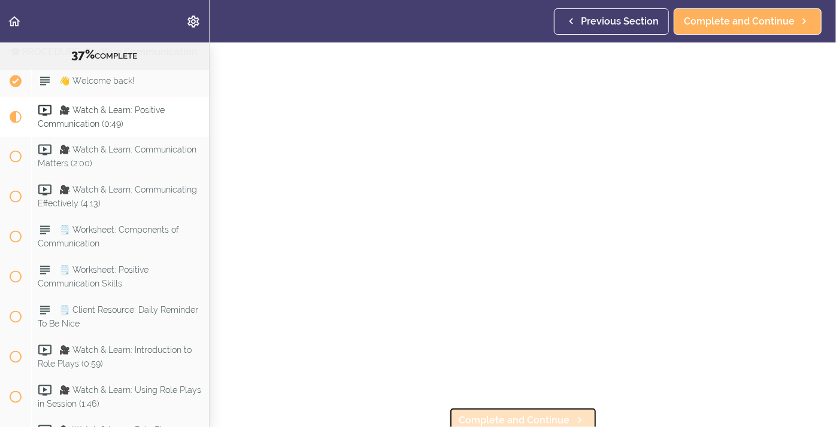
click at [508, 419] on span "Complete and Continue" at bounding box center [514, 421] width 111 height 14
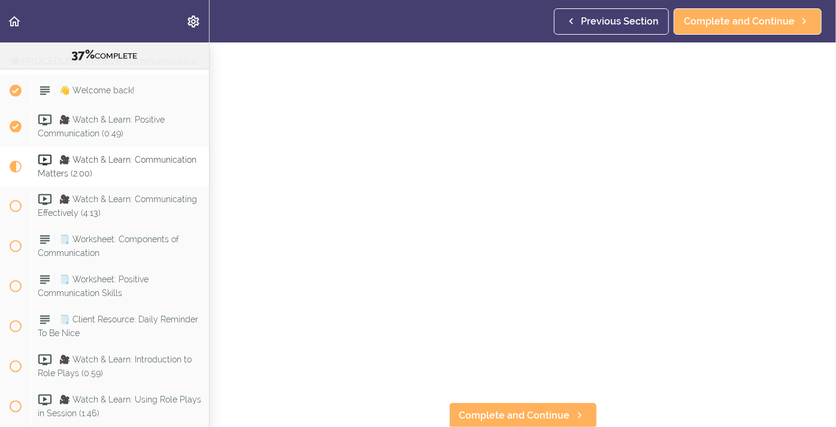
scroll to position [39, 0]
click at [530, 416] on span "Complete and Continue" at bounding box center [514, 415] width 111 height 14
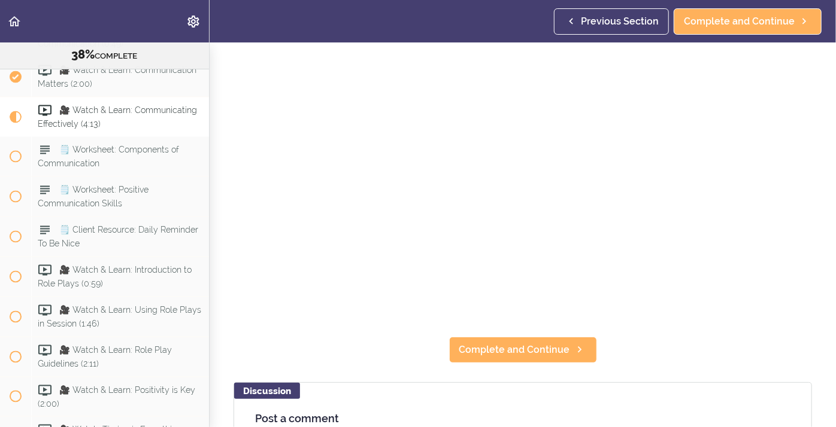
scroll to position [110, 0]
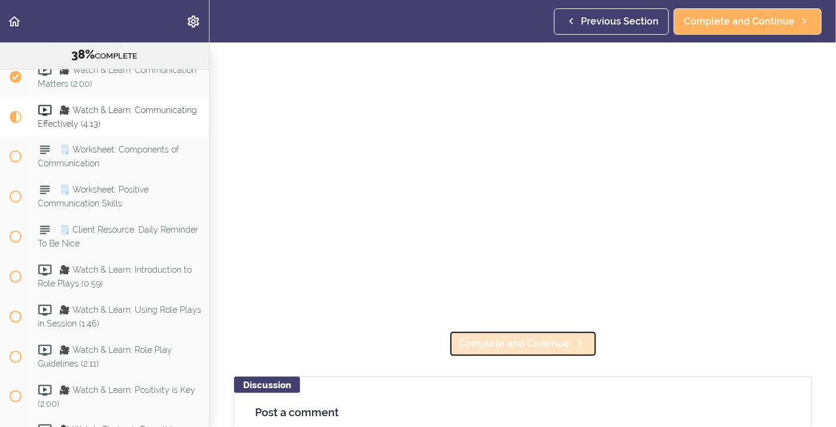
click at [463, 345] on span "Complete and Continue" at bounding box center [514, 344] width 111 height 14
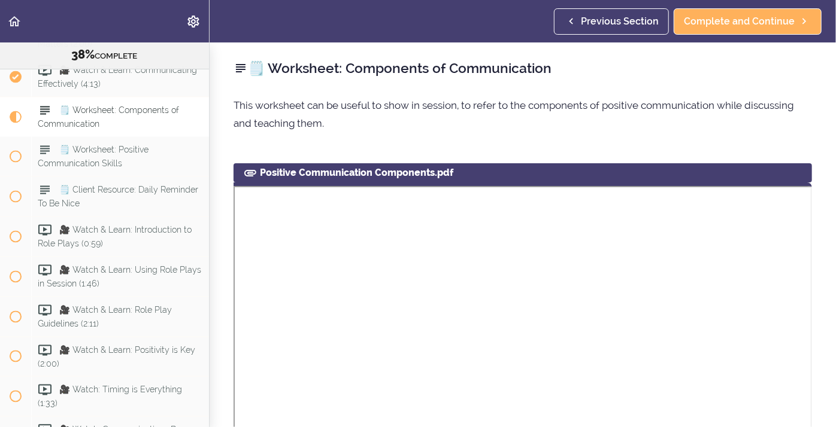
scroll to position [625, 0]
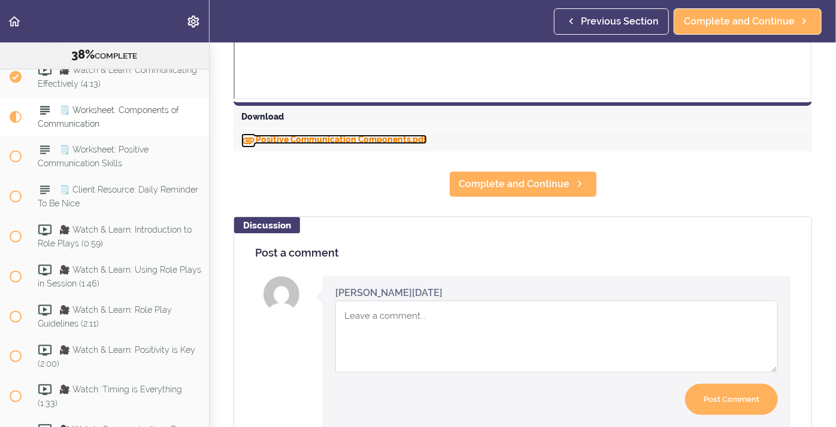
click at [286, 140] on link "Positive Communication Components.pdf" at bounding box center [334, 140] width 186 height 10
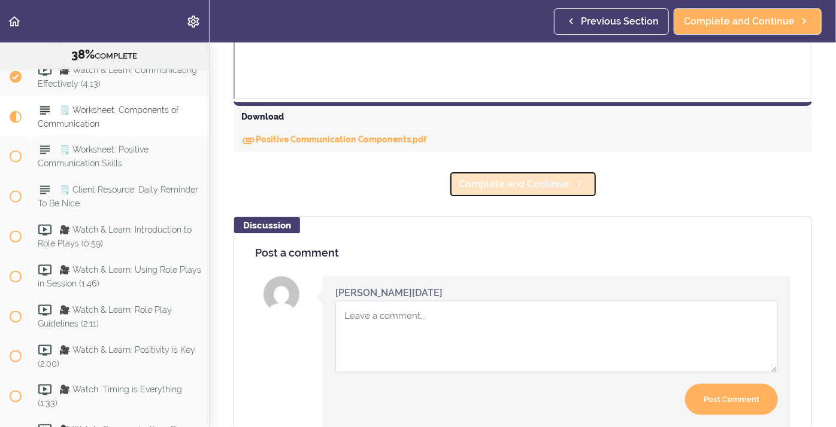
click at [518, 183] on span "Complete and Continue" at bounding box center [514, 184] width 111 height 14
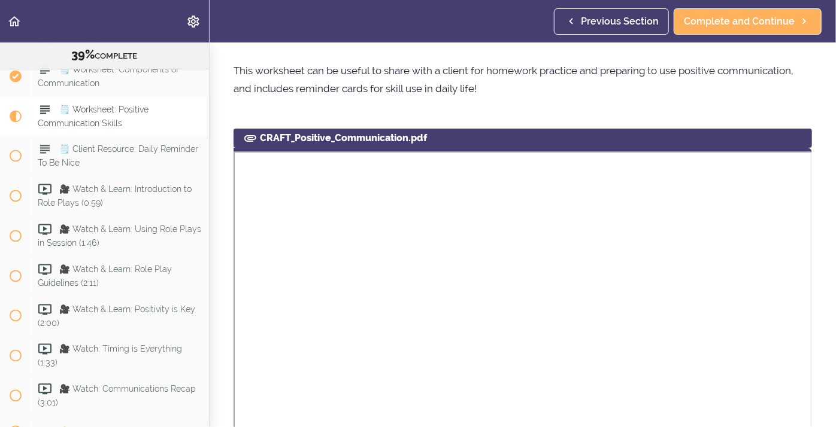
scroll to position [395, 0]
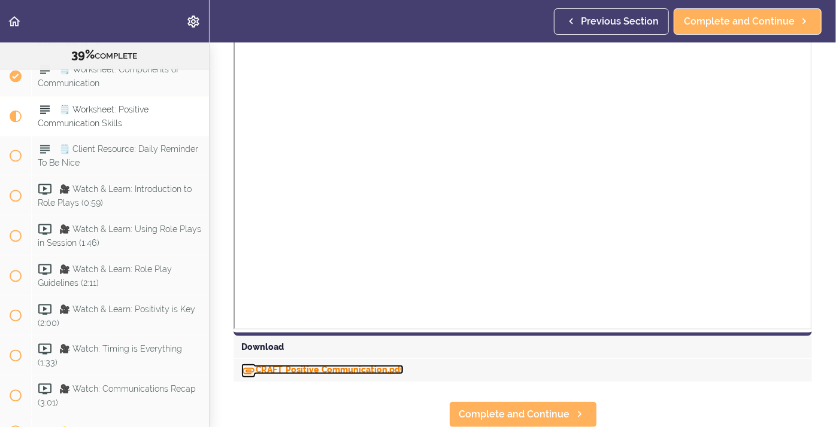
click at [358, 373] on link "CRAFT_Positive_Communication.pdf" at bounding box center [322, 370] width 162 height 10
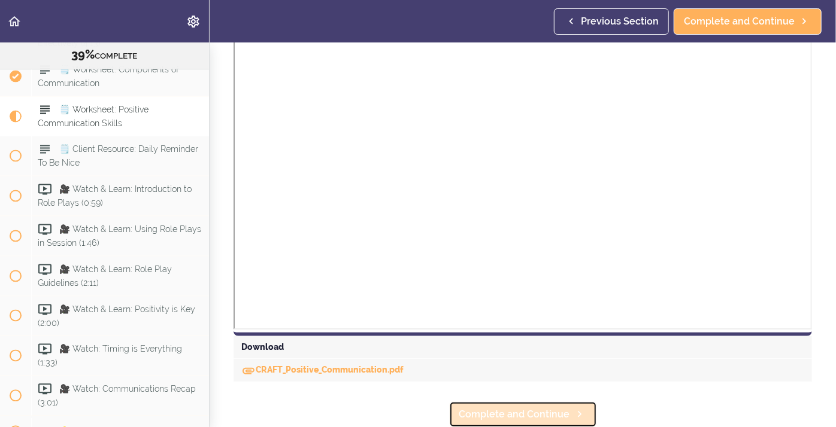
click at [533, 409] on span "Complete and Continue" at bounding box center [514, 415] width 111 height 14
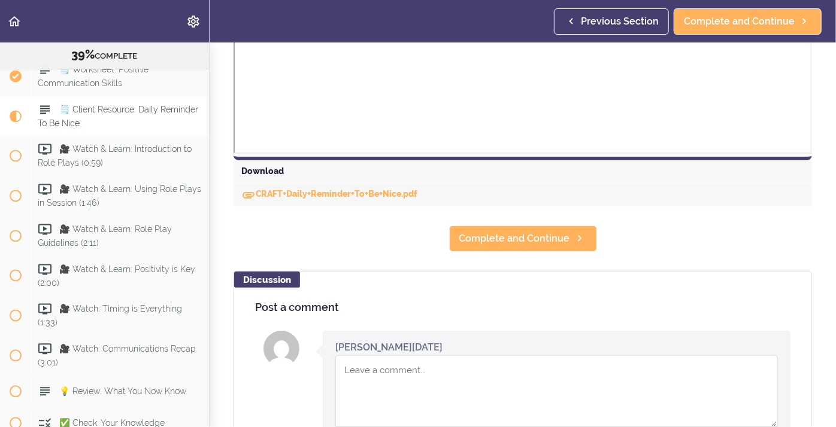
scroll to position [508, 0]
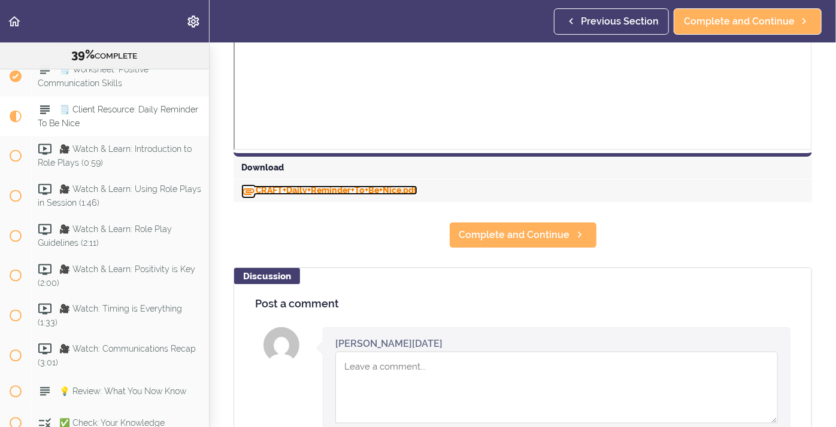
click at [277, 189] on link "CRAFT+Daily+Reminder+To+Be+Nice.pdf" at bounding box center [329, 191] width 176 height 10
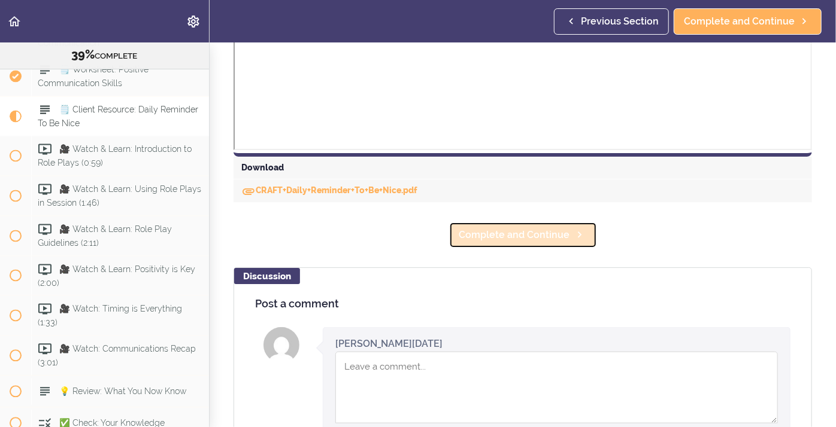
click at [479, 232] on span "Complete and Continue" at bounding box center [514, 235] width 111 height 14
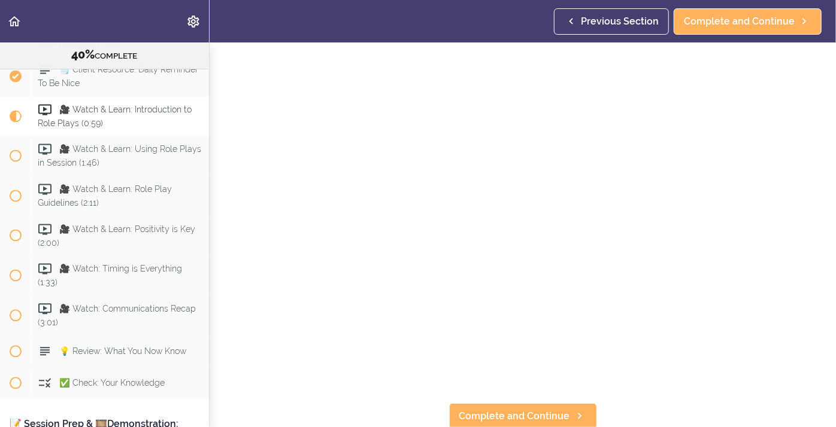
scroll to position [40, 0]
click at [506, 412] on span "Complete and Continue" at bounding box center [514, 415] width 111 height 14
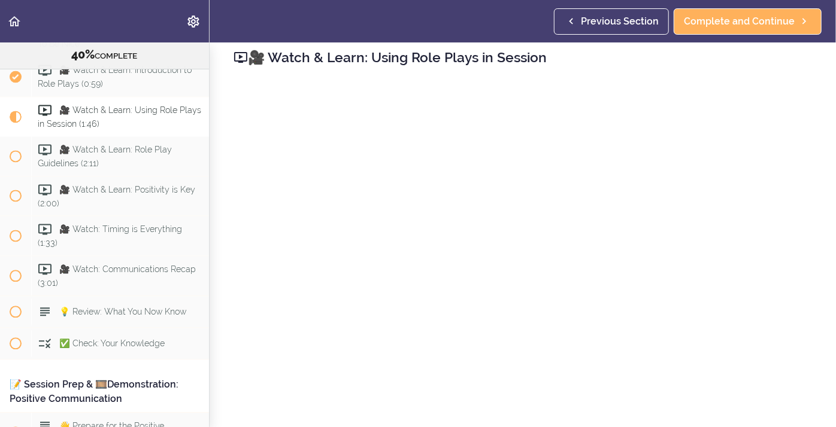
scroll to position [40, 0]
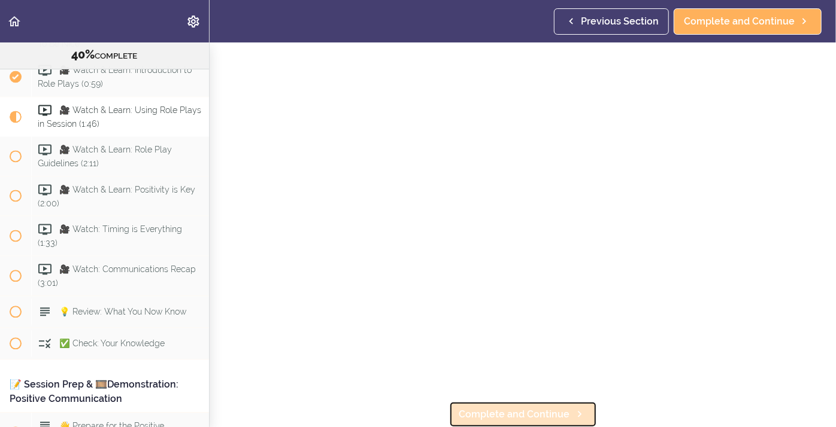
click at [470, 413] on span "Complete and Continue" at bounding box center [514, 415] width 111 height 14
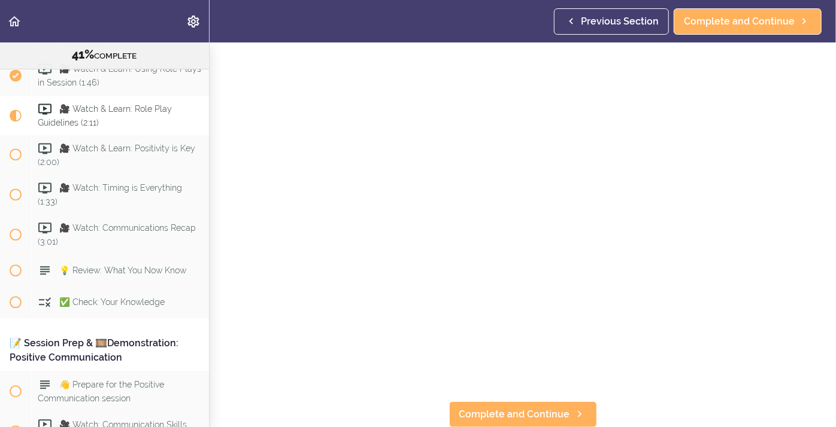
scroll to position [40, 0]
click at [502, 415] on span "Complete and Continue" at bounding box center [514, 415] width 111 height 14
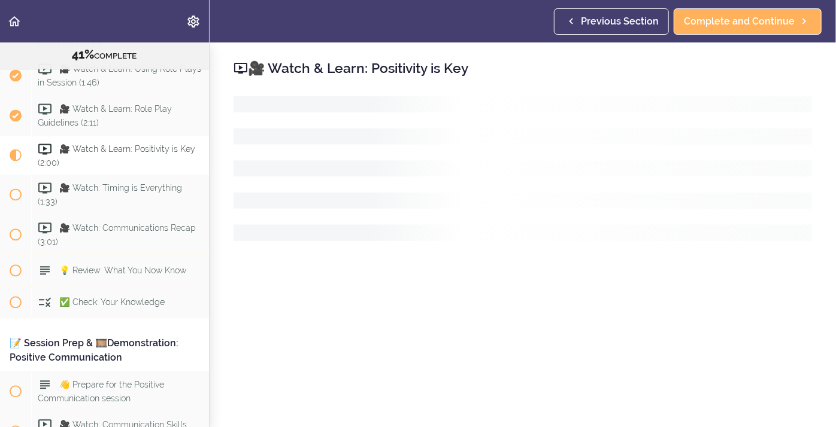
scroll to position [3602, 0]
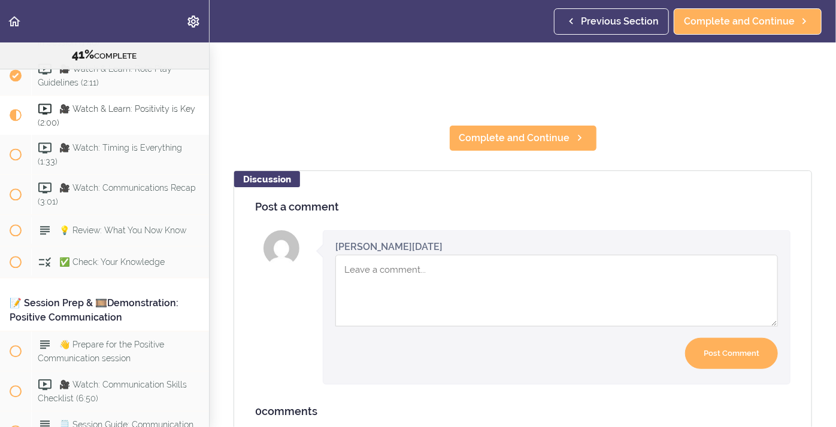
scroll to position [304, 0]
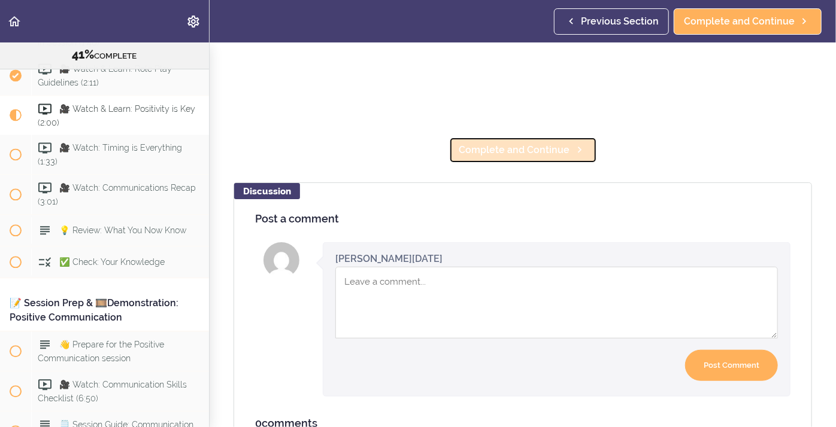
click at [516, 160] on link "Complete and Continue" at bounding box center [523, 150] width 148 height 26
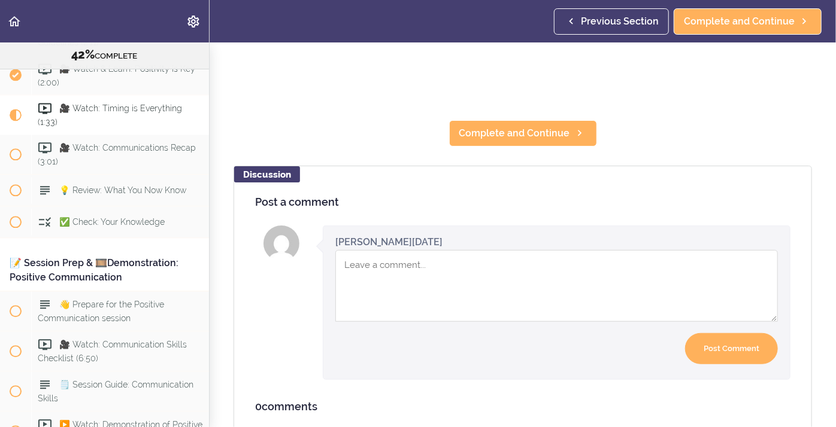
scroll to position [255, 0]
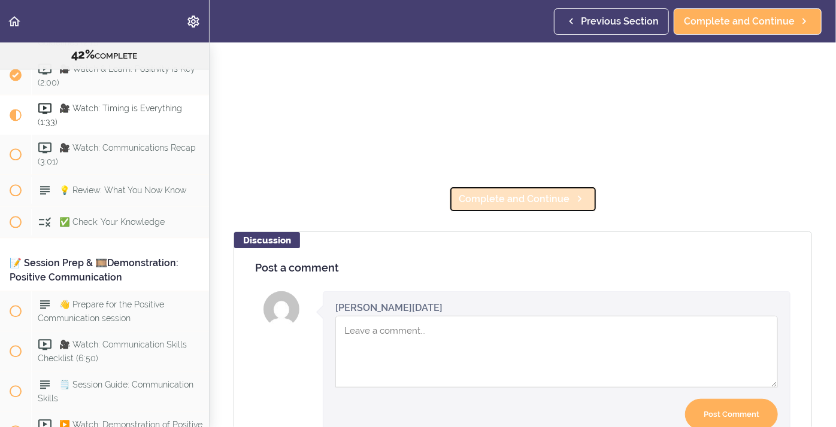
click at [493, 206] on link "Complete and Continue" at bounding box center [523, 199] width 148 height 26
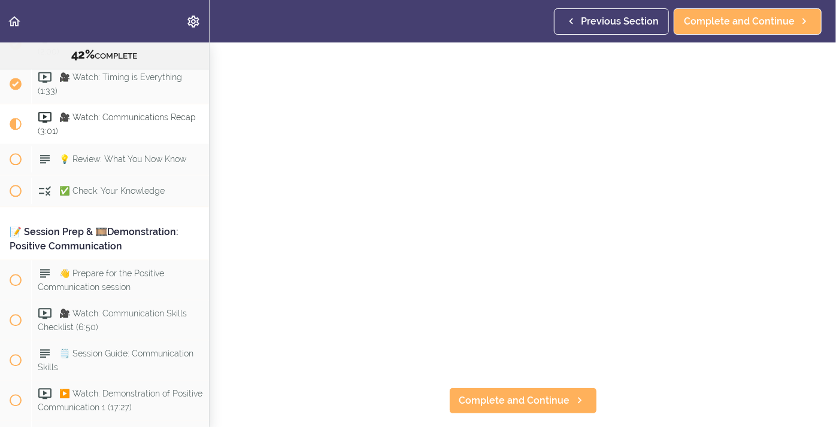
scroll to position [54, 0]
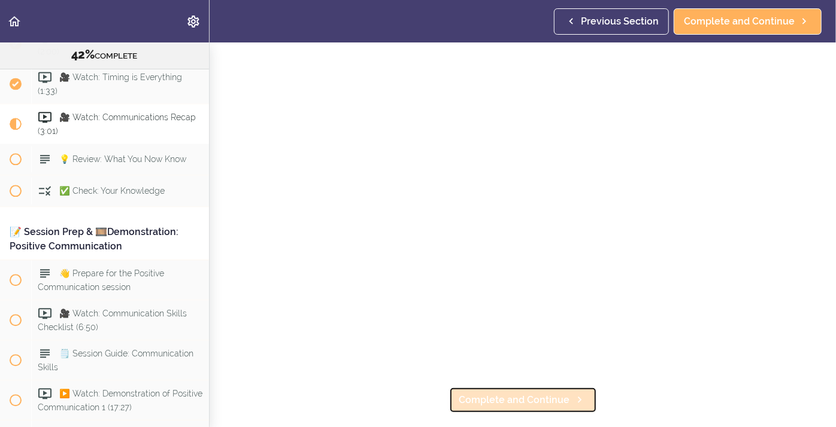
click at [469, 403] on span "Complete and Continue" at bounding box center [514, 400] width 111 height 14
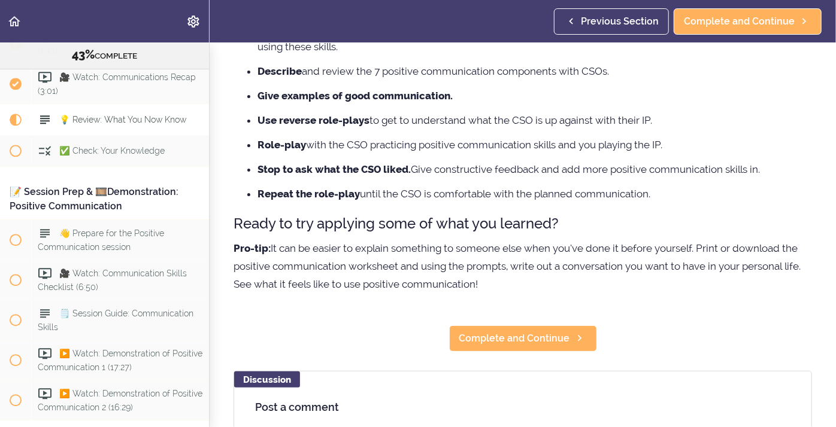
scroll to position [175, 0]
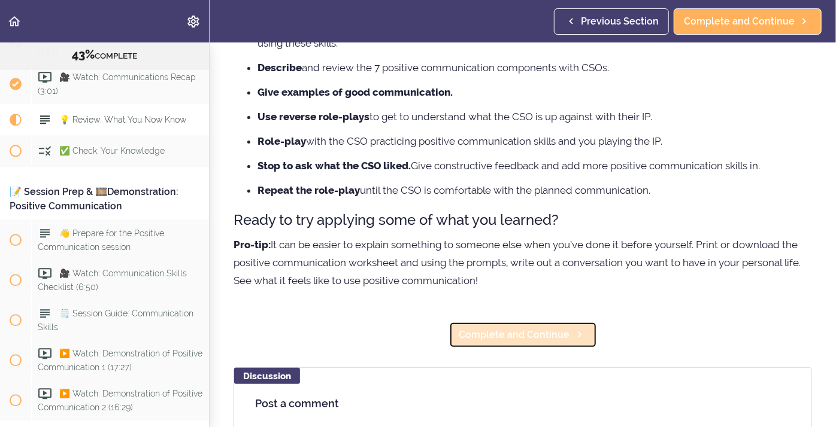
click at [535, 341] on span "Complete and Continue" at bounding box center [514, 335] width 111 height 14
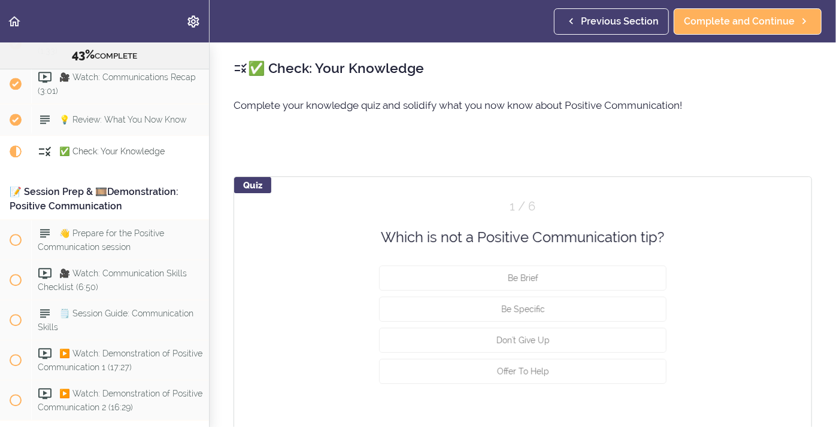
scroll to position [3746, 0]
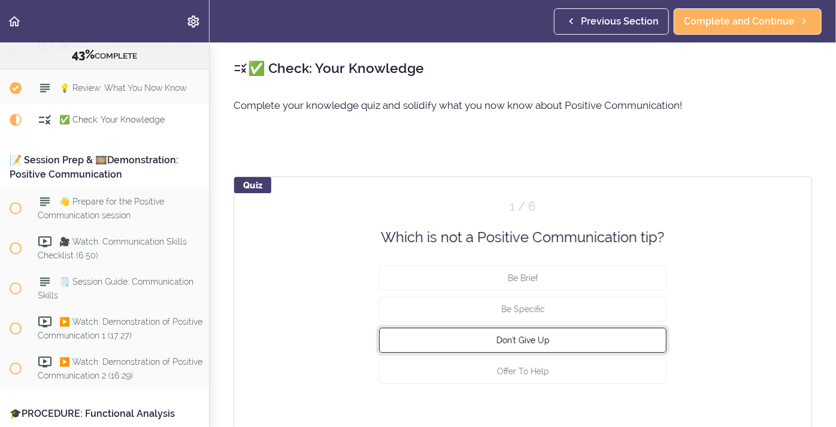
click at [445, 345] on button "Don't Give Up" at bounding box center [522, 340] width 287 height 25
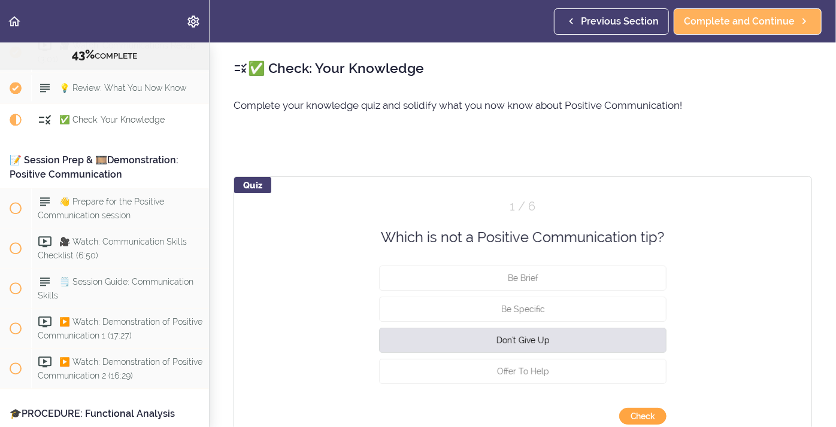
click at [632, 416] on button "Check" at bounding box center [642, 416] width 47 height 17
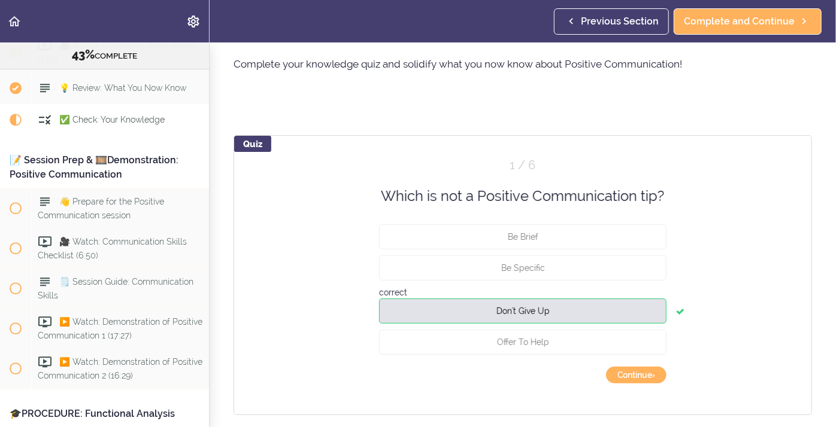
scroll to position [42, 0]
click at [628, 379] on button "Continue ›" at bounding box center [636, 374] width 60 height 17
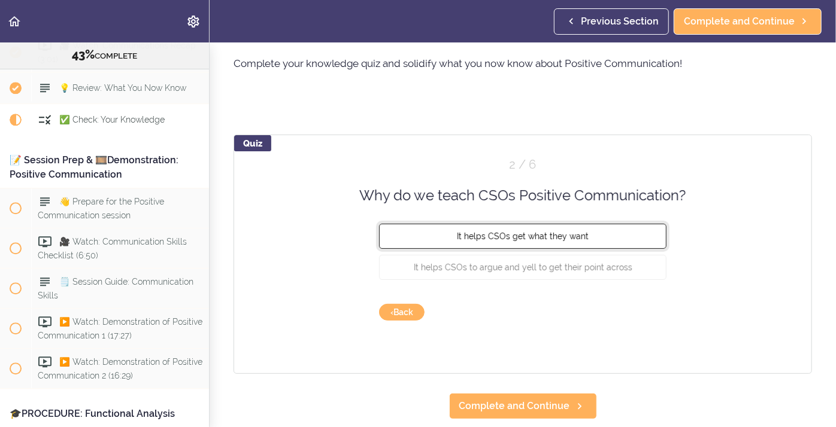
click at [479, 238] on span "It helps CSOs get what they want" at bounding box center [523, 237] width 132 height 10
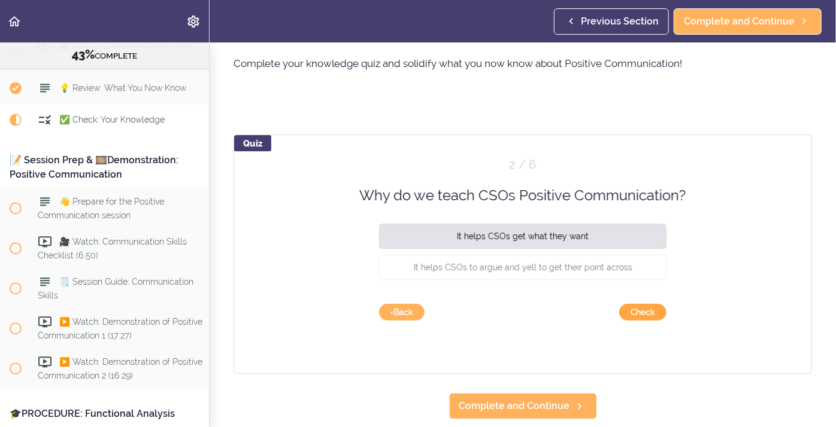
click at [645, 310] on button "Check" at bounding box center [642, 312] width 47 height 17
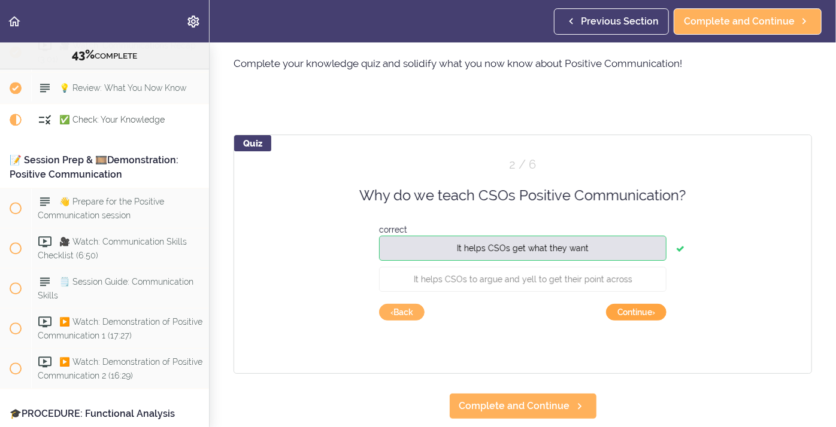
click at [634, 316] on button "Continue ›" at bounding box center [636, 312] width 60 height 17
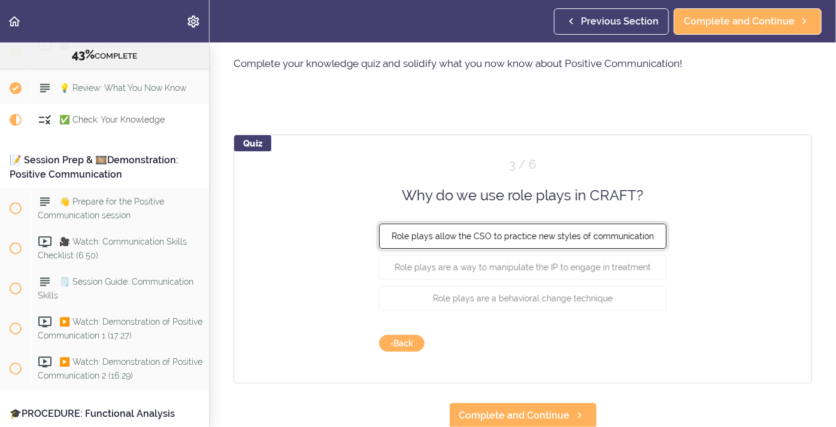
click at [477, 238] on span "Role plays allow the CSO to practice new styles of communication" at bounding box center [522, 237] width 262 height 10
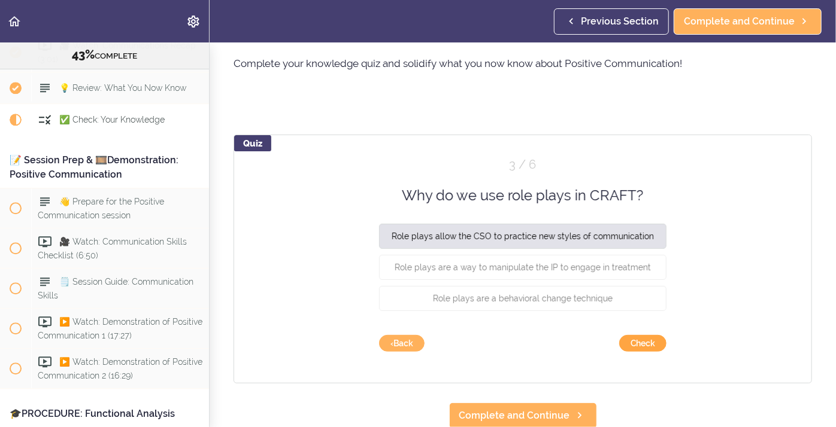
click at [652, 344] on button "Check" at bounding box center [642, 343] width 47 height 17
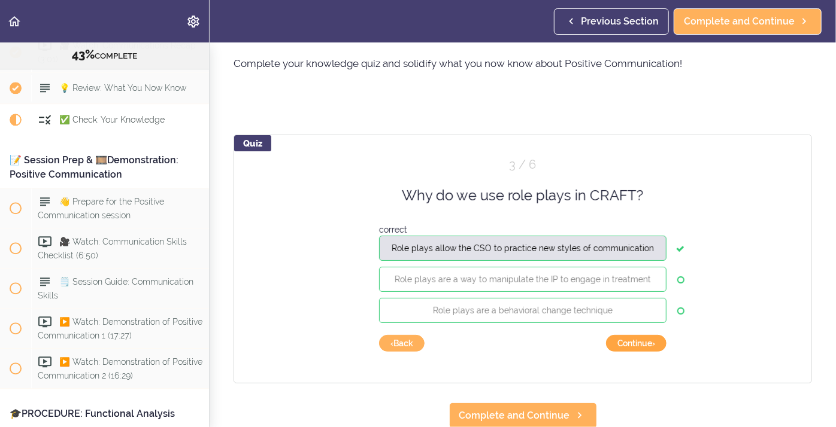
click at [648, 344] on button "Continue ›" at bounding box center [636, 343] width 60 height 17
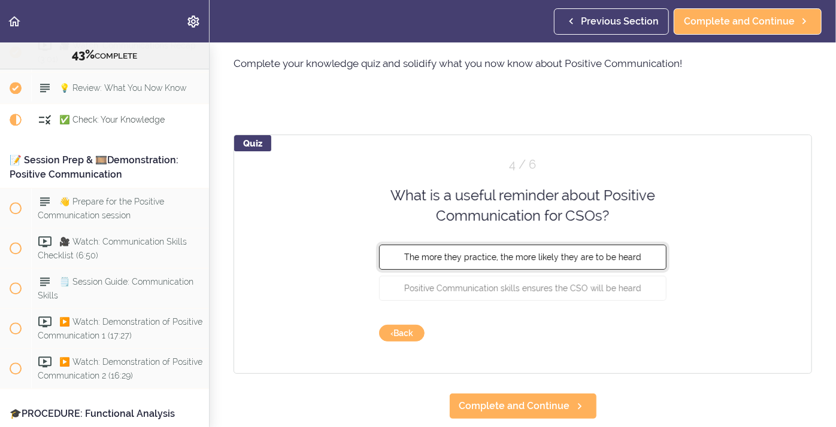
click at [427, 266] on button "The more they practice, the more likely they are to be heard" at bounding box center [522, 256] width 287 height 25
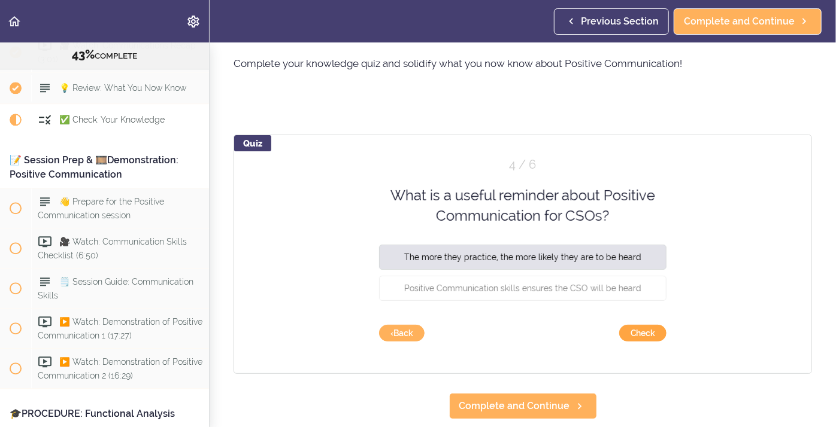
click at [632, 340] on button "Check" at bounding box center [642, 333] width 47 height 17
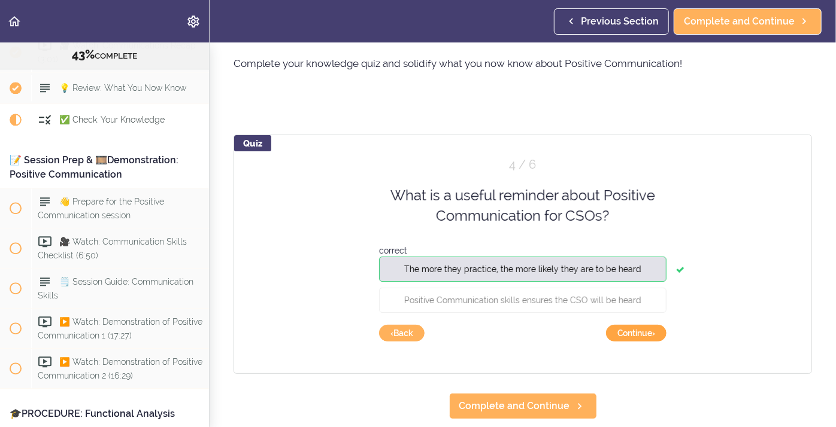
click at [627, 335] on button "Continue ›" at bounding box center [636, 333] width 60 height 17
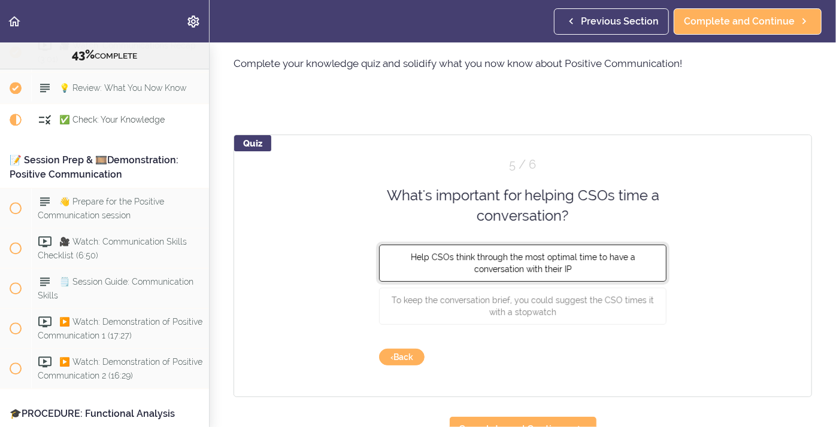
click at [442, 265] on button "Help CSOs think through the most optimal time to have a conversation with their…" at bounding box center [522, 262] width 287 height 37
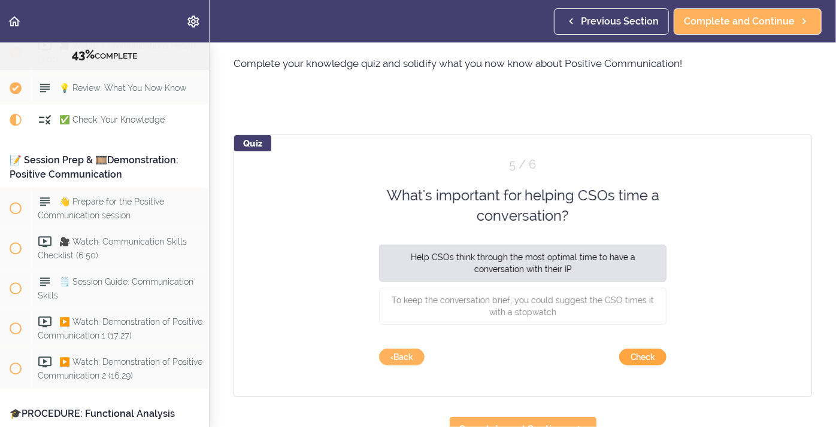
click at [645, 354] on button "Check" at bounding box center [642, 357] width 47 height 17
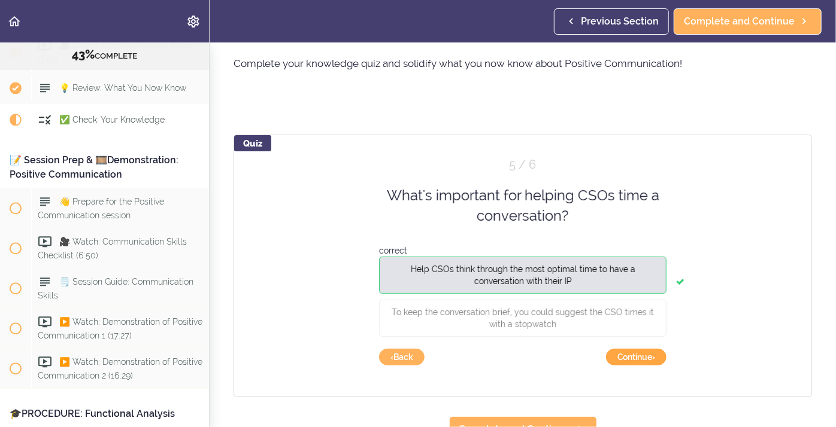
click at [631, 362] on button "Continue ›" at bounding box center [636, 357] width 60 height 17
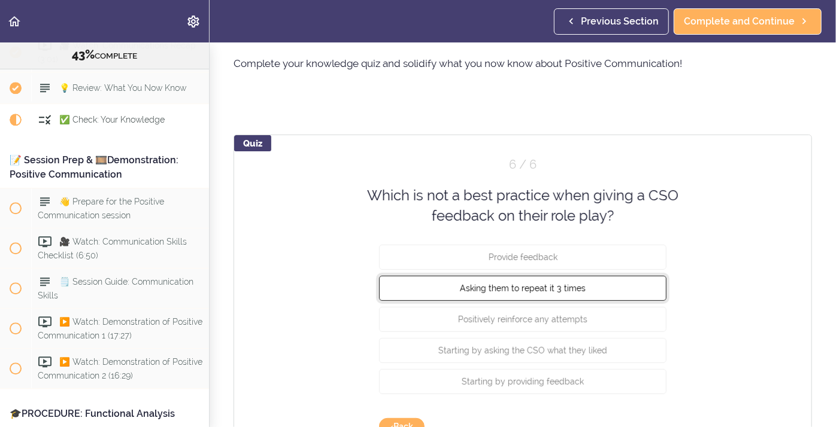
click at [447, 293] on button "Asking them to repeat it 3 times" at bounding box center [522, 287] width 287 height 25
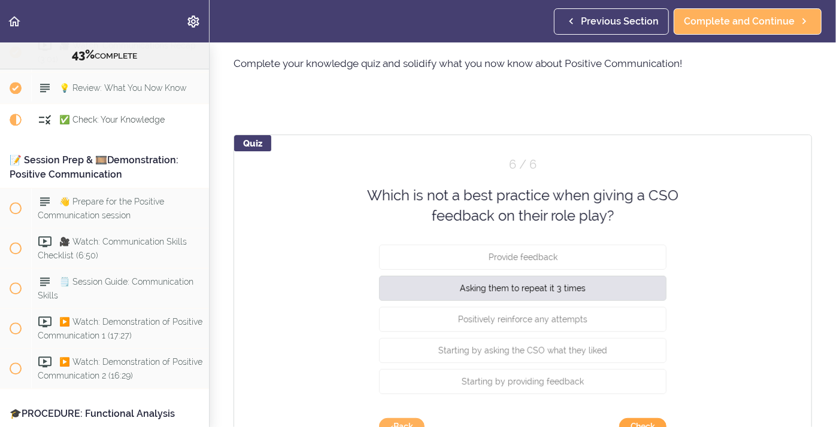
click at [625, 423] on button "Check" at bounding box center [642, 426] width 47 height 17
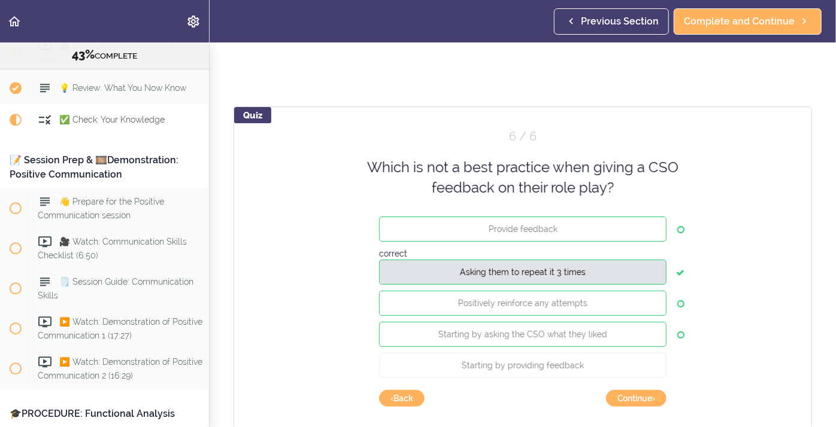
scroll to position [72, 0]
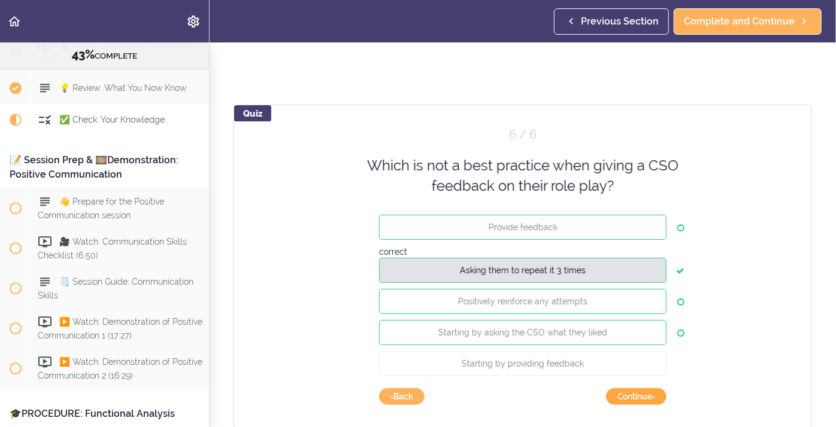
click at [628, 398] on button "Continue ›" at bounding box center [636, 396] width 60 height 17
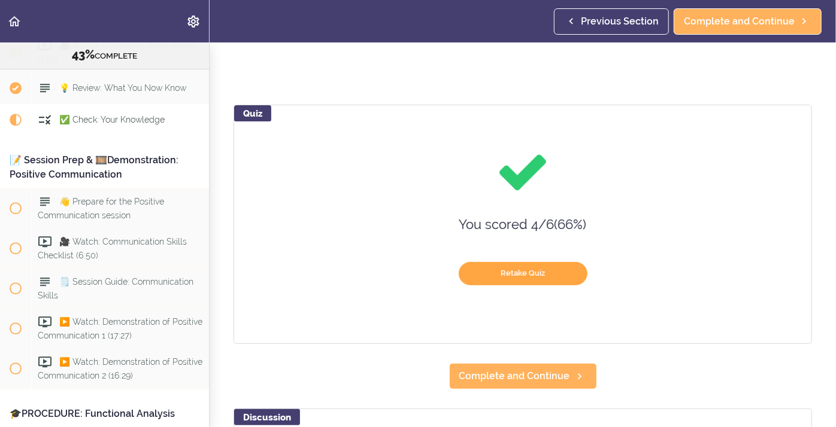
click at [514, 269] on button "Retake Quiz" at bounding box center [522, 273] width 129 height 23
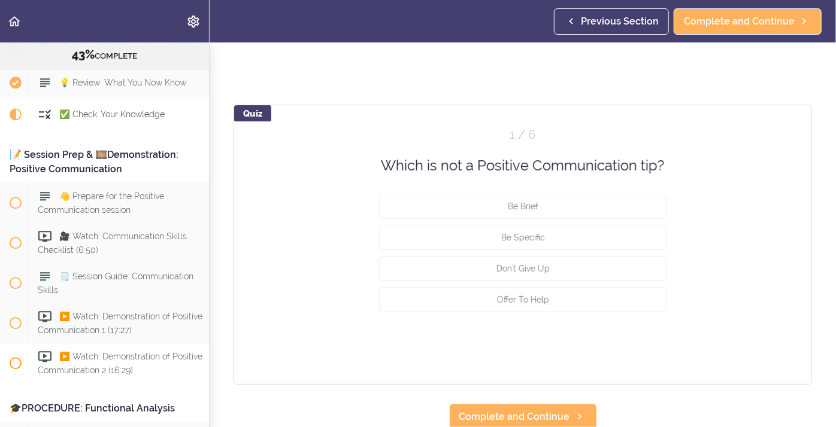
scroll to position [3752, 0]
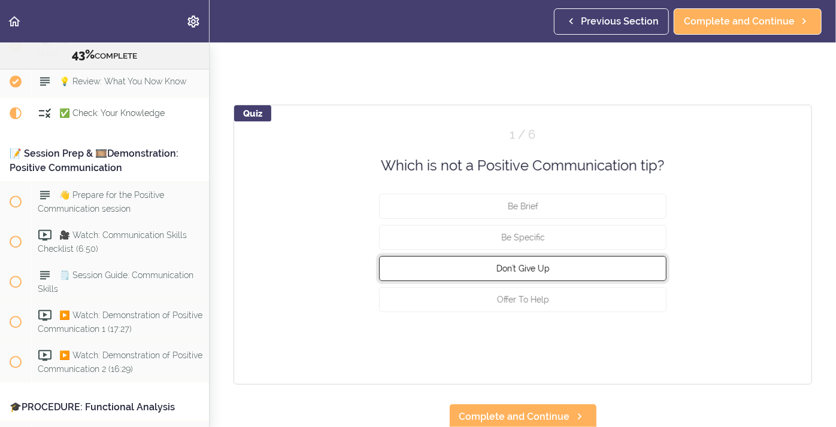
click at [546, 267] on span "Don't Give Up" at bounding box center [522, 269] width 53 height 10
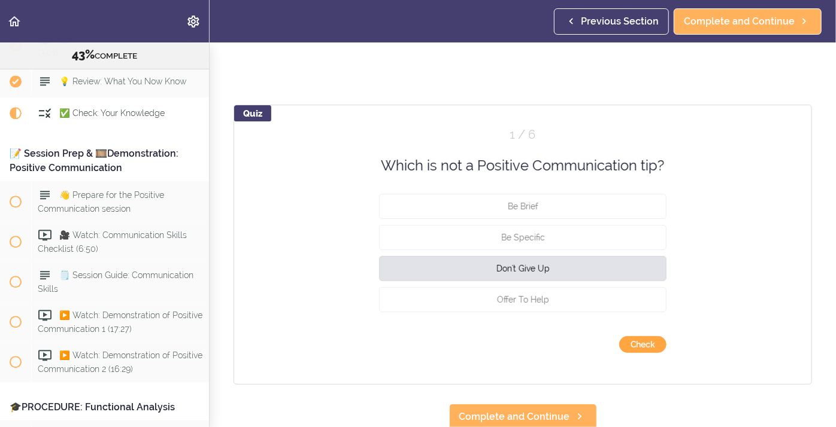
click at [637, 340] on button "Check" at bounding box center [642, 344] width 47 height 17
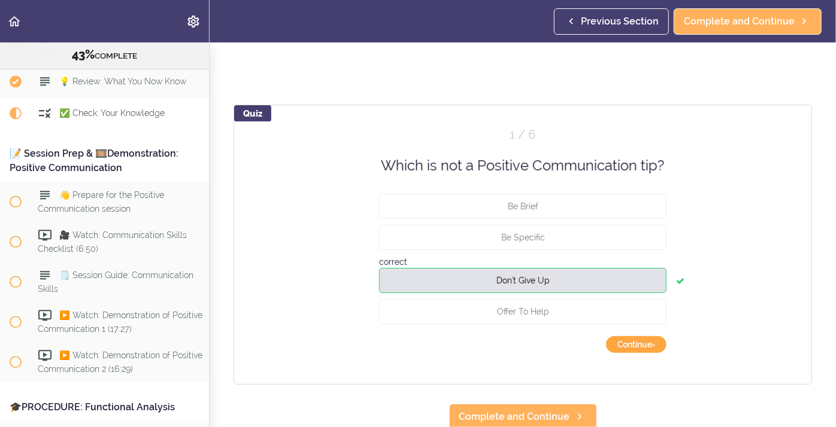
click at [639, 344] on button "Continue ›" at bounding box center [636, 344] width 60 height 17
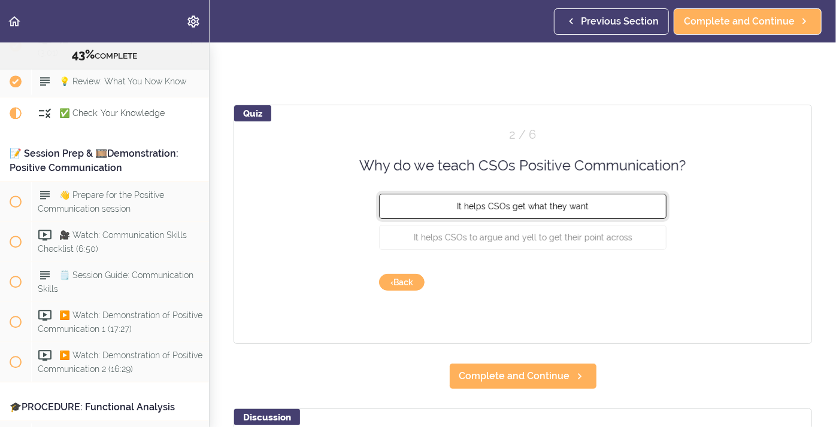
click at [423, 212] on button "It helps CSOs get what they want" at bounding box center [522, 206] width 287 height 25
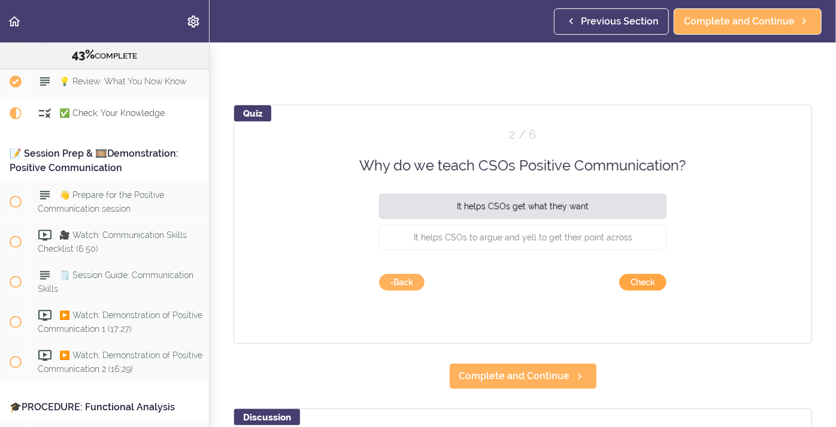
click at [646, 279] on button "Check" at bounding box center [642, 282] width 47 height 17
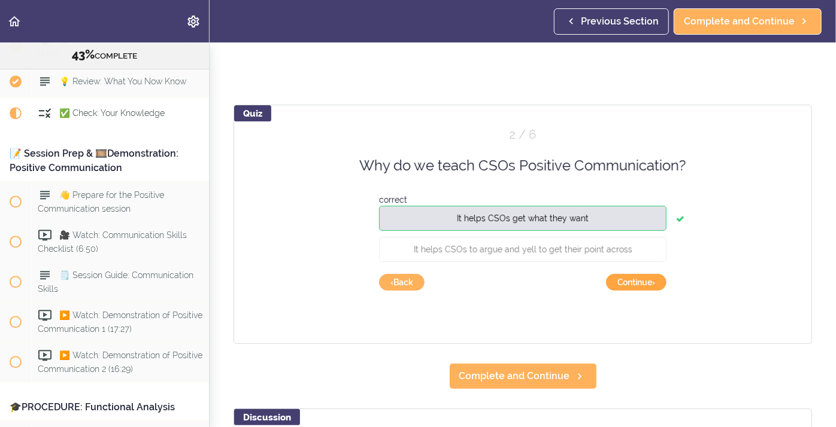
click at [630, 286] on button "Continue ›" at bounding box center [636, 282] width 60 height 17
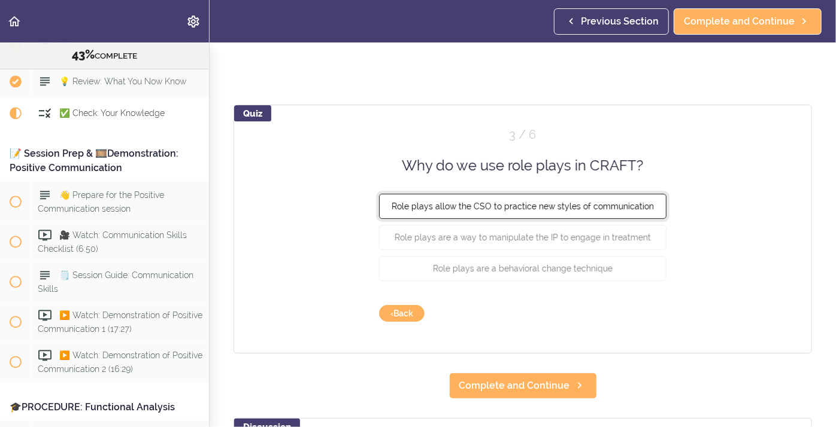
click at [438, 215] on button "Role plays allow the CSO to practice new styles of communication" at bounding box center [522, 206] width 287 height 25
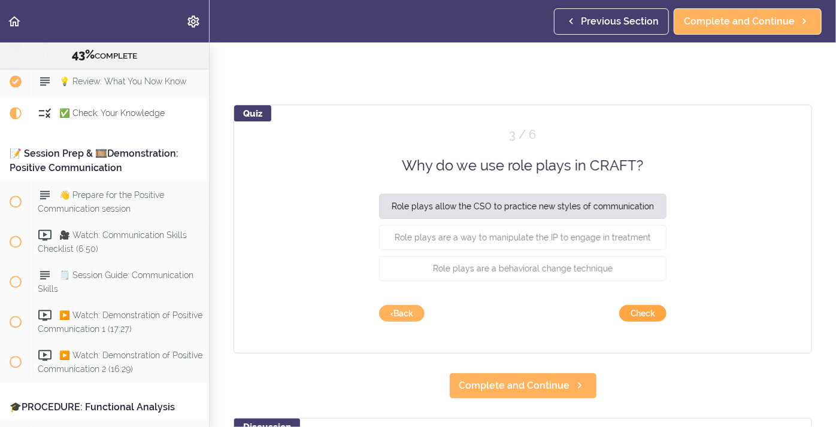
click at [639, 315] on button "Check" at bounding box center [642, 313] width 47 height 17
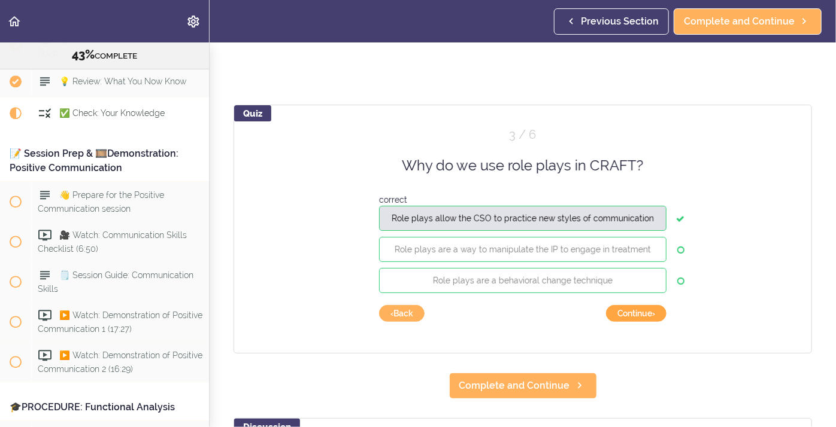
click at [633, 313] on button "Continue ›" at bounding box center [636, 313] width 60 height 17
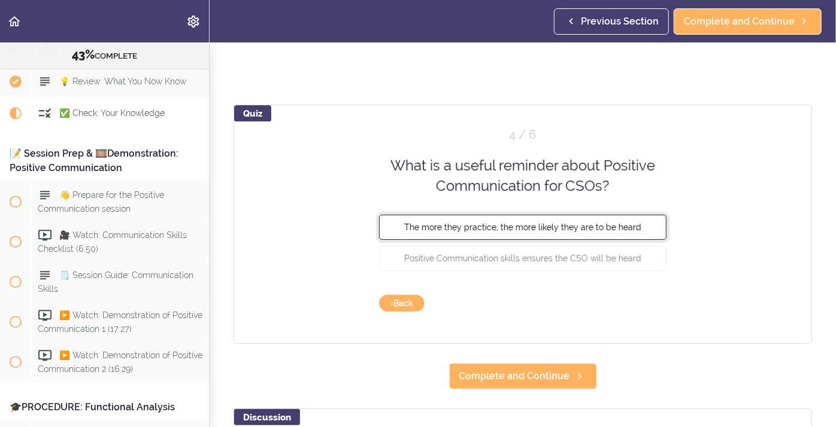
click at [421, 228] on span "The more they practice, the more likely they are to be heard" at bounding box center [522, 227] width 237 height 10
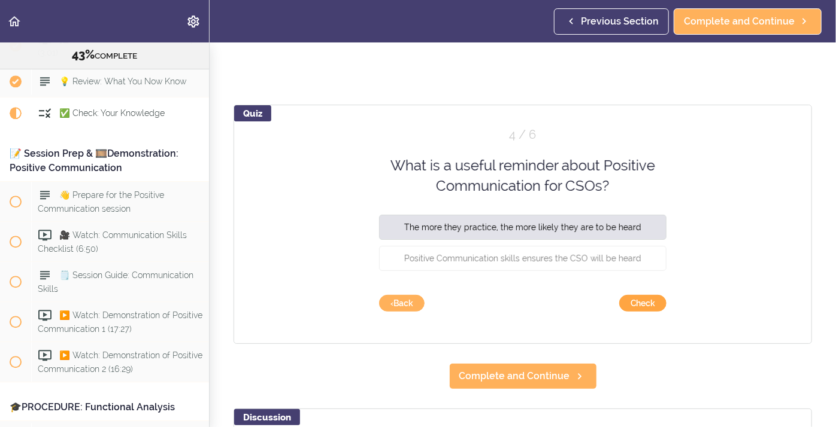
click at [637, 308] on button "Check" at bounding box center [642, 303] width 47 height 17
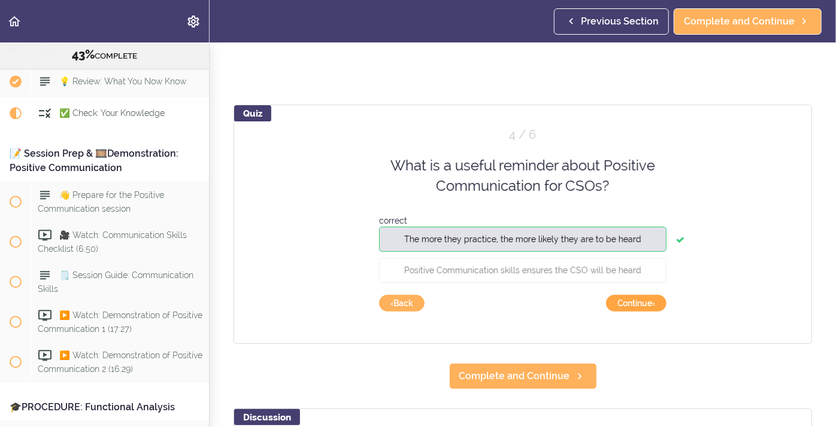
click at [625, 306] on button "Continue ›" at bounding box center [636, 303] width 60 height 17
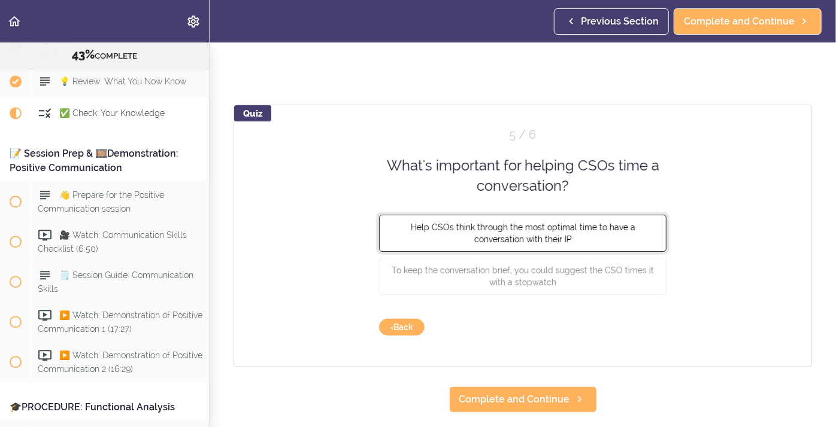
click at [418, 236] on button "Help CSOs think through the most optimal time to have a conversation with their…" at bounding box center [522, 232] width 287 height 37
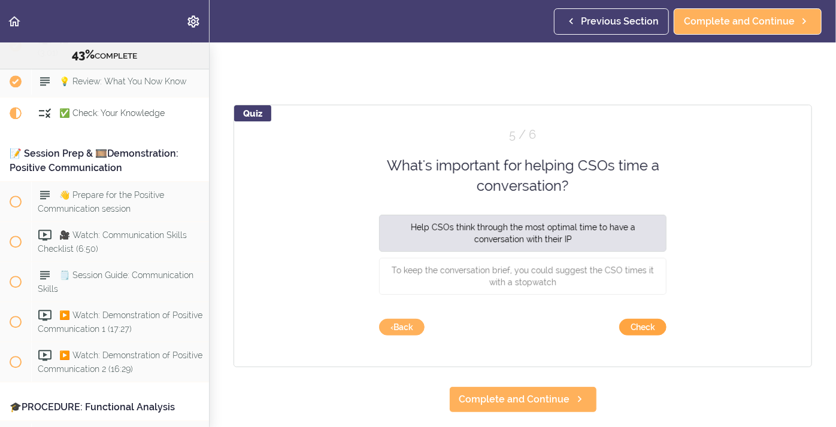
click at [639, 329] on button "Check" at bounding box center [642, 327] width 47 height 17
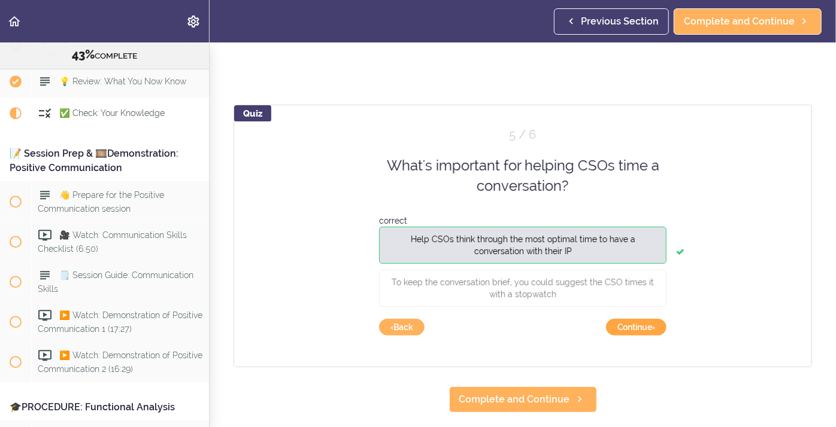
click at [639, 329] on button "Continue ›" at bounding box center [636, 327] width 60 height 17
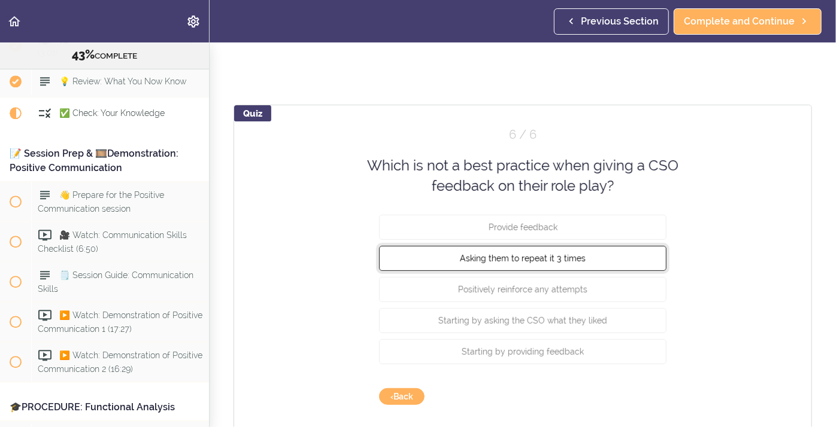
click at [529, 256] on span "Asking them to repeat it 3 times" at bounding box center [523, 258] width 126 height 10
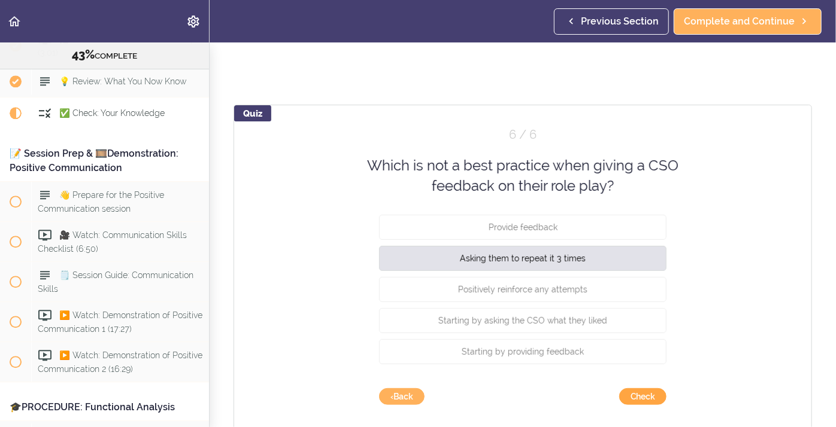
click at [634, 394] on button "Check" at bounding box center [642, 396] width 47 height 17
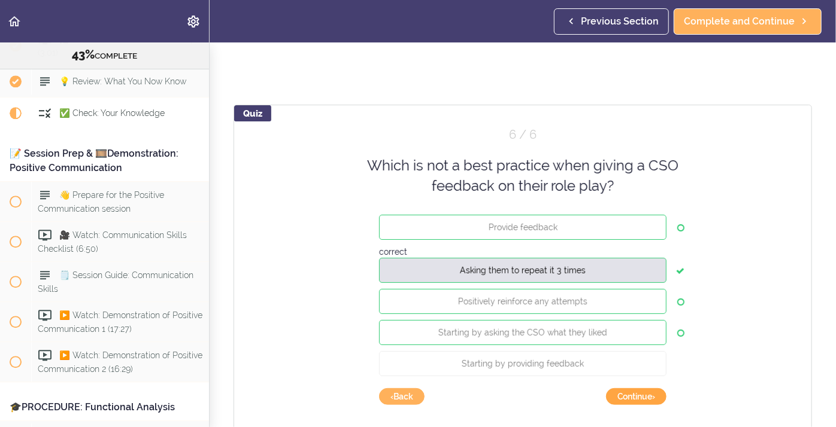
click at [634, 401] on button "Continue ›" at bounding box center [636, 396] width 60 height 17
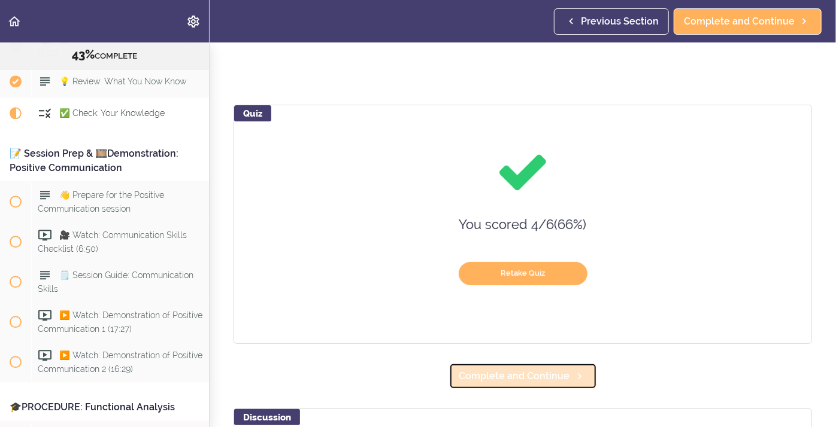
click at [552, 383] on link "Complete and Continue" at bounding box center [523, 376] width 148 height 26
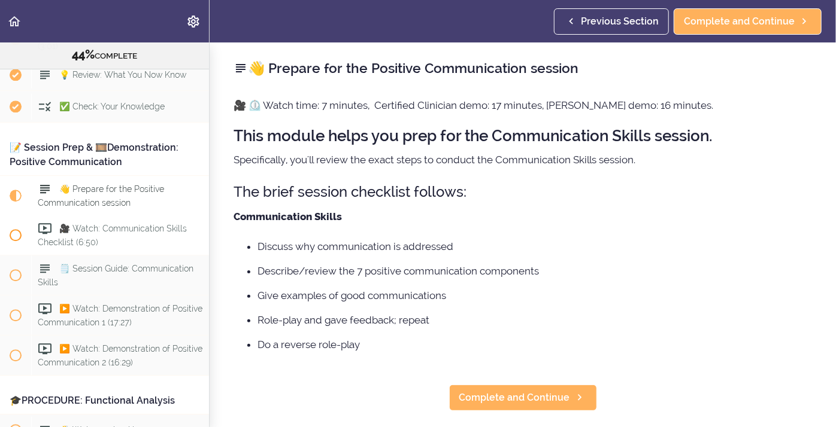
scroll to position [3758, 0]
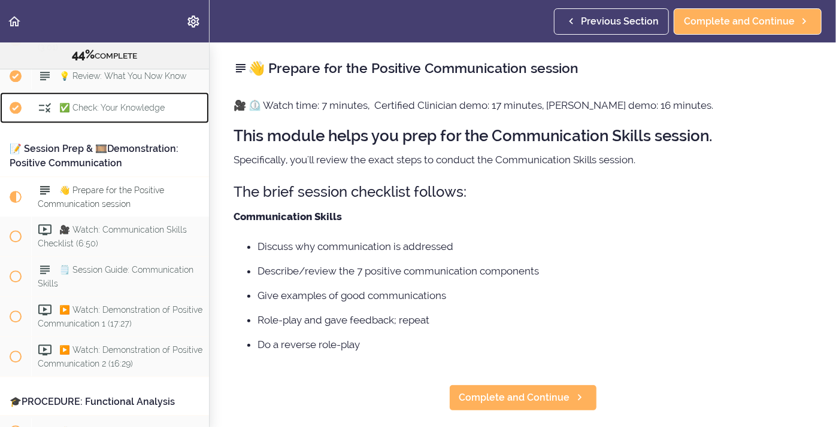
click at [107, 97] on div "✅ Check: Your Knowledge" at bounding box center [120, 108] width 178 height 26
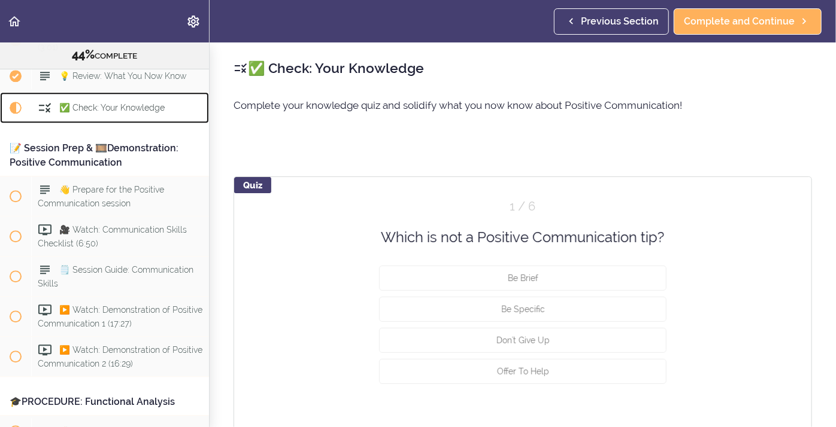
scroll to position [3746, 0]
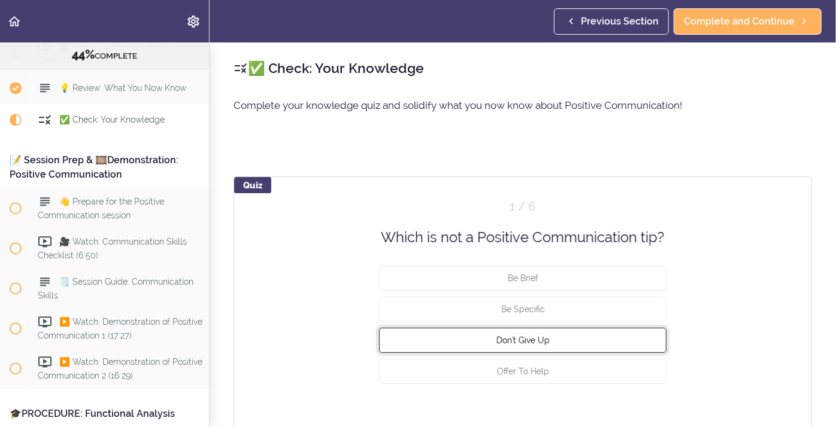
click at [492, 347] on button "Don't Give Up" at bounding box center [522, 340] width 287 height 25
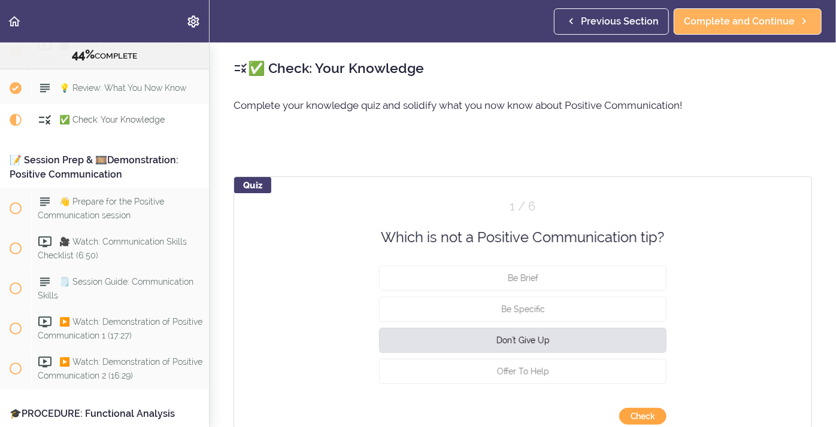
click at [624, 418] on button "Check" at bounding box center [642, 416] width 47 height 17
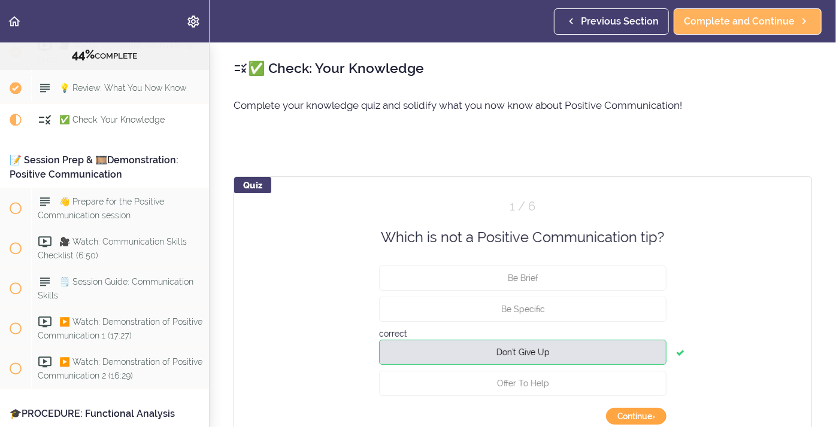
click at [628, 420] on button "Continue ›" at bounding box center [636, 416] width 60 height 17
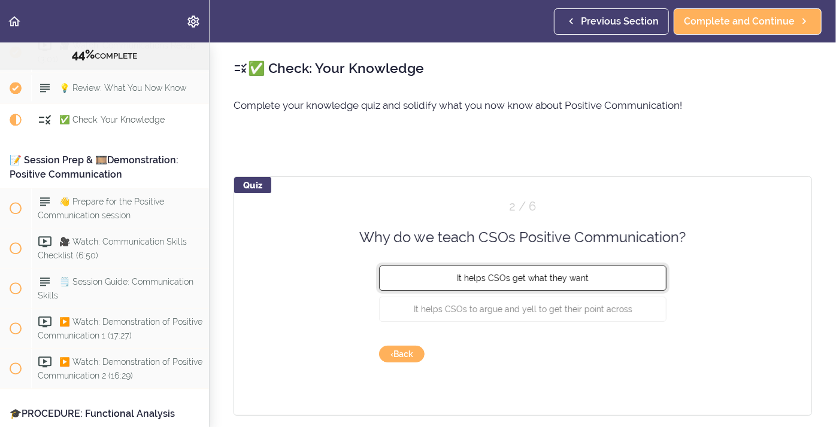
click at [476, 284] on button "It helps CSOs get what they want" at bounding box center [522, 278] width 287 height 25
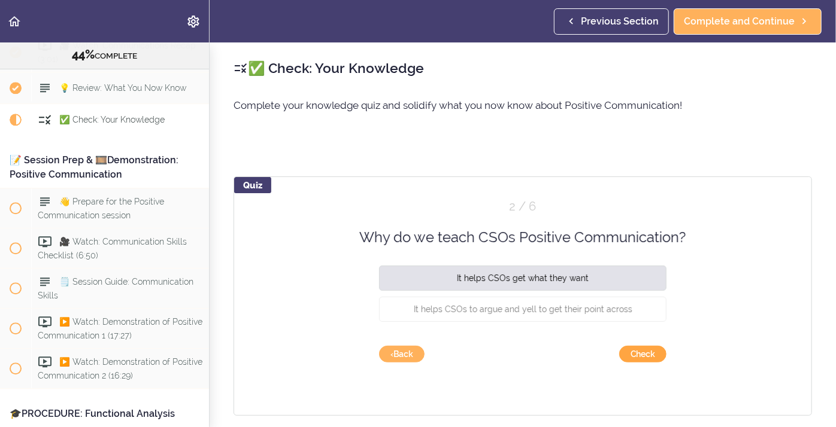
click at [631, 351] on button "Check" at bounding box center [642, 354] width 47 height 17
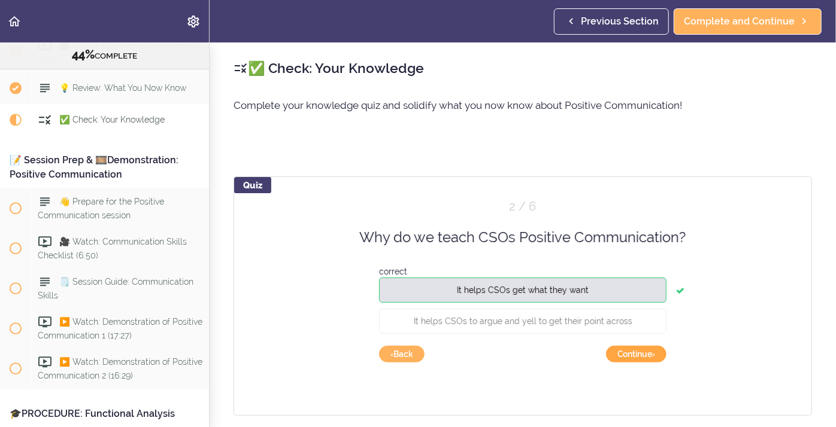
click at [619, 360] on button "Continue ›" at bounding box center [636, 354] width 60 height 17
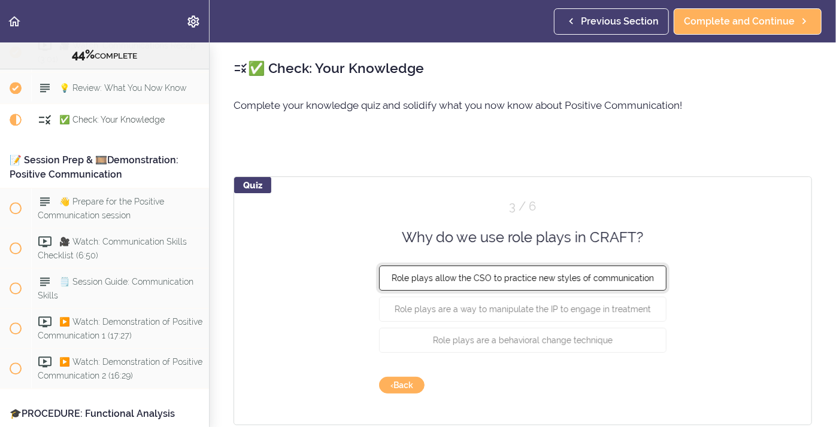
click at [460, 282] on span "Role plays allow the CSO to practice new styles of communication" at bounding box center [522, 279] width 262 height 10
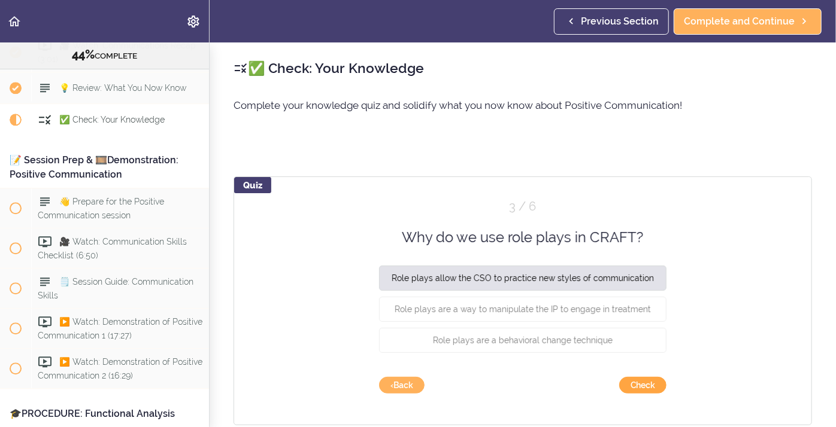
click at [633, 382] on button "Check" at bounding box center [642, 385] width 47 height 17
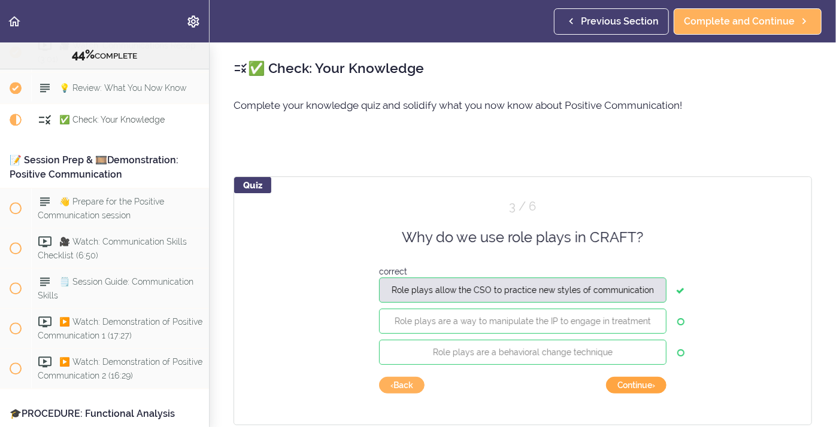
click at [622, 390] on button "Continue ›" at bounding box center [636, 385] width 60 height 17
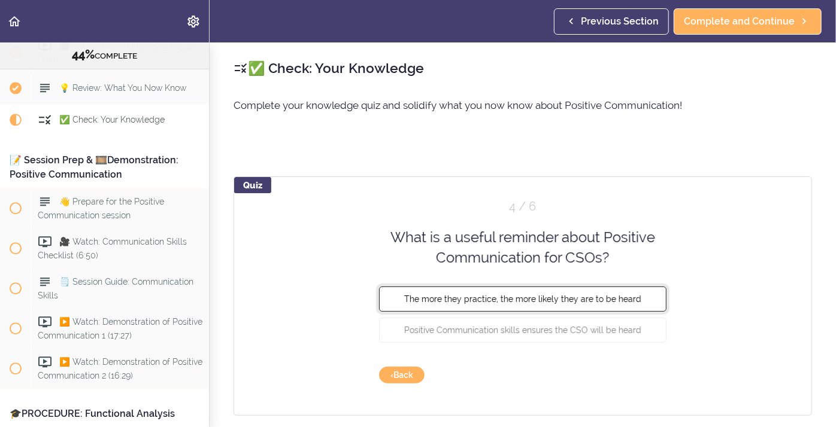
click at [439, 304] on button "The more they practice, the more likely they are to be heard" at bounding box center [522, 298] width 287 height 25
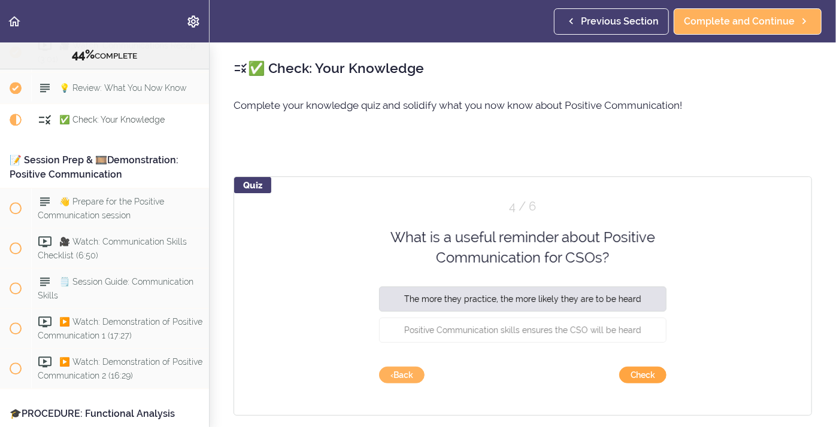
click at [630, 375] on button "Check" at bounding box center [642, 375] width 47 height 17
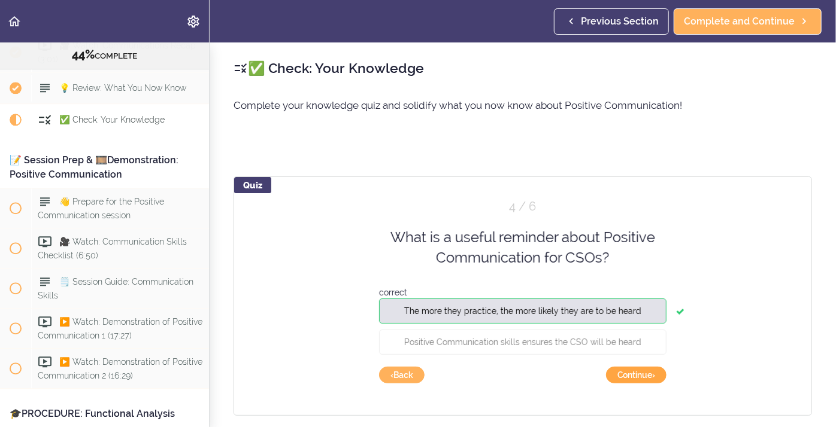
click at [636, 378] on button "Continue ›" at bounding box center [636, 375] width 60 height 17
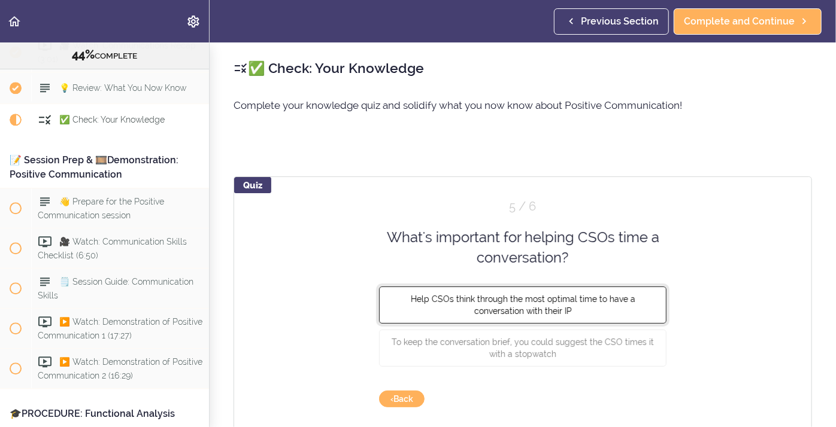
click at [487, 309] on span "Help CSOs think through the most optimal time to have a conversation with their…" at bounding box center [523, 305] width 224 height 22
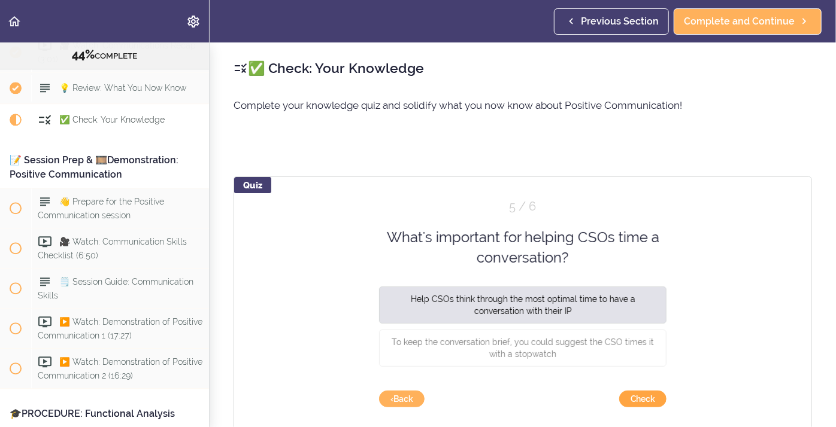
click at [629, 400] on button "Check" at bounding box center [642, 399] width 47 height 17
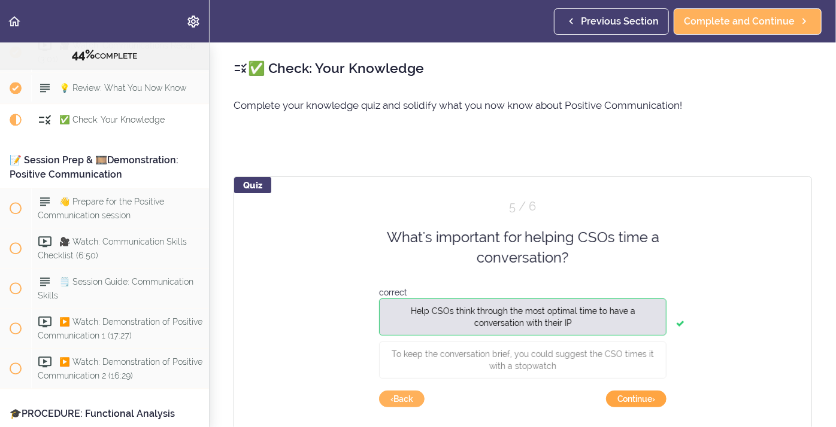
click at [628, 394] on button "Continue ›" at bounding box center [636, 399] width 60 height 17
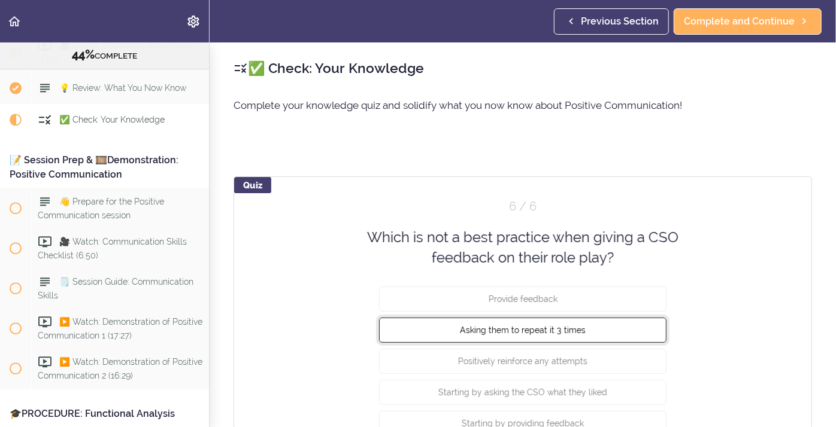
click at [502, 336] on button "Asking them to repeat it 3 times" at bounding box center [522, 329] width 287 height 25
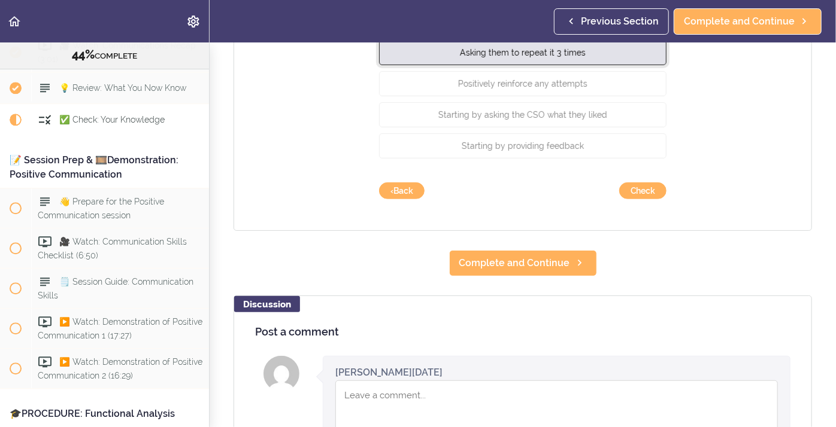
scroll to position [287, 0]
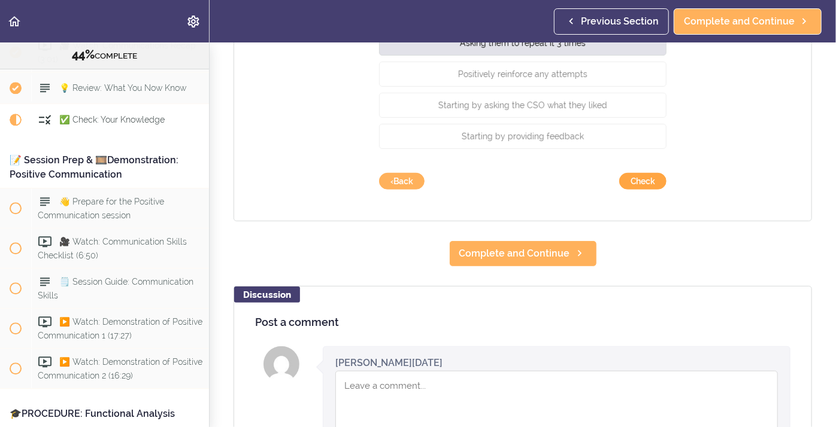
click at [640, 183] on button "Check" at bounding box center [642, 181] width 47 height 17
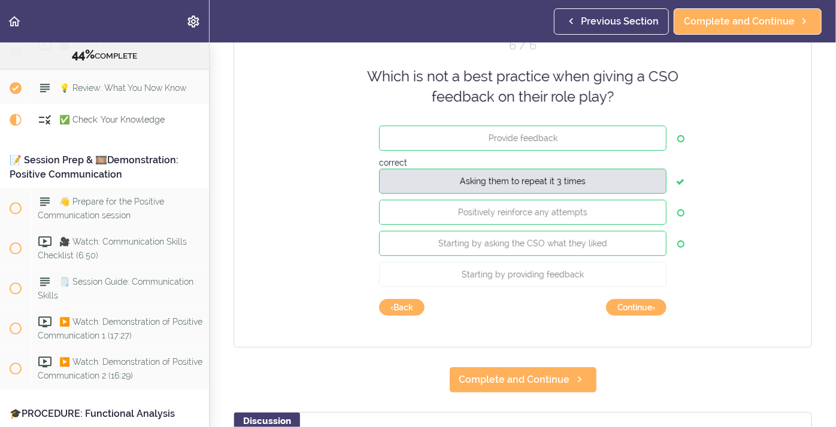
scroll to position [158, 0]
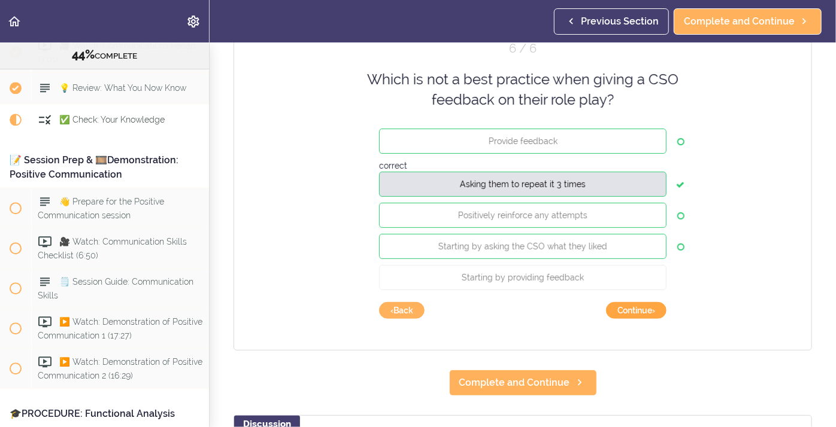
click at [630, 312] on button "Continue ›" at bounding box center [636, 310] width 60 height 17
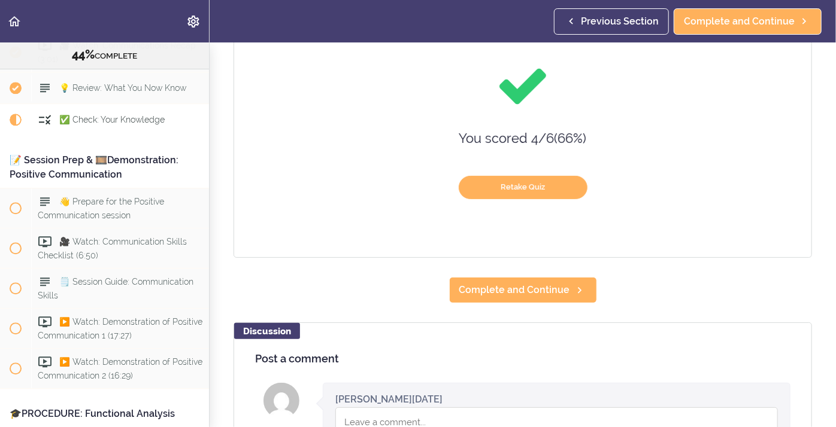
scroll to position [177, 0]
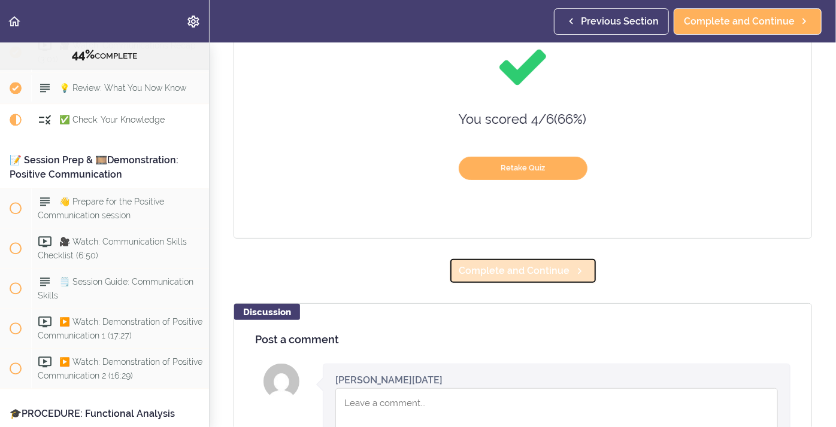
click at [508, 269] on span "Complete and Continue" at bounding box center [514, 271] width 111 height 14
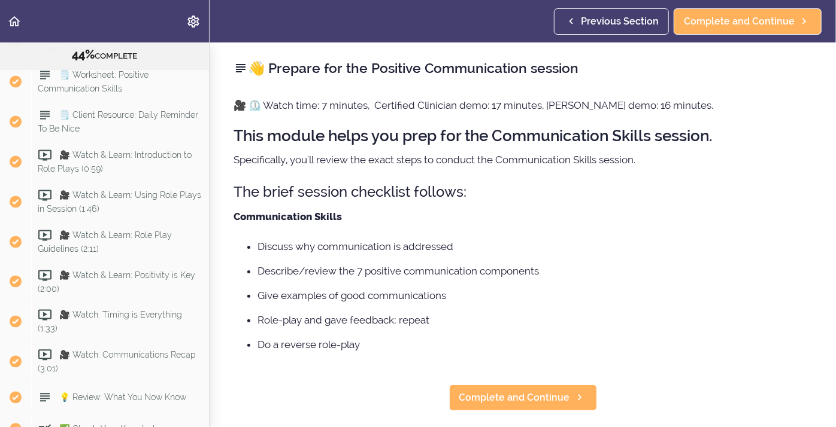
scroll to position [3697, 0]
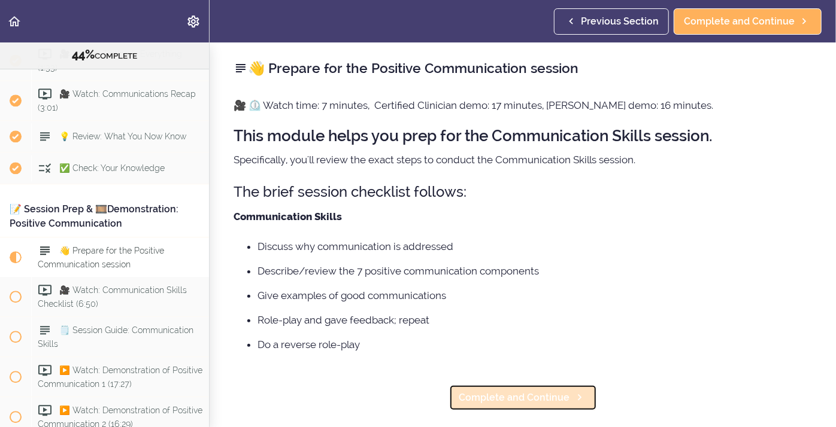
click at [555, 402] on span "Complete and Continue" at bounding box center [514, 398] width 111 height 14
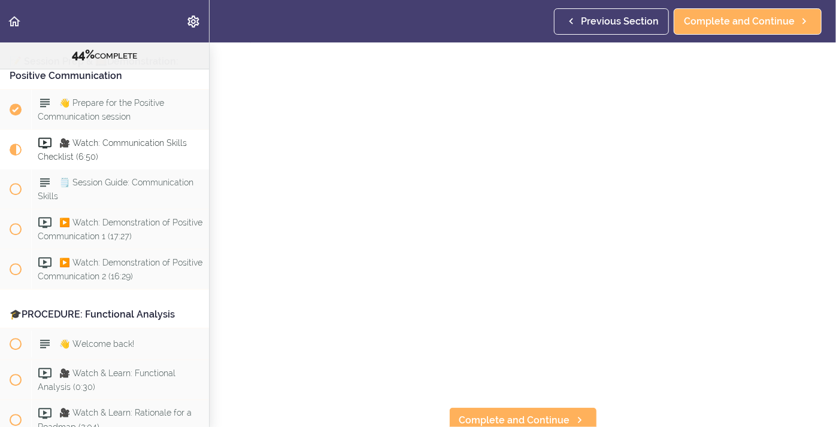
scroll to position [46, 0]
click at [460, 413] on span "Complete and Continue" at bounding box center [514, 408] width 111 height 14
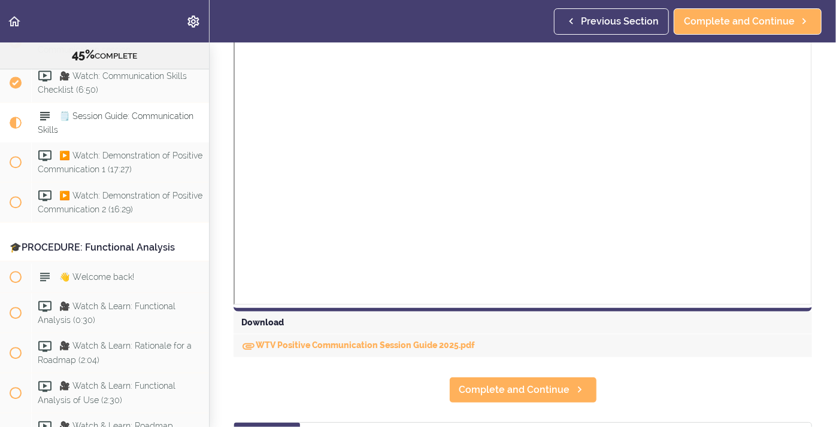
scroll to position [396, 0]
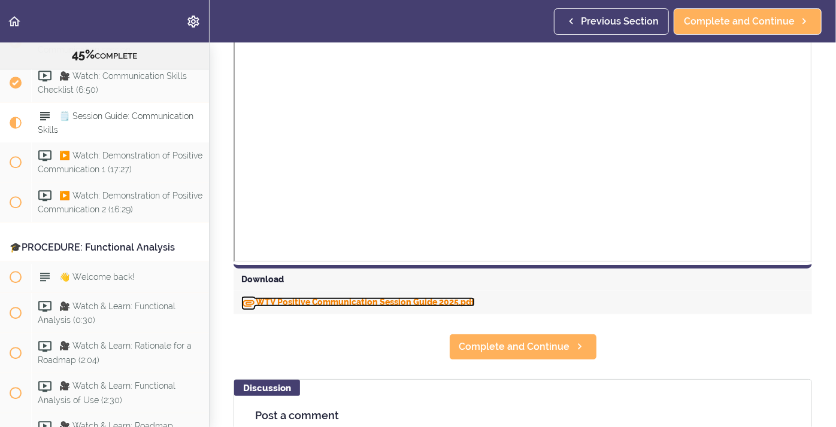
click at [288, 305] on link "WTV Positive Communication Session Guide 2025.pdf" at bounding box center [357, 302] width 233 height 10
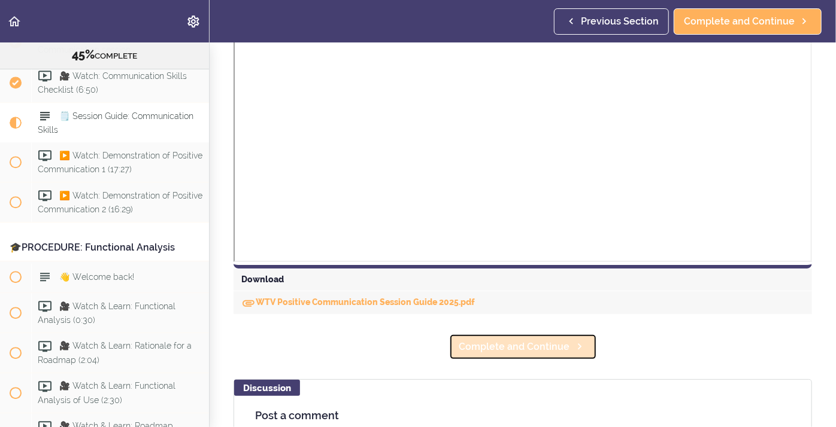
click at [502, 350] on span "Complete and Continue" at bounding box center [514, 347] width 111 height 14
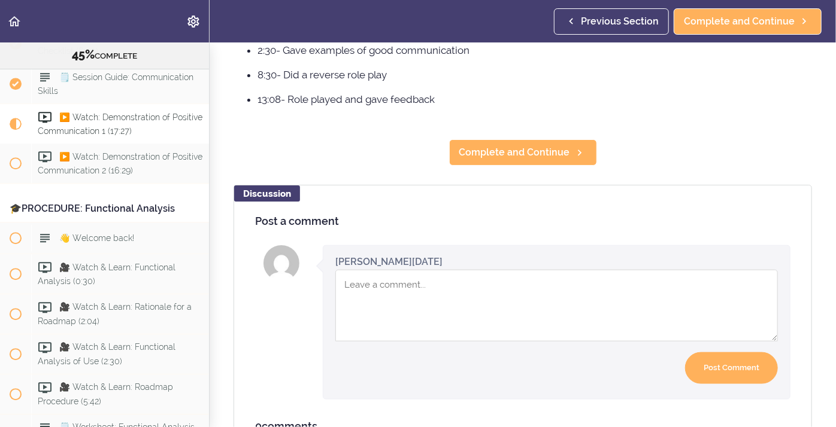
scroll to position [560, 0]
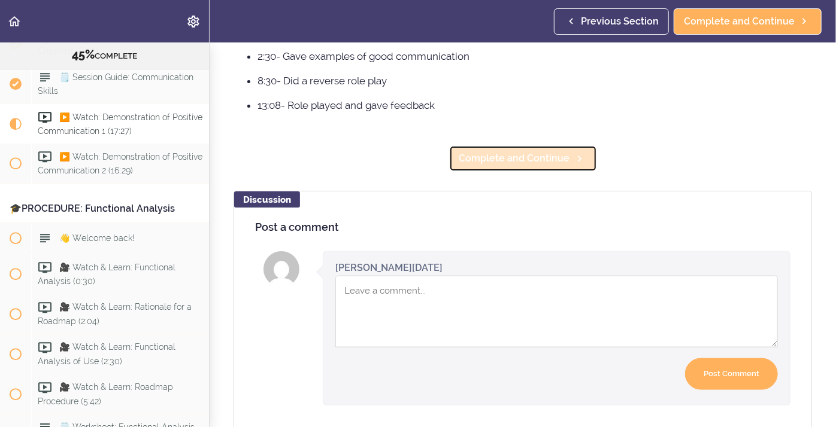
click at [538, 165] on span "Complete and Continue" at bounding box center [514, 158] width 111 height 14
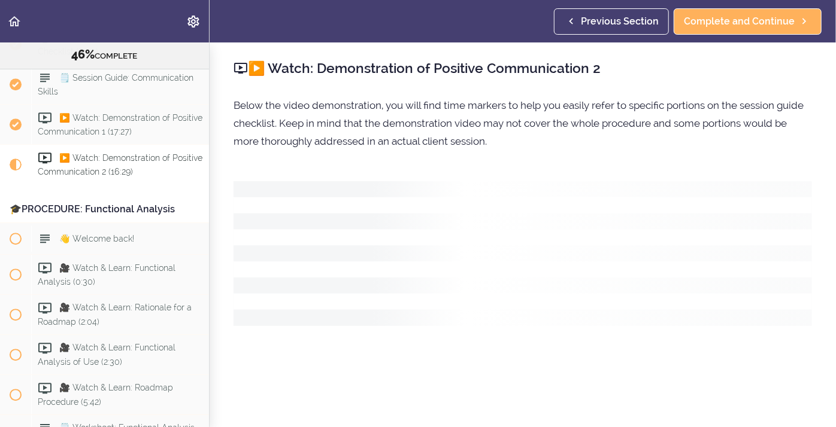
scroll to position [3992, 0]
